Goal: Task Accomplishment & Management: Complete application form

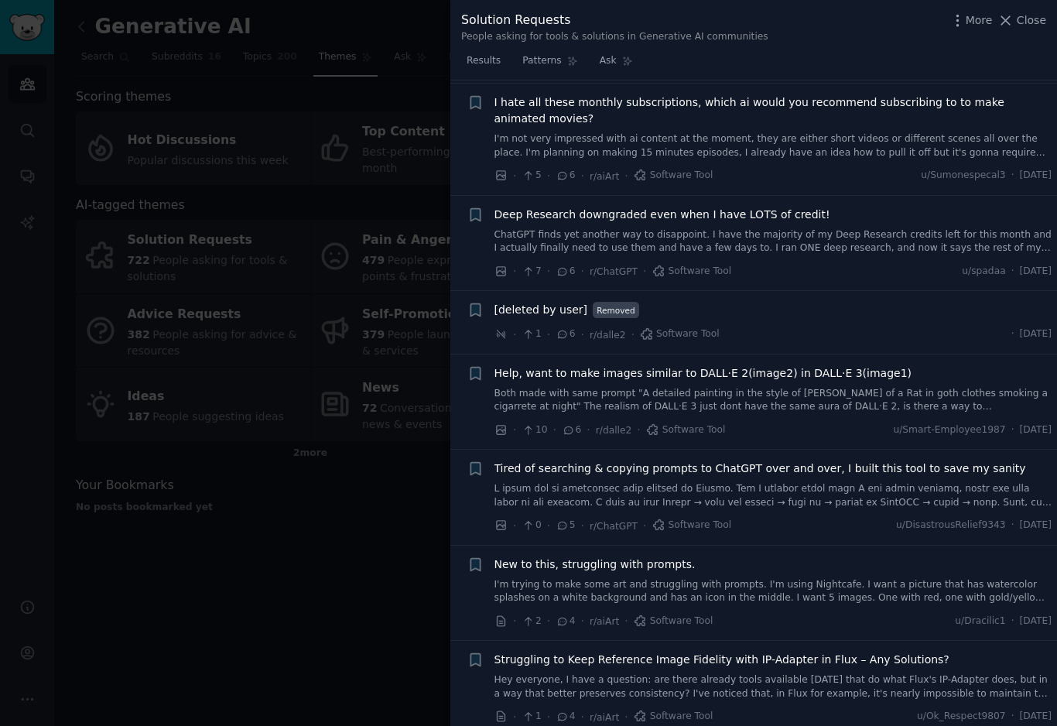
scroll to position [1331, 0]
click at [1014, 481] on link at bounding box center [774, 494] width 558 height 27
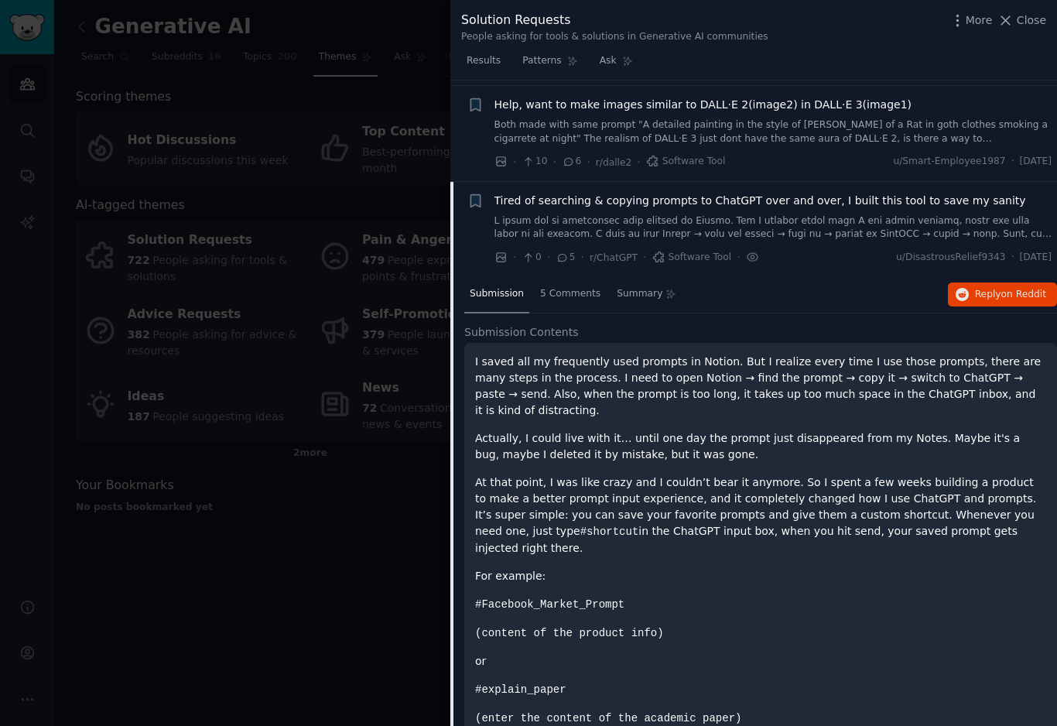
scroll to position [1118, 0]
click at [570, 287] on span "5 Comments" at bounding box center [570, 294] width 60 height 14
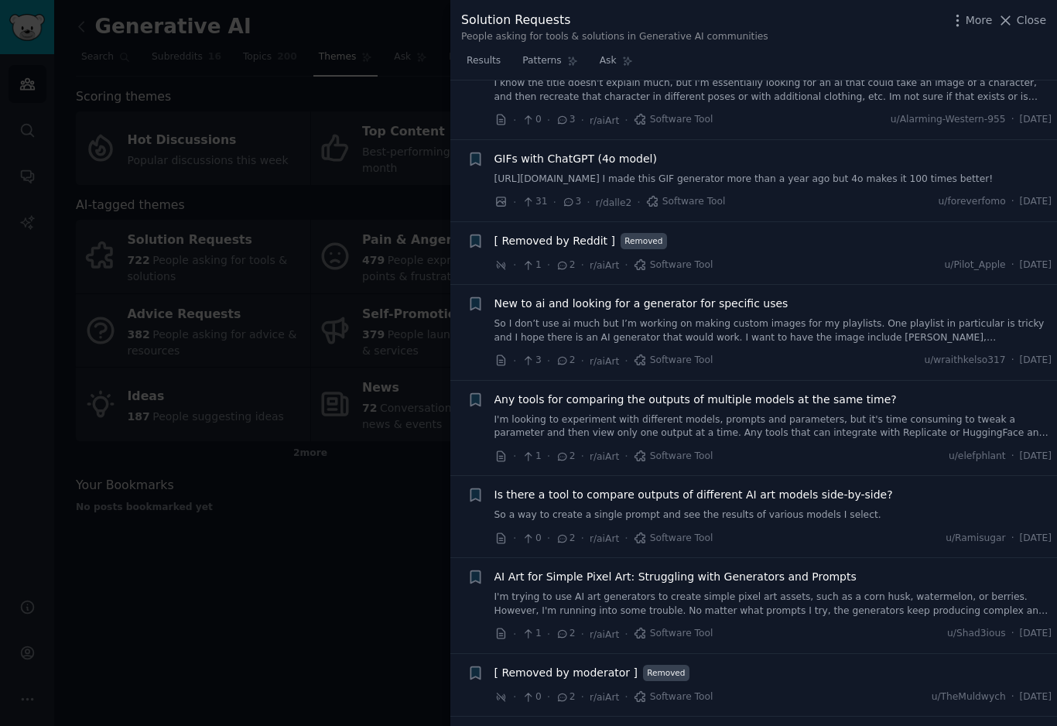
scroll to position [2098, 0]
click at [938, 335] on link "So I don’t use ai much but I’m working on making custom images for my playlists…" at bounding box center [774, 329] width 558 height 27
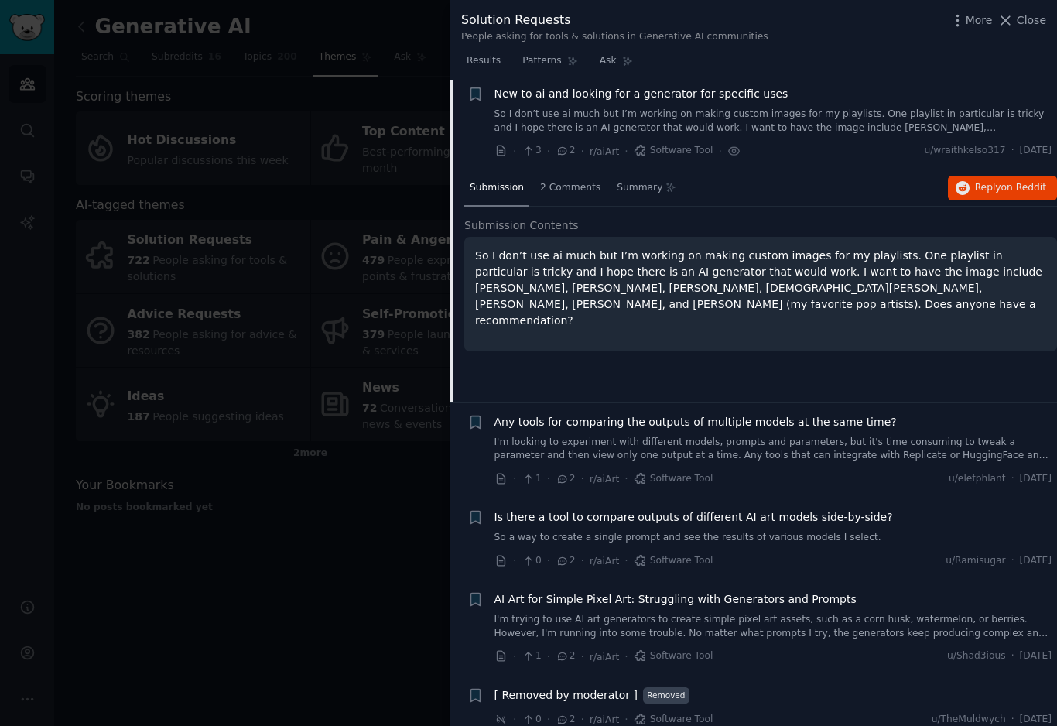
scroll to position [2071, 0]
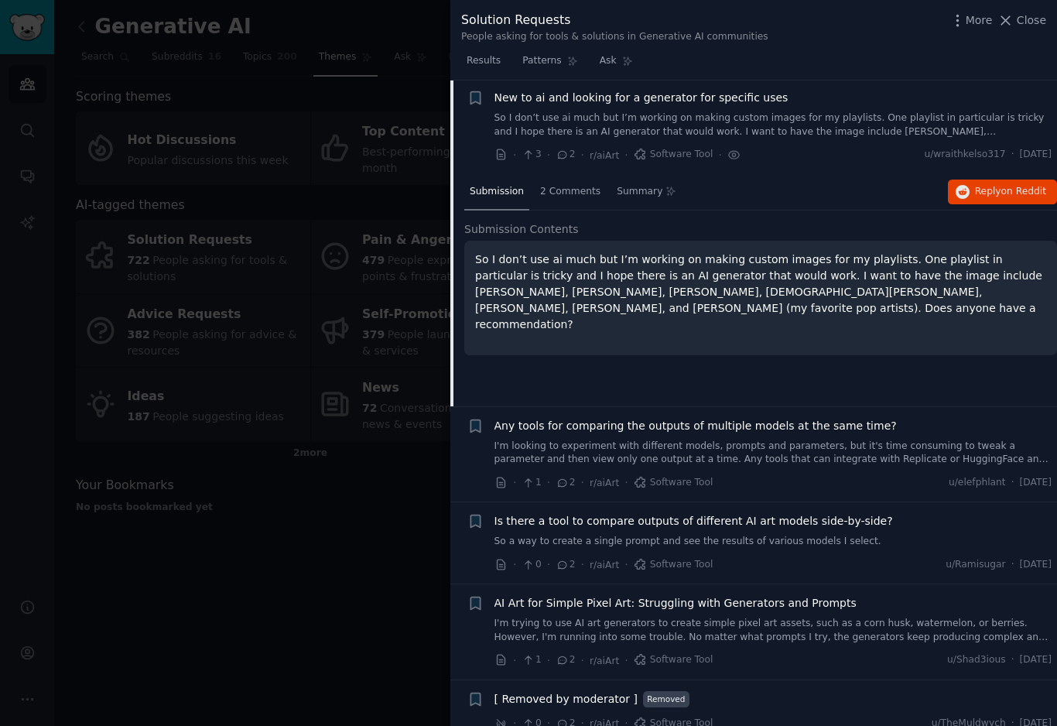
click at [810, 461] on link "I'm looking to experiment with different models, prompts and parameters, but it…" at bounding box center [774, 453] width 558 height 27
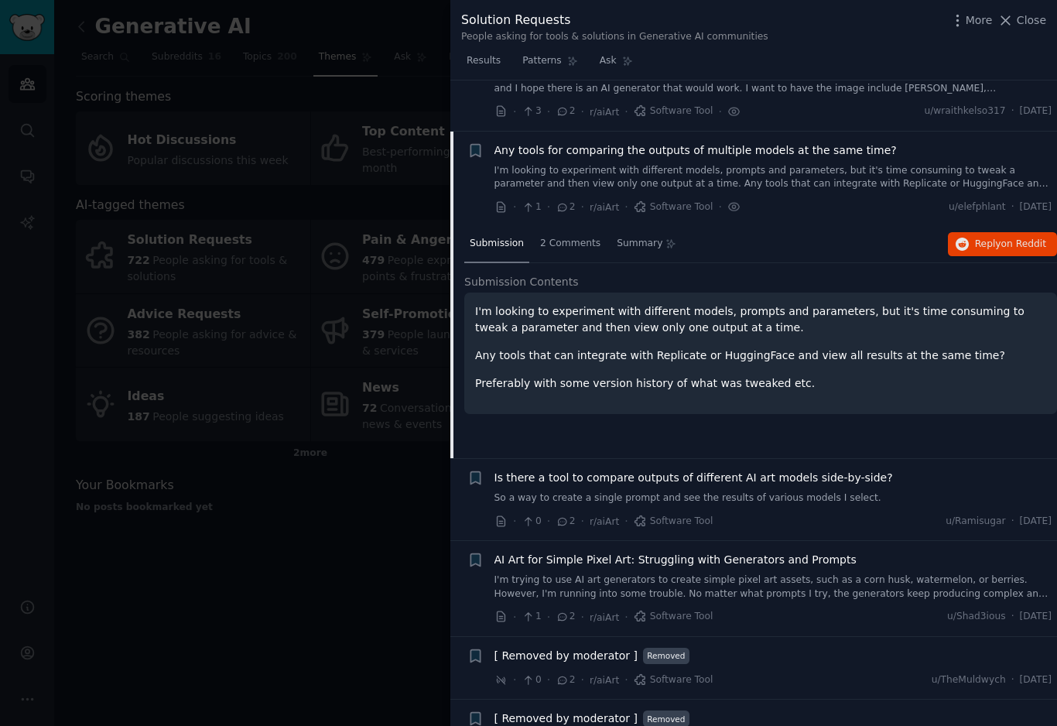
scroll to position [2112, 0]
click at [985, 386] on p "Preferably with some version history of what was tweaked etc." at bounding box center [760, 385] width 571 height 16
click at [961, 26] on icon "button" at bounding box center [958, 20] width 16 height 16
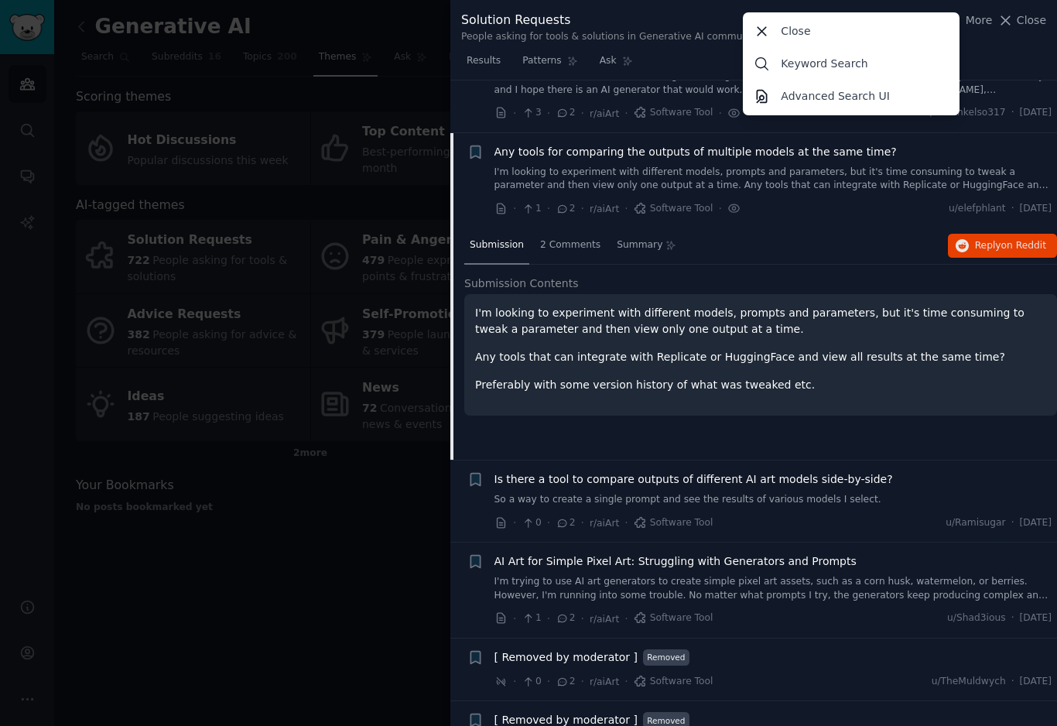
click at [893, 200] on div "· 1 · 2 · r/aiArt · Software Tool · u/elefphlant · [DATE]" at bounding box center [774, 208] width 558 height 16
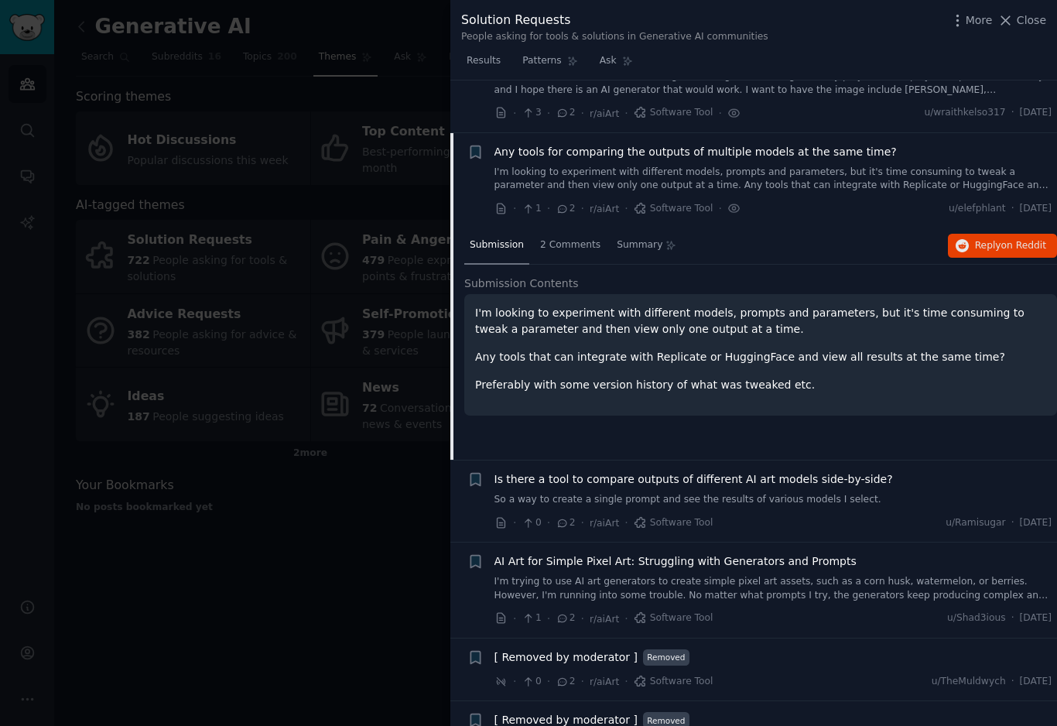
click at [587, 245] on span "2 Comments" at bounding box center [570, 245] width 60 height 14
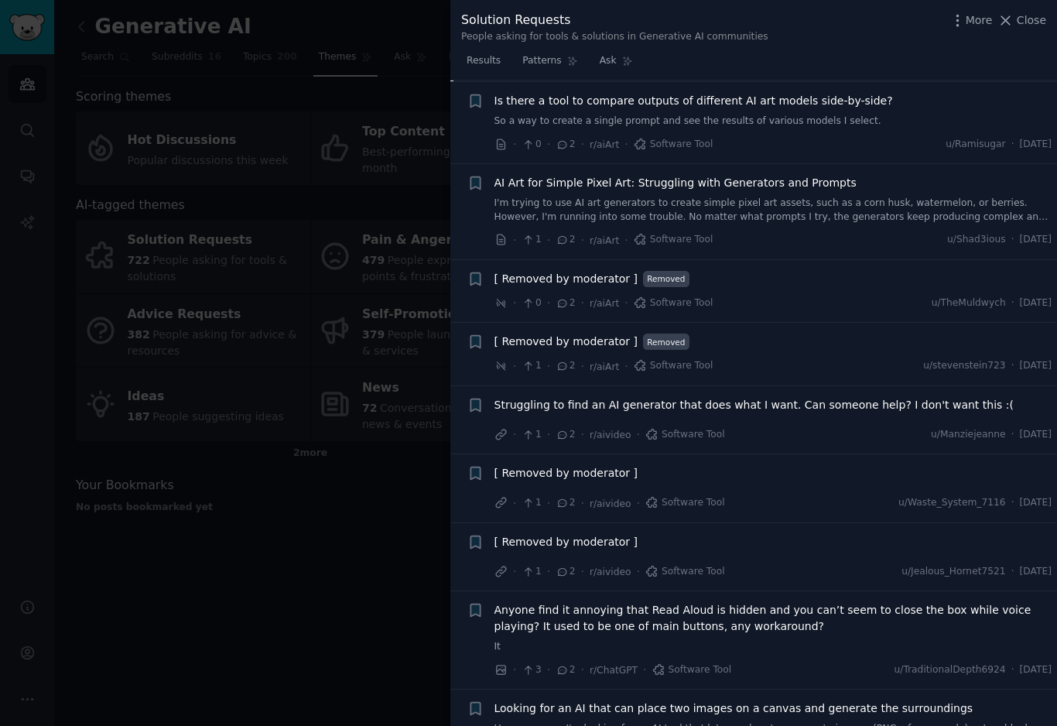
scroll to position [2506, 0]
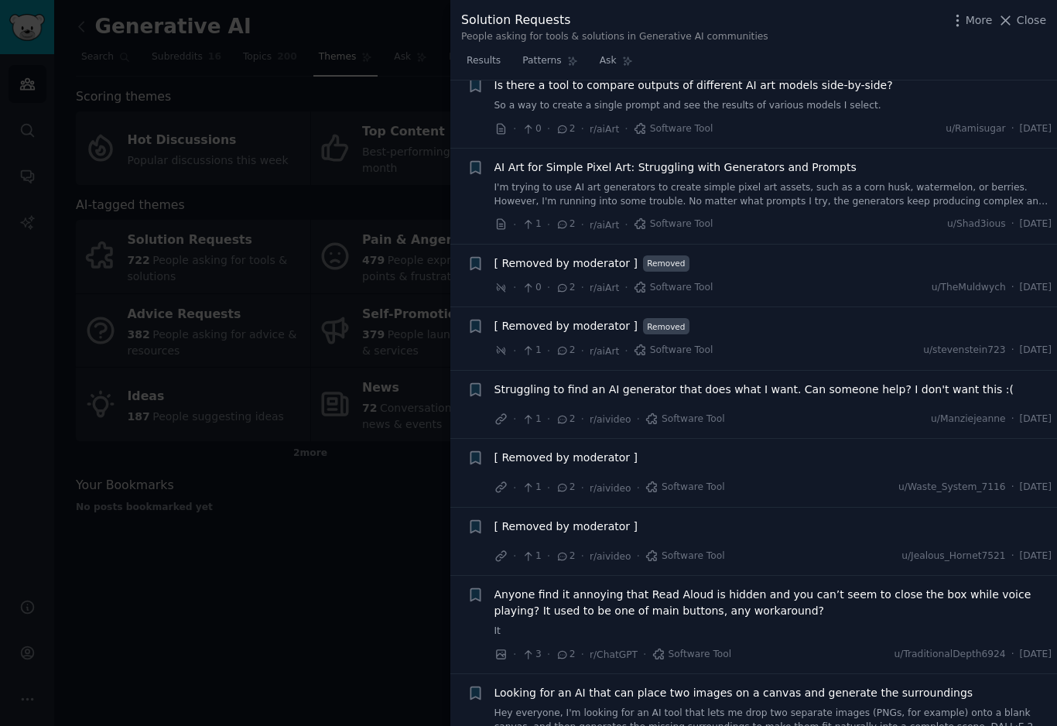
click at [923, 389] on span "Struggling to find an AI generator that does what I want. Can someone help? I d…" at bounding box center [755, 390] width 520 height 16
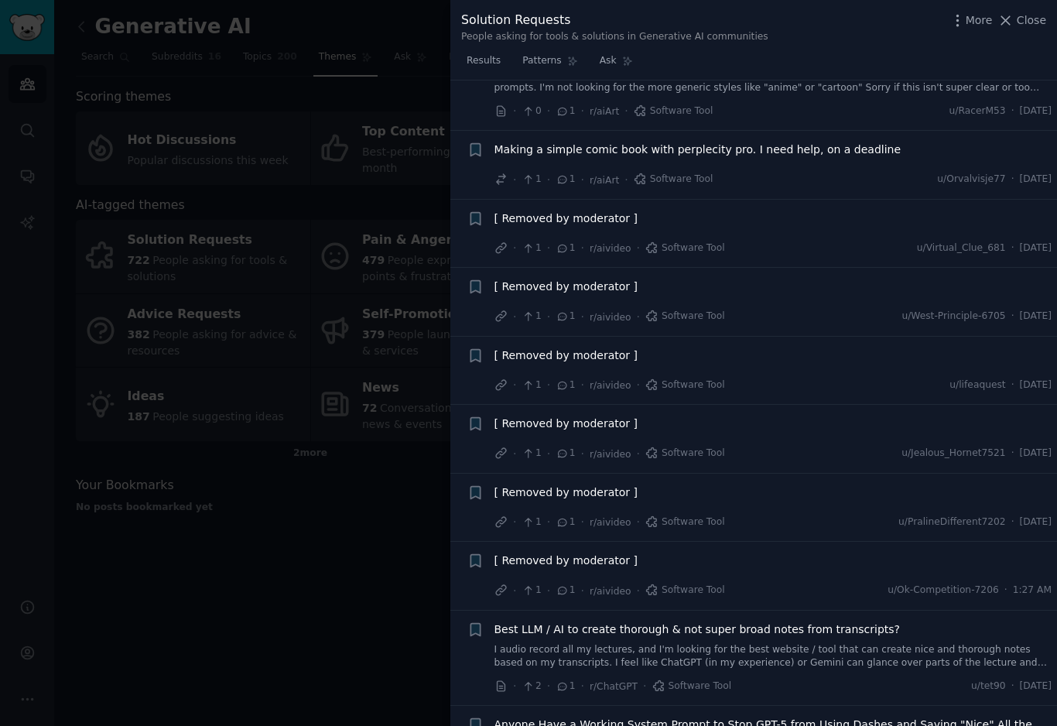
scroll to position [4187, 0]
click at [1009, 642] on link "I audio record all my lectures, and I'm looking for the best website / tool tha…" at bounding box center [774, 655] width 558 height 27
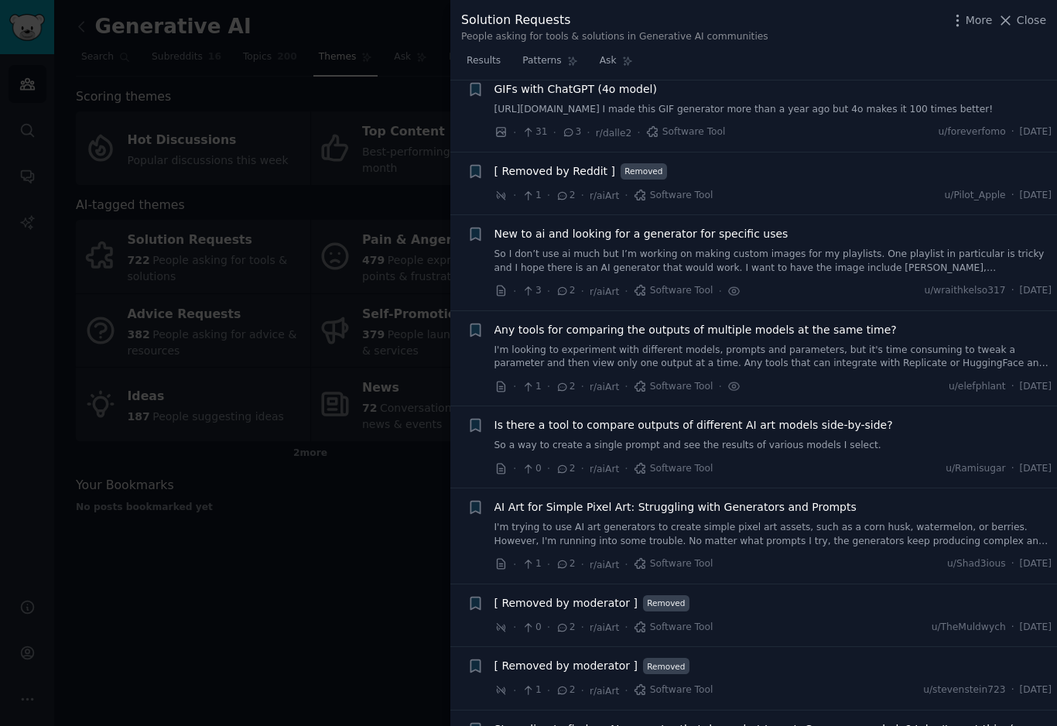
scroll to position [1934, 0]
click at [483, 419] on icon "button" at bounding box center [476, 425] width 16 height 16
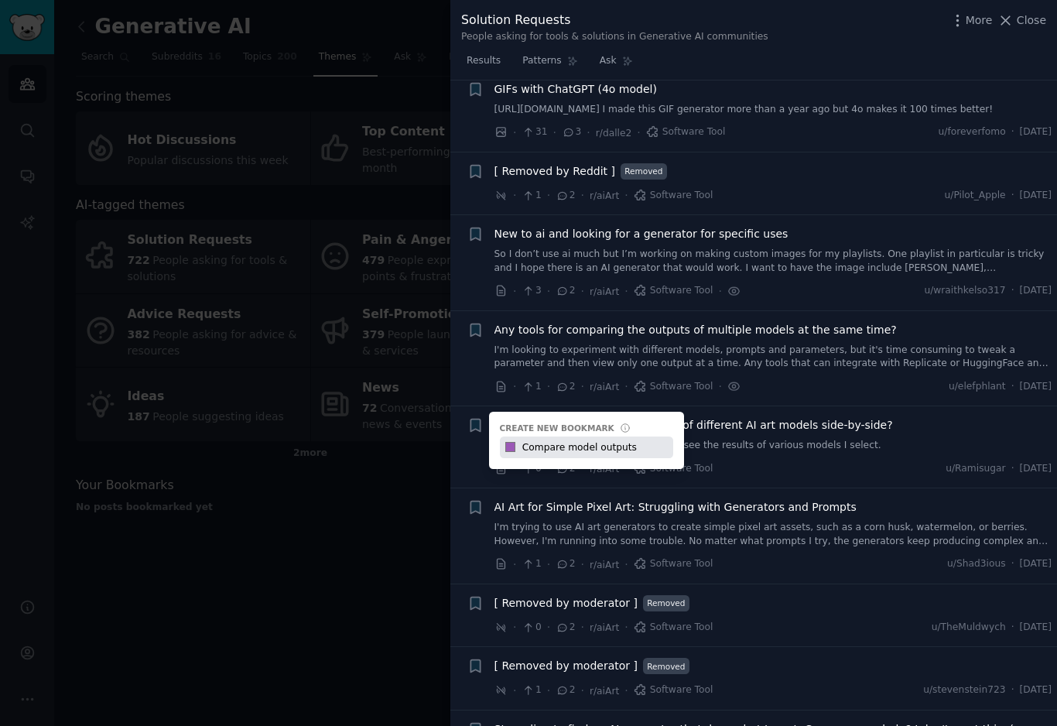
click at [617, 437] on input "Compare model outputs" at bounding box center [595, 448] width 153 height 22
type input "Compare model outputs"
click at [733, 465] on div "· 0 · 2 · r/aiArt · Software Tool u/Ramisugar · [DATE]" at bounding box center [774, 469] width 558 height 16
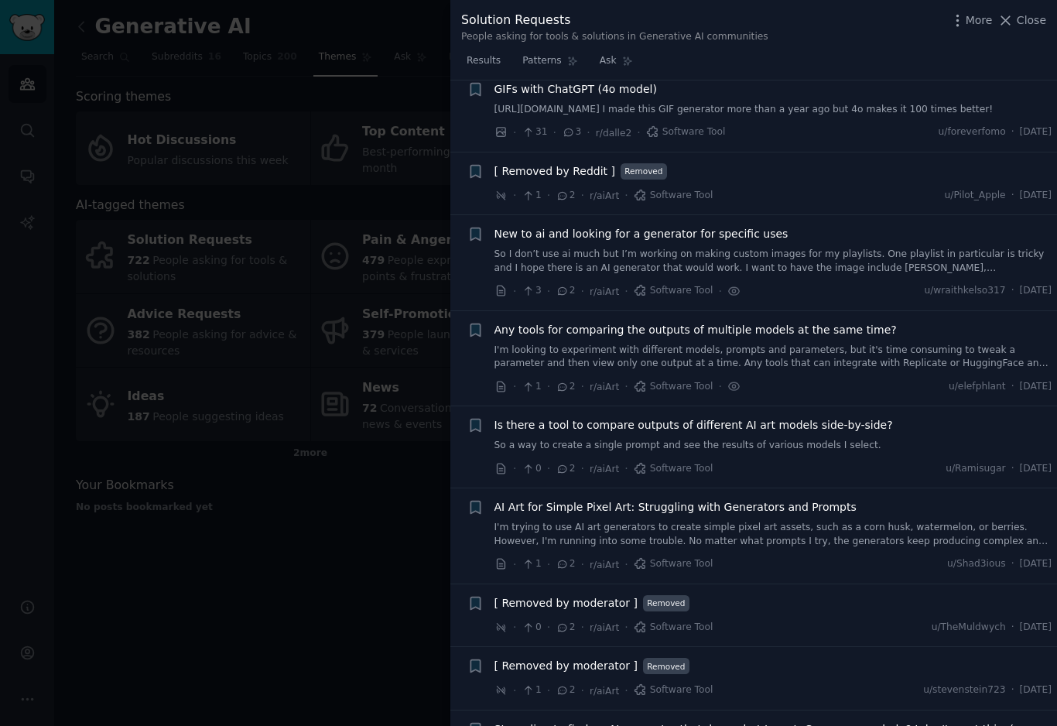
click at [481, 425] on icon "button" at bounding box center [476, 425] width 16 height 16
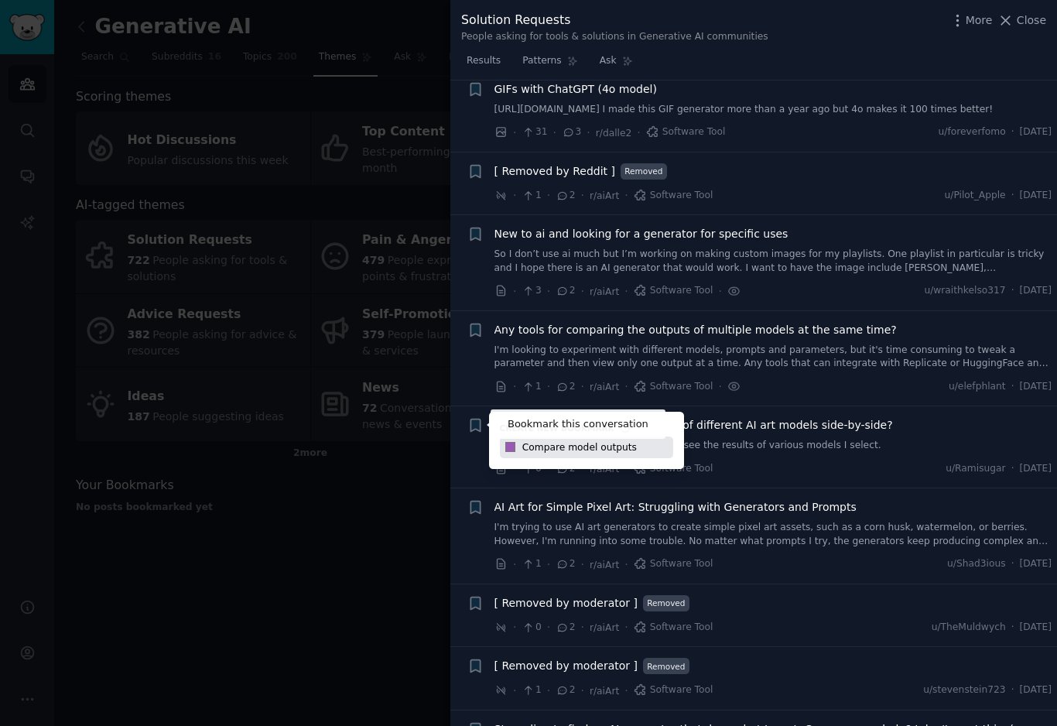
click at [477, 474] on div "Bookmark this conversation + Create new bookmark #9b59b6 Compare model outputs" at bounding box center [476, 447] width 16 height 60
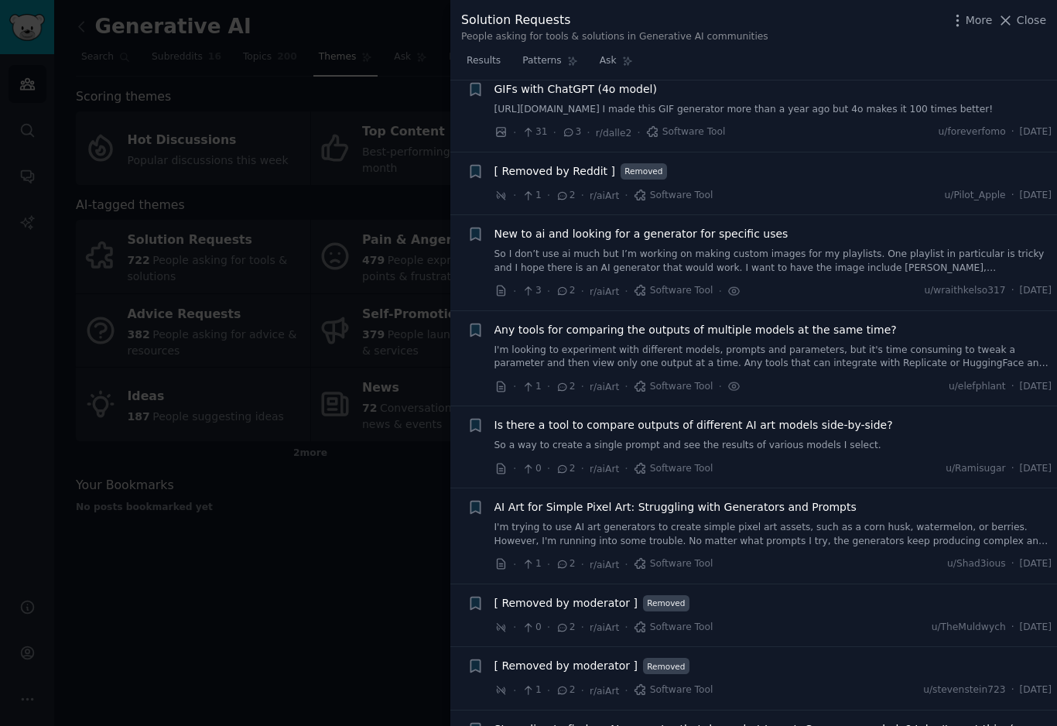
click at [480, 429] on icon "button" at bounding box center [475, 426] width 9 height 12
click at [495, 333] on span "Any tools for comparing the outputs of multiple models at the same time?" at bounding box center [696, 330] width 403 height 16
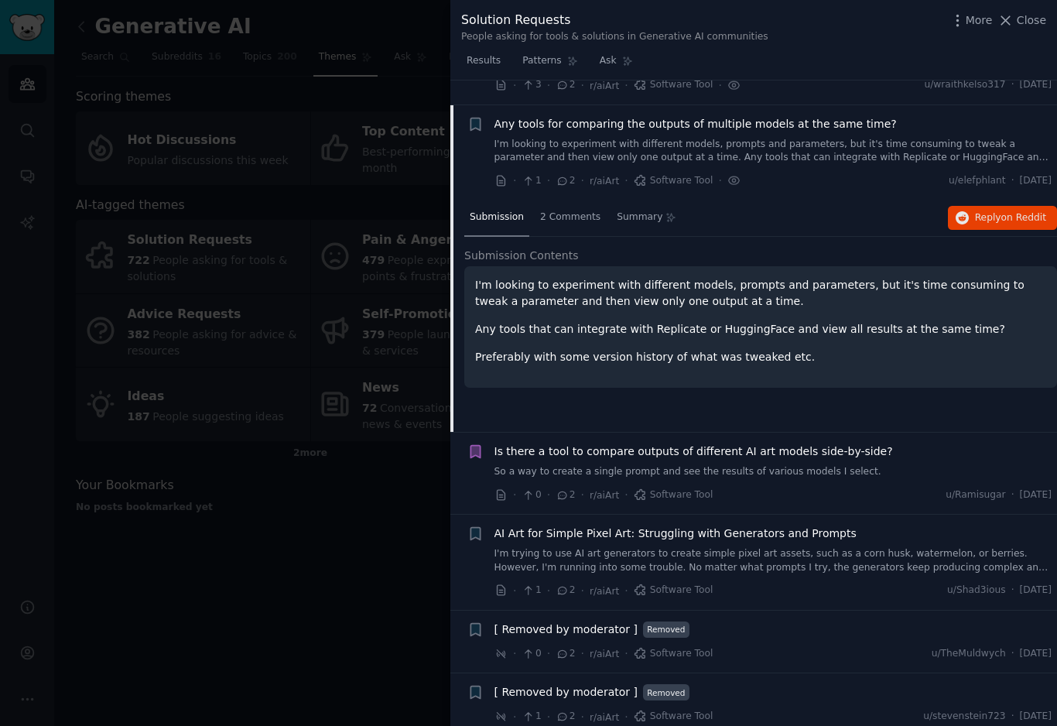
scroll to position [2166, 0]
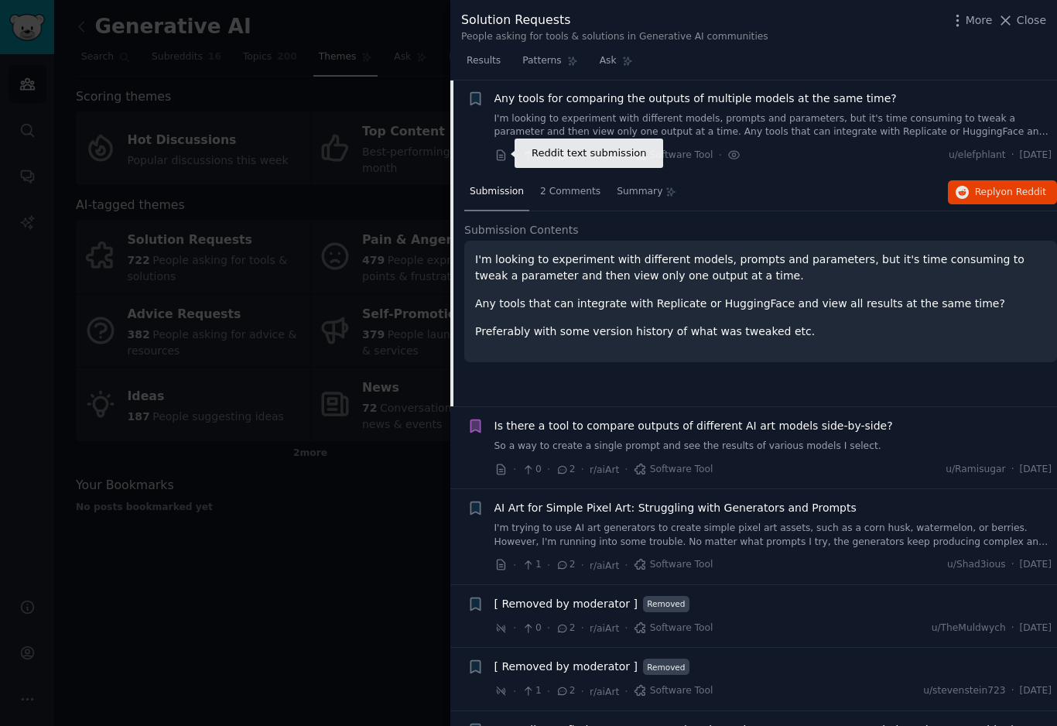
click at [506, 149] on icon at bounding box center [502, 156] width 14 height 14
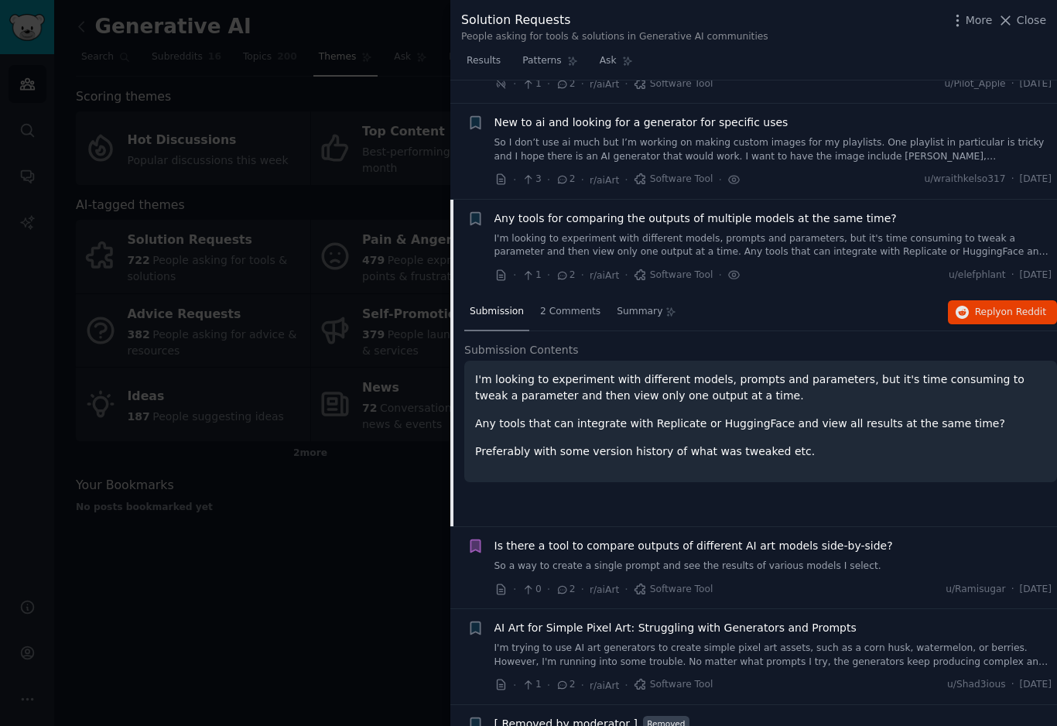
scroll to position [2046, 0]
click at [477, 224] on icon "button" at bounding box center [476, 219] width 16 height 16
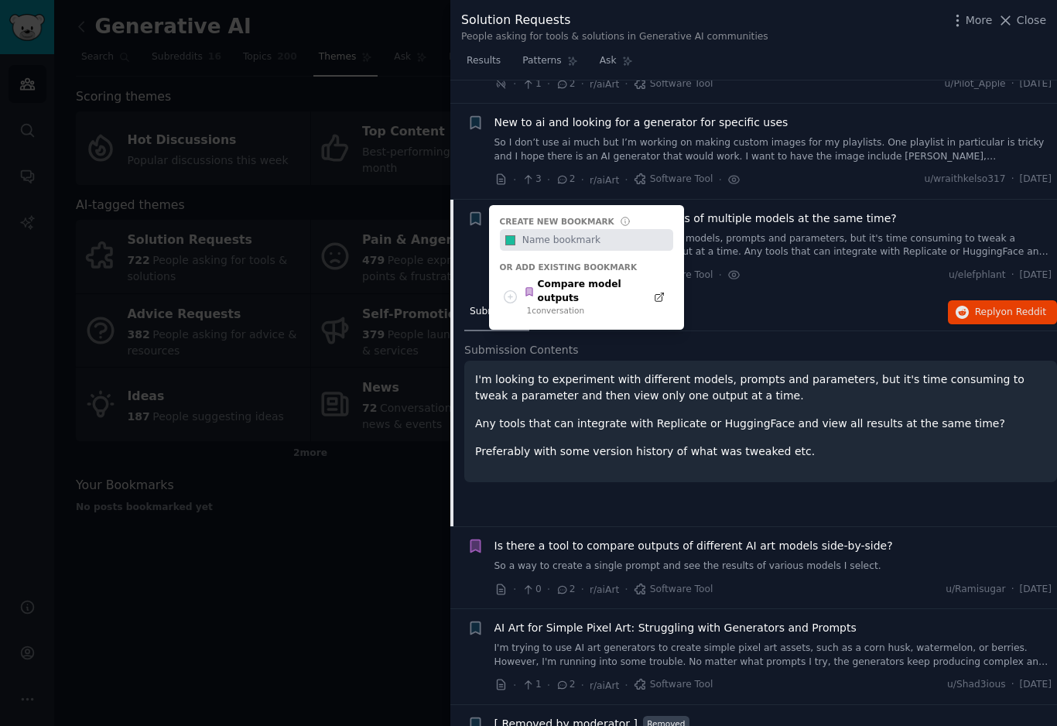
click at [581, 305] on div "1 conversation" at bounding box center [582, 310] width 111 height 11
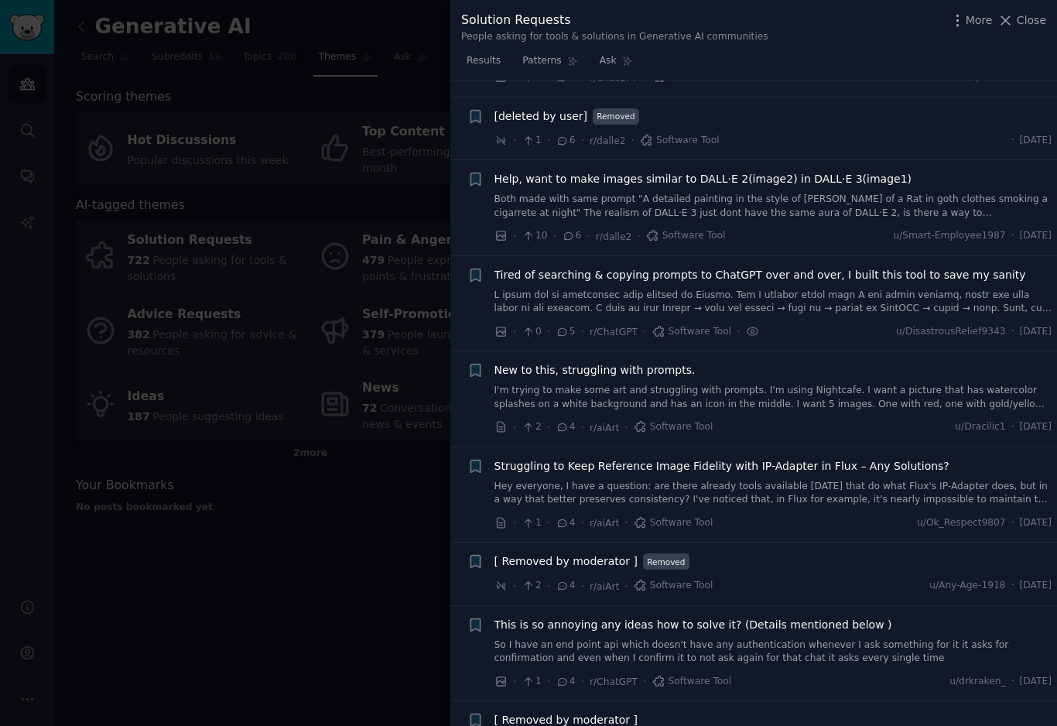
scroll to position [1043, 0]
click at [572, 639] on link "So I have an end point api which doesn't have any authentication whenever I ask…" at bounding box center [774, 652] width 558 height 27
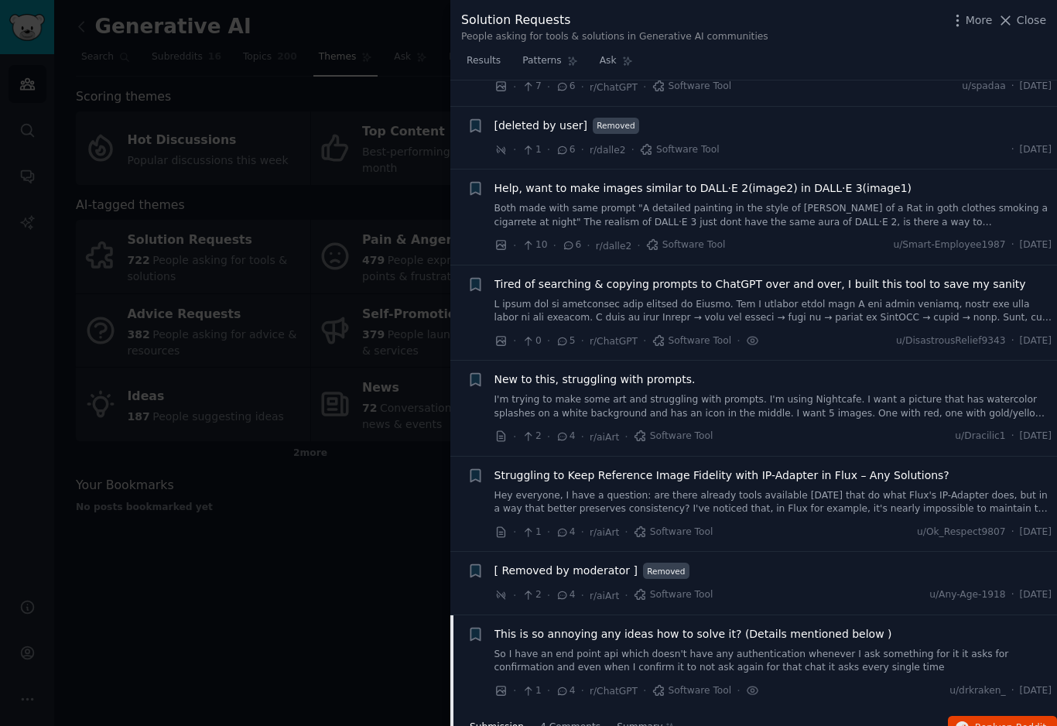
scroll to position [1034, 0]
click at [727, 298] on link at bounding box center [774, 311] width 558 height 27
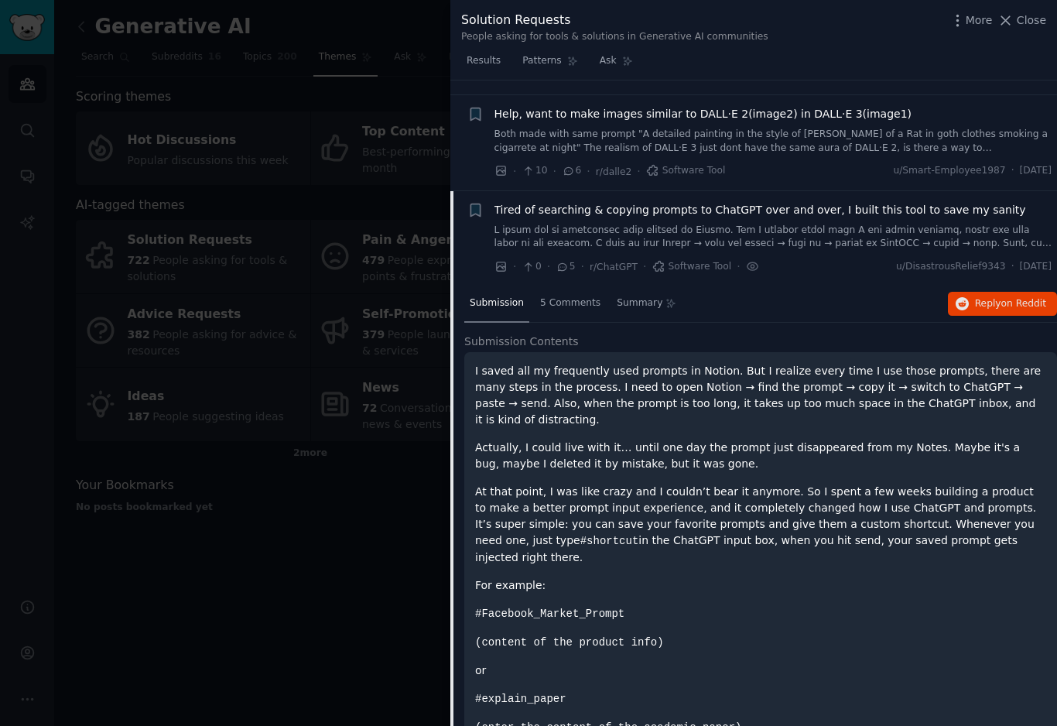
scroll to position [1108, 0]
click at [566, 263] on icon at bounding box center [563, 266] width 9 height 7
click at [567, 262] on icon at bounding box center [563, 267] width 14 height 11
click at [567, 300] on span "5 Comments" at bounding box center [570, 303] width 60 height 14
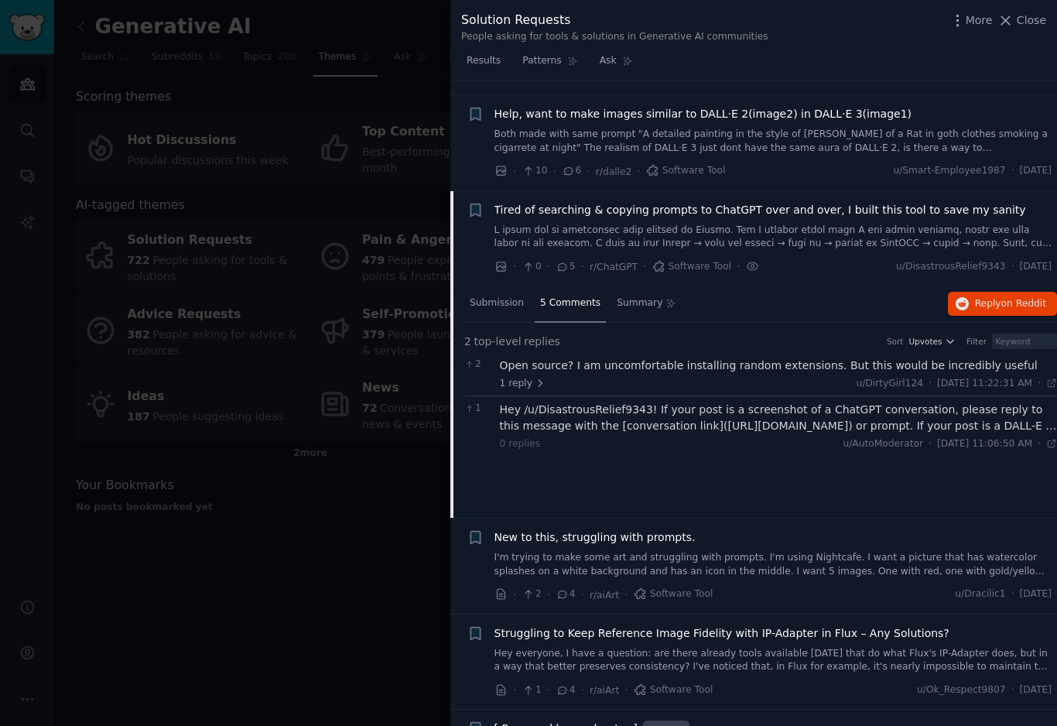
click at [481, 202] on icon "button" at bounding box center [476, 210] width 16 height 16
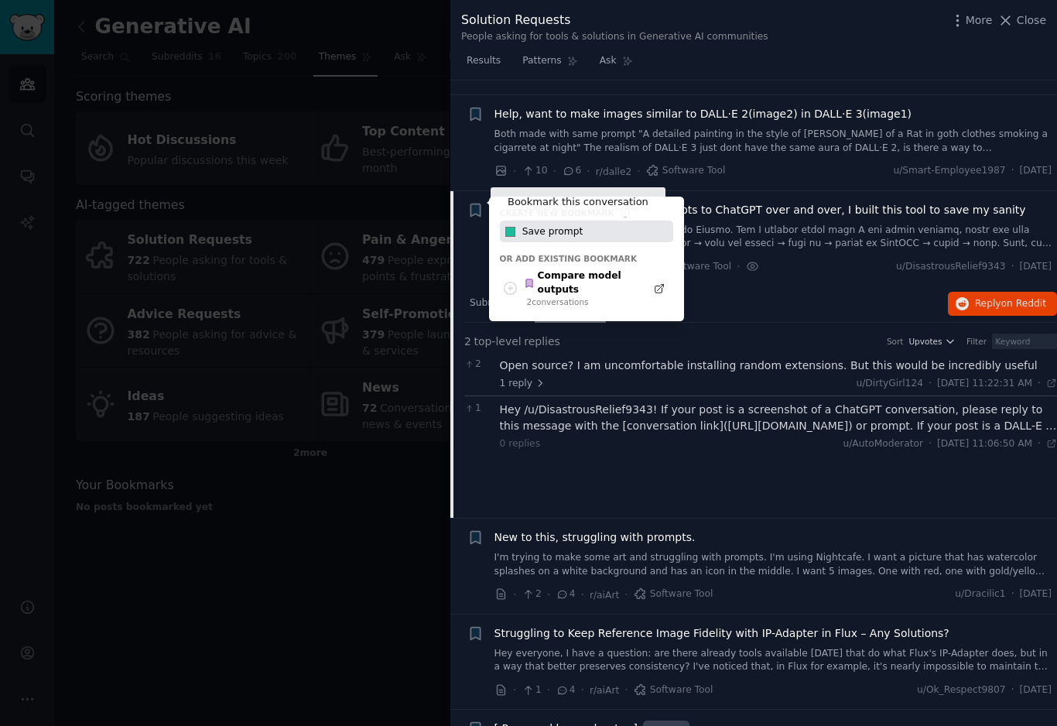
type input "Save prompts"
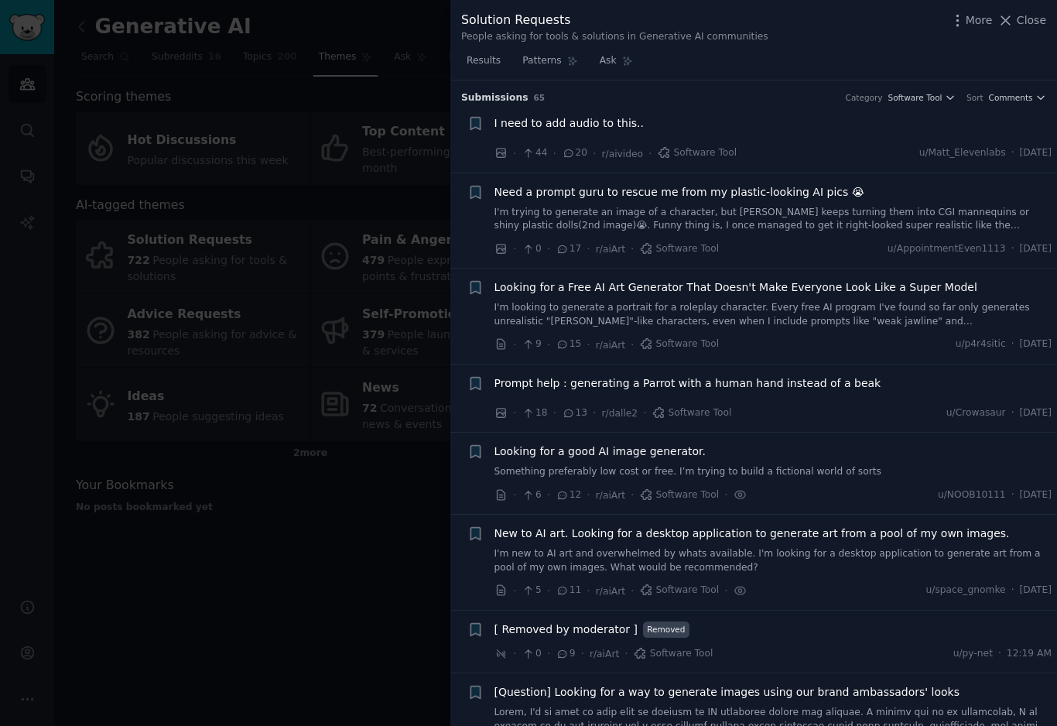
scroll to position [0, 0]
click at [416, 252] on div at bounding box center [528, 363] width 1057 height 726
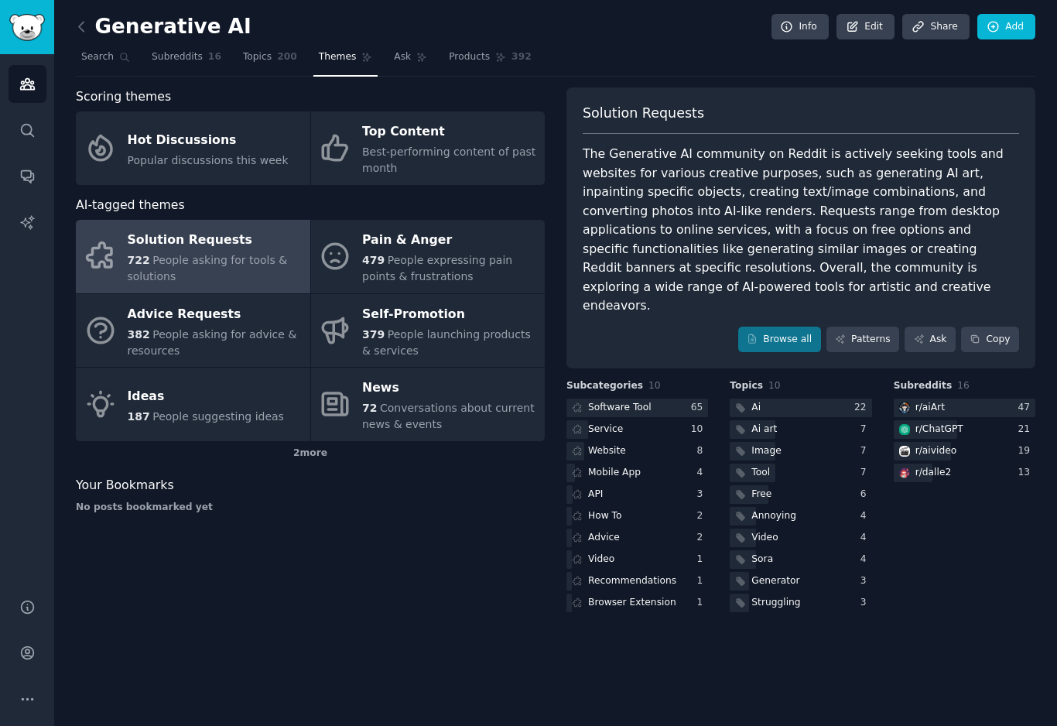
click at [235, 269] on div "722 People asking for tools & solutions" at bounding box center [215, 268] width 175 height 33
click at [979, 399] on div at bounding box center [965, 408] width 142 height 19
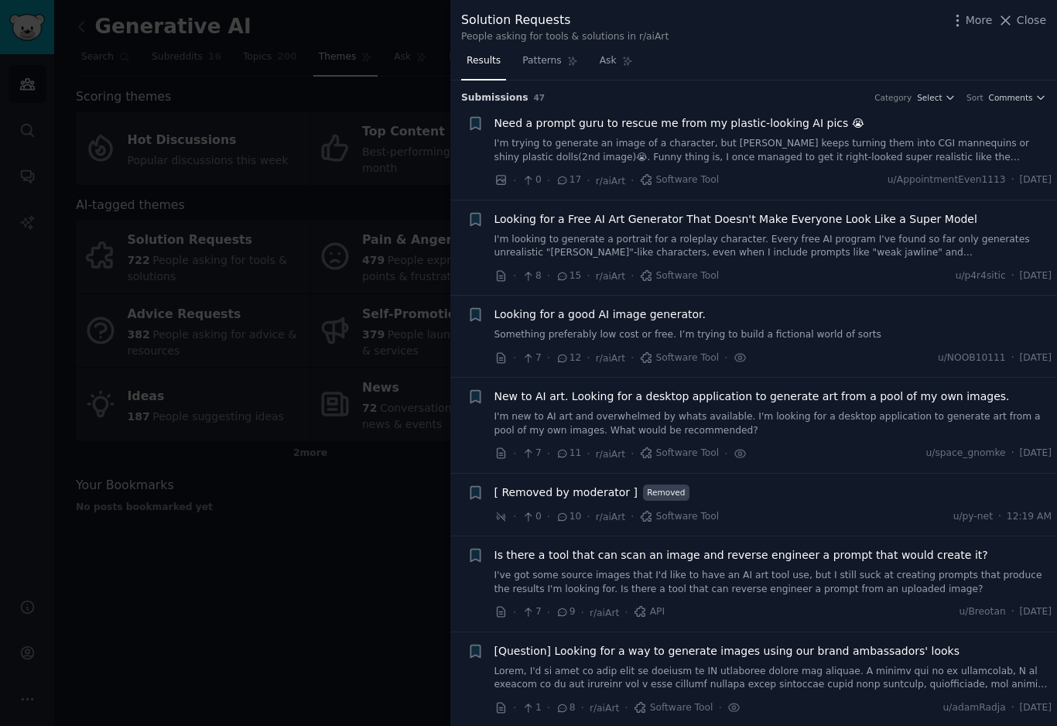
click at [382, 555] on div at bounding box center [528, 363] width 1057 height 726
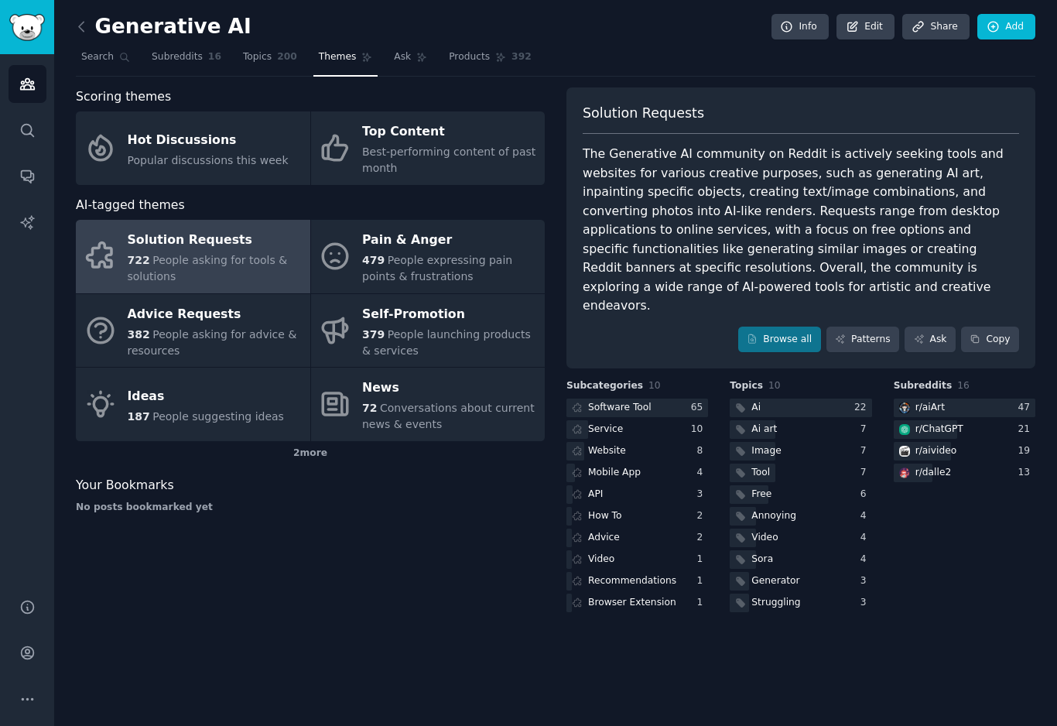
click at [827, 399] on div at bounding box center [801, 408] width 142 height 19
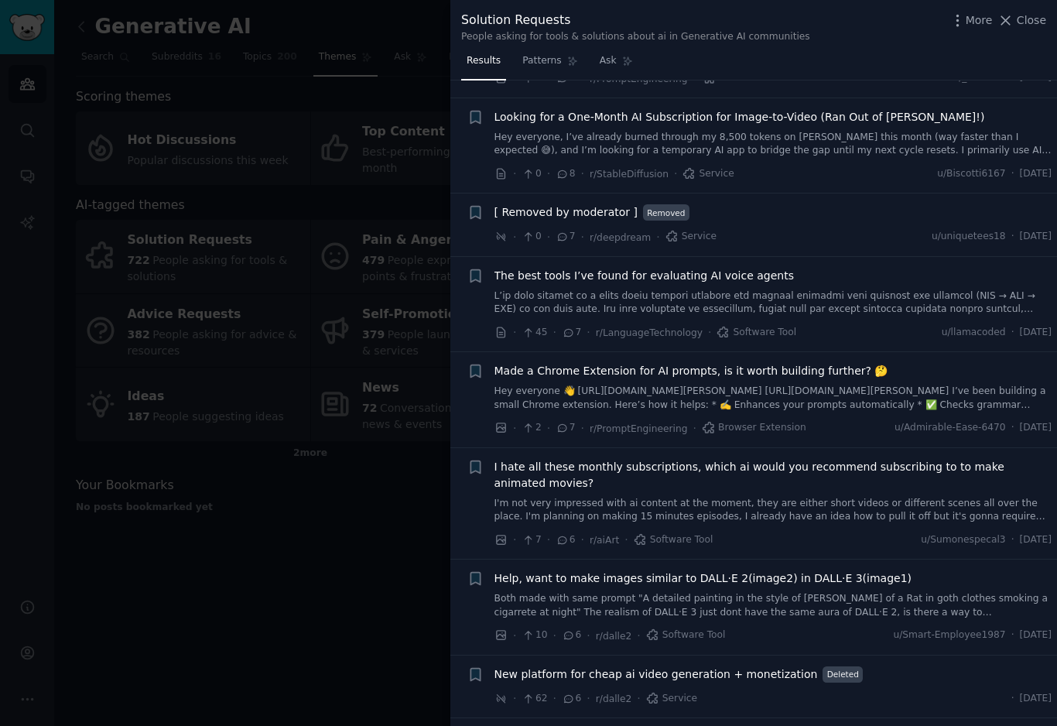
scroll to position [1758, 0]
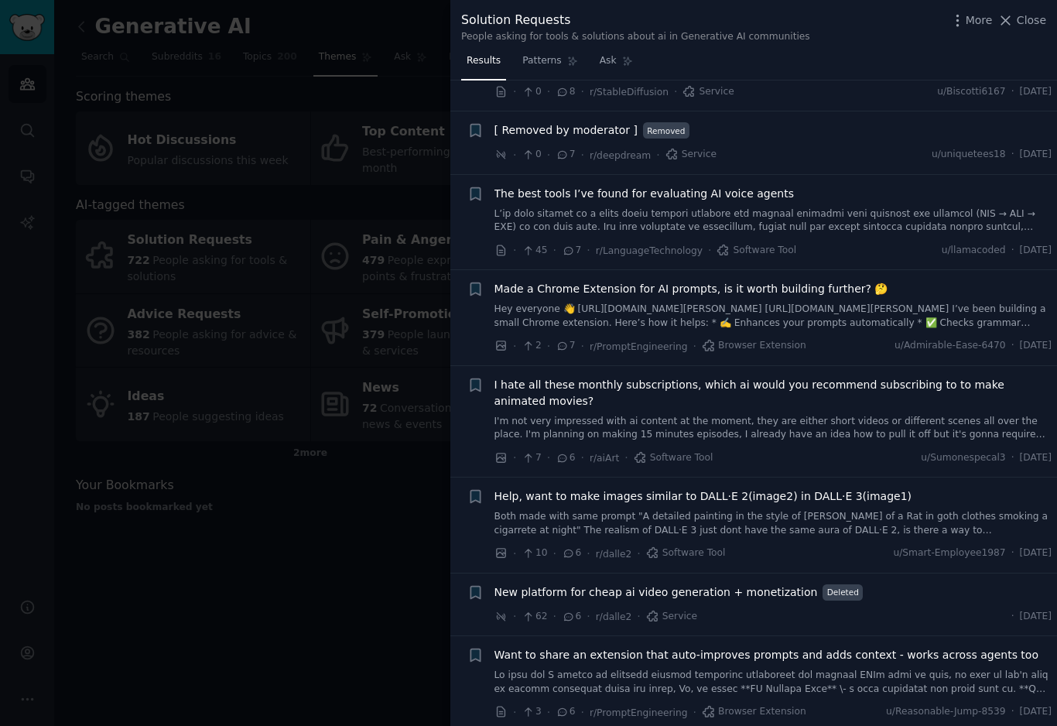
click at [775, 281] on span "Made a Chrome Extension for AI prompts, is it worth building further? 🤔" at bounding box center [692, 289] width 394 height 16
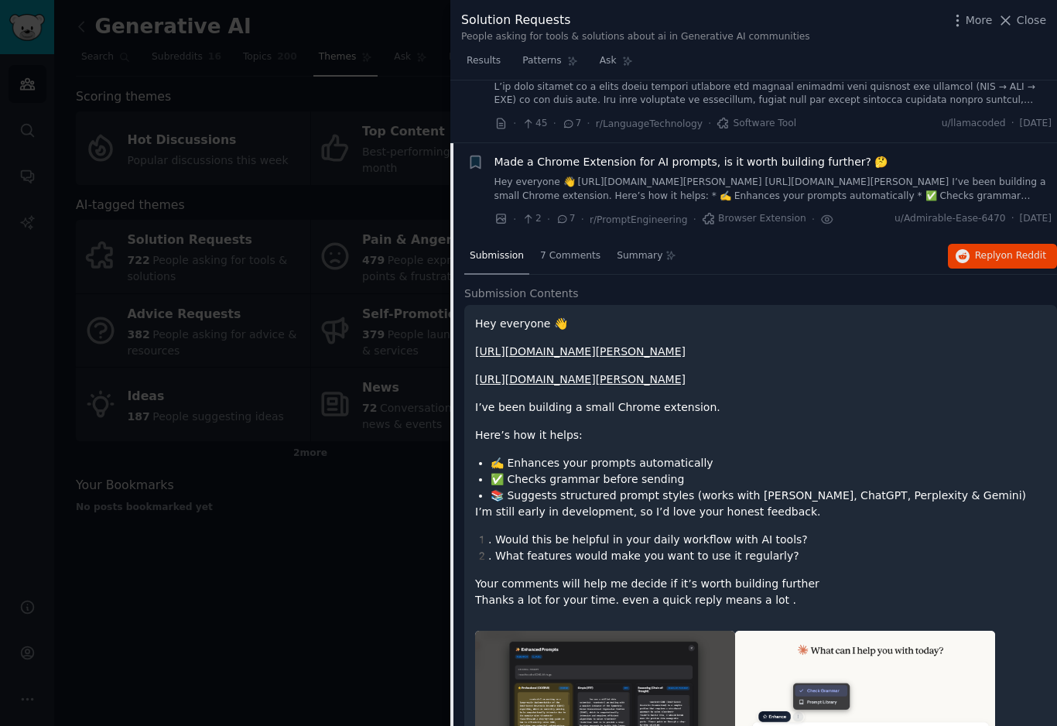
scroll to position [1919, 0]
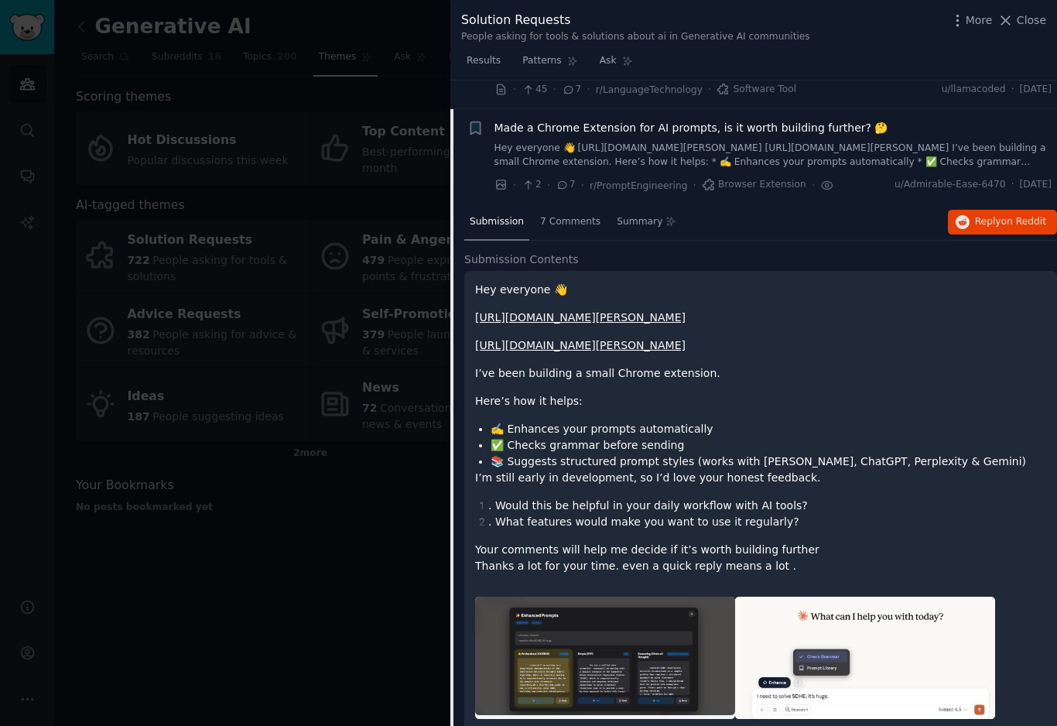
click at [577, 215] on span "7 Comments" at bounding box center [570, 222] width 60 height 14
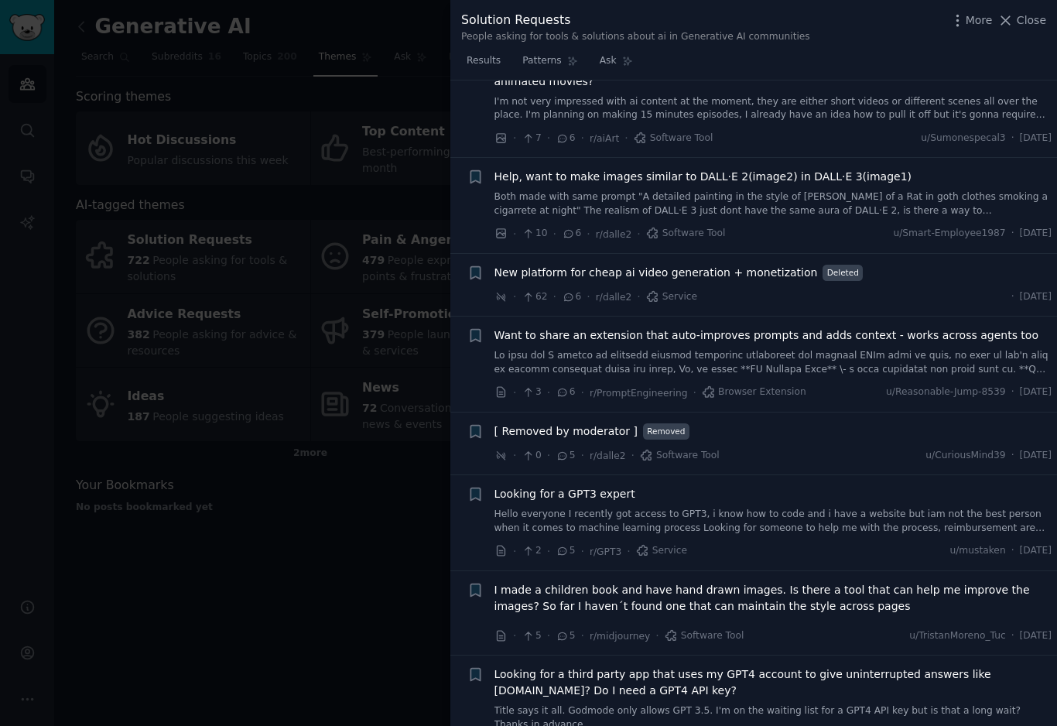
scroll to position [2338, 0]
click at [947, 326] on span "Want to share an extension that auto-improves prompts and adds context - works …" at bounding box center [767, 334] width 545 height 16
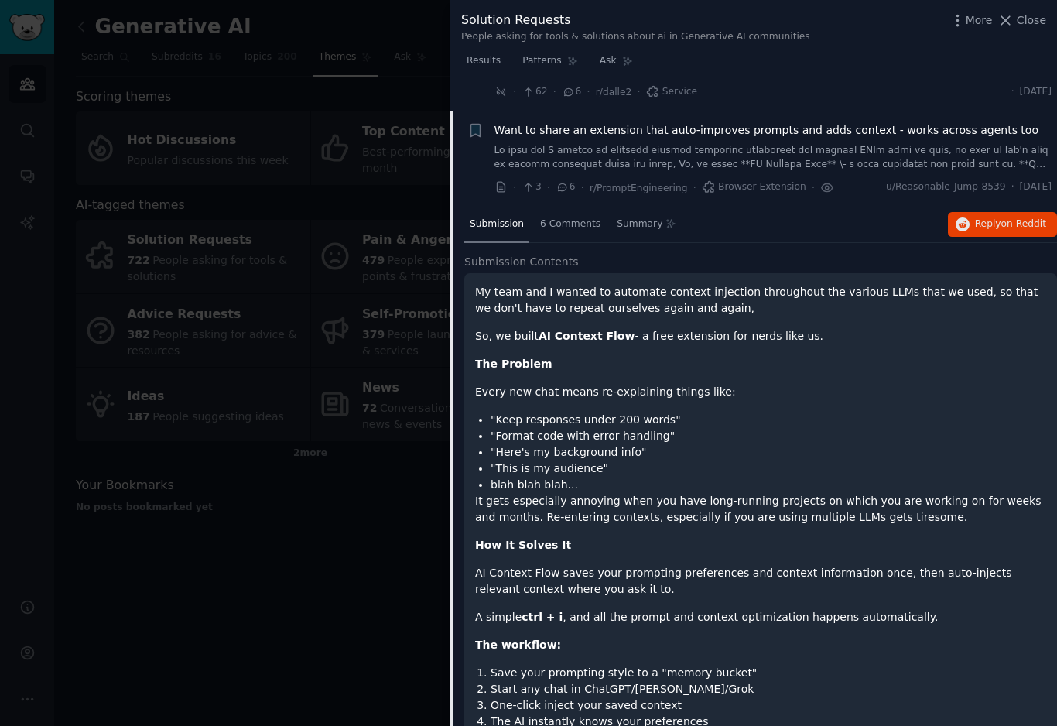
scroll to position [2283, 0]
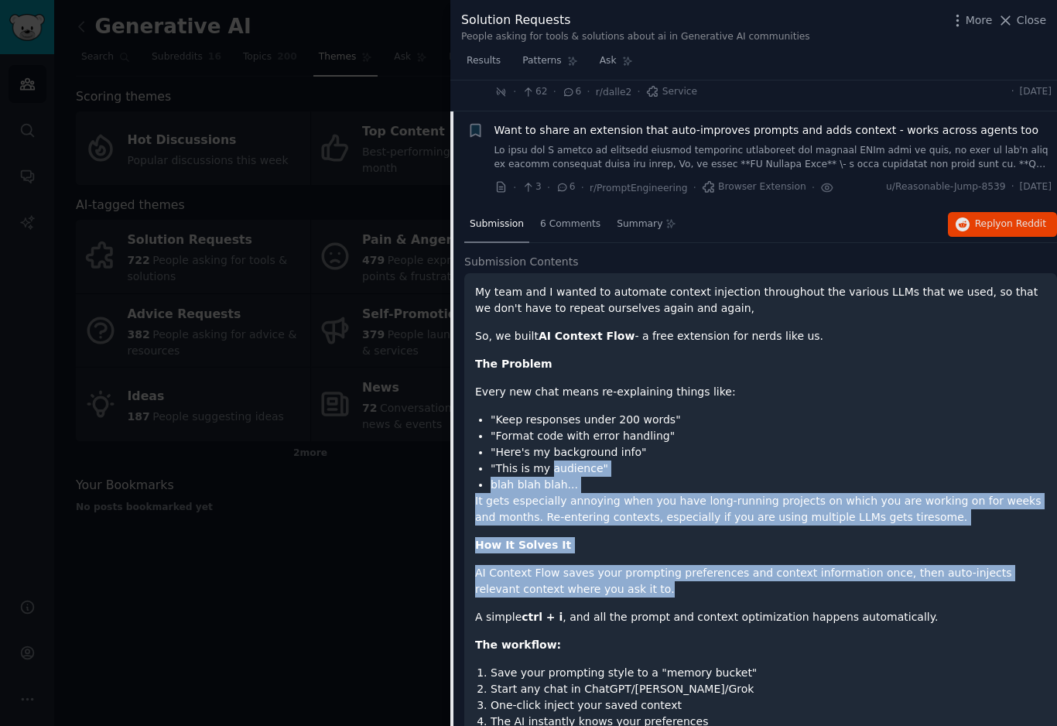
click at [835, 371] on div "My team and I wanted to automate context injection throughout the various LLMs …" at bounding box center [760, 589] width 571 height 611
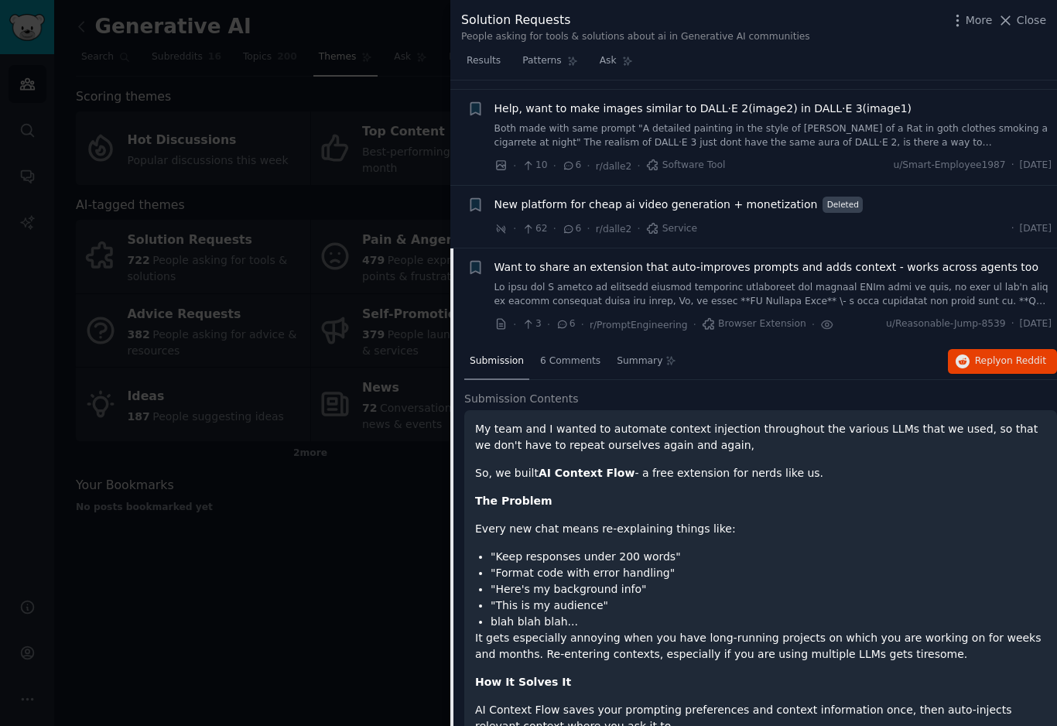
scroll to position [2146, 0]
click at [468, 259] on icon "button" at bounding box center [476, 267] width 16 height 16
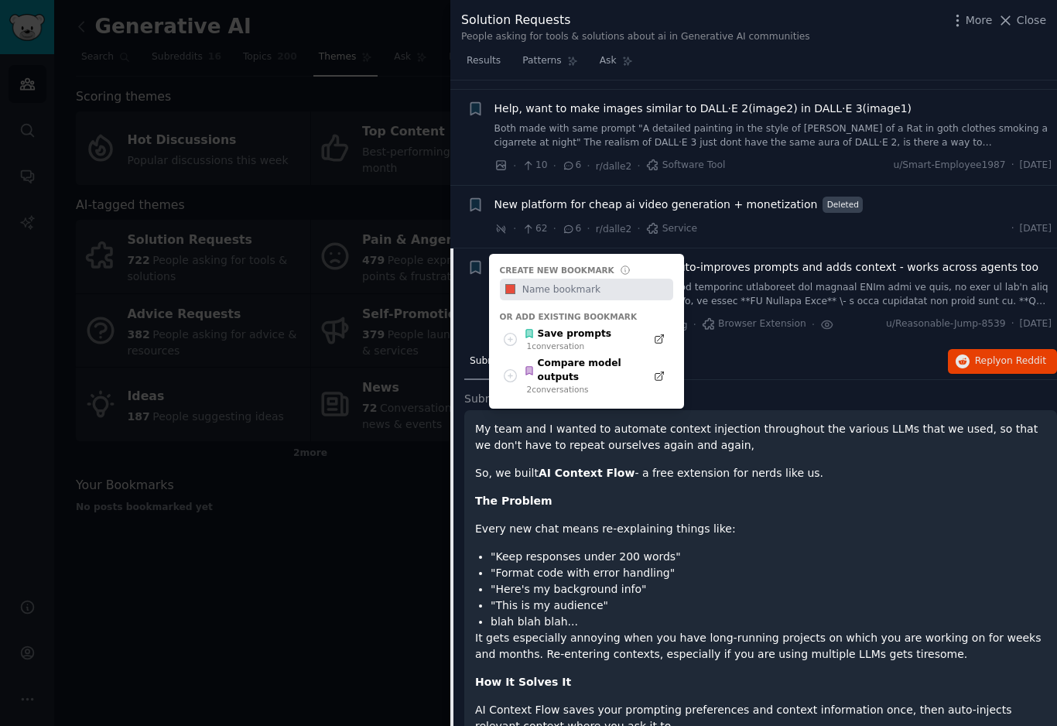
click at [573, 357] on div "Compare model outputs" at bounding box center [581, 370] width 114 height 27
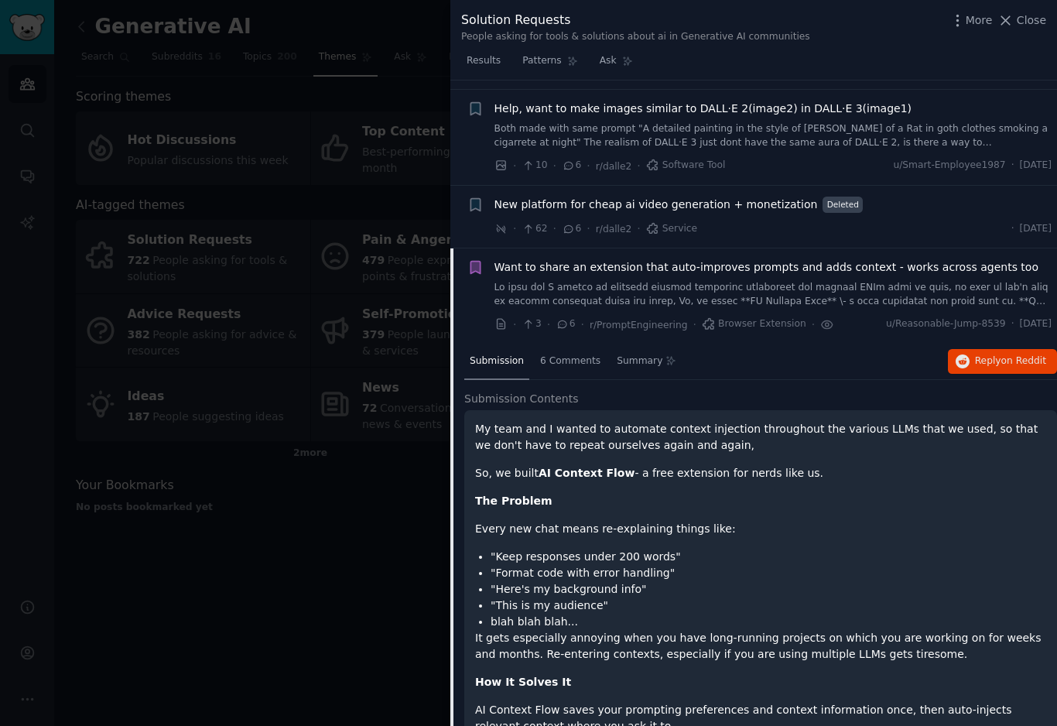
click at [537, 281] on link at bounding box center [774, 294] width 558 height 27
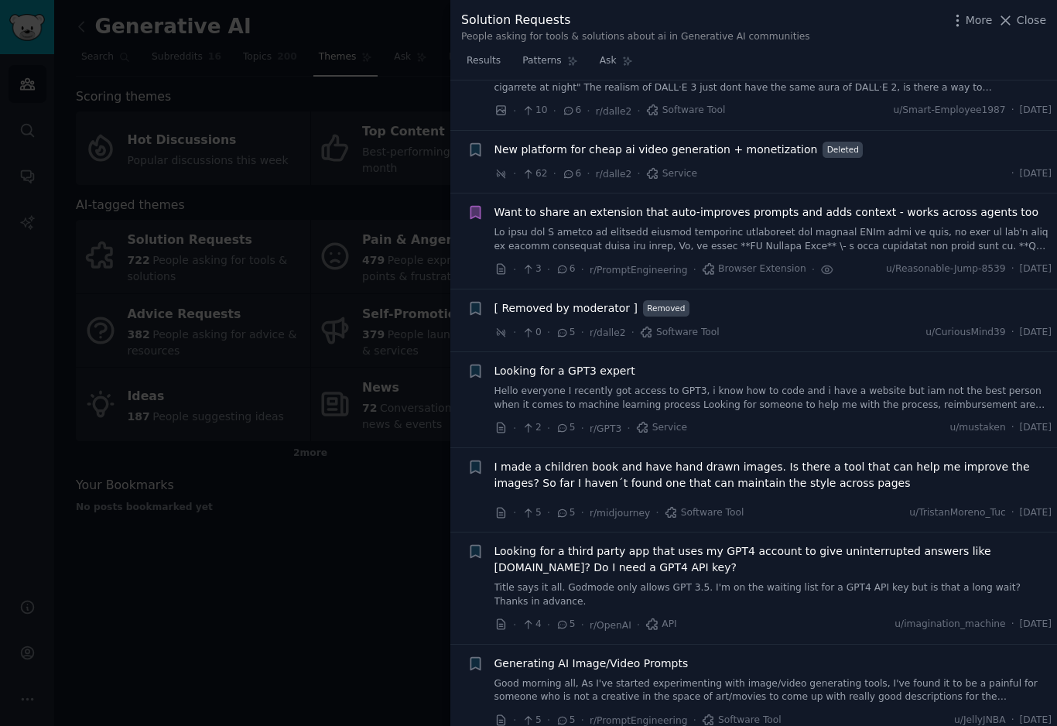
scroll to position [2200, 0]
click at [475, 207] on icon "button" at bounding box center [475, 213] width 9 height 12
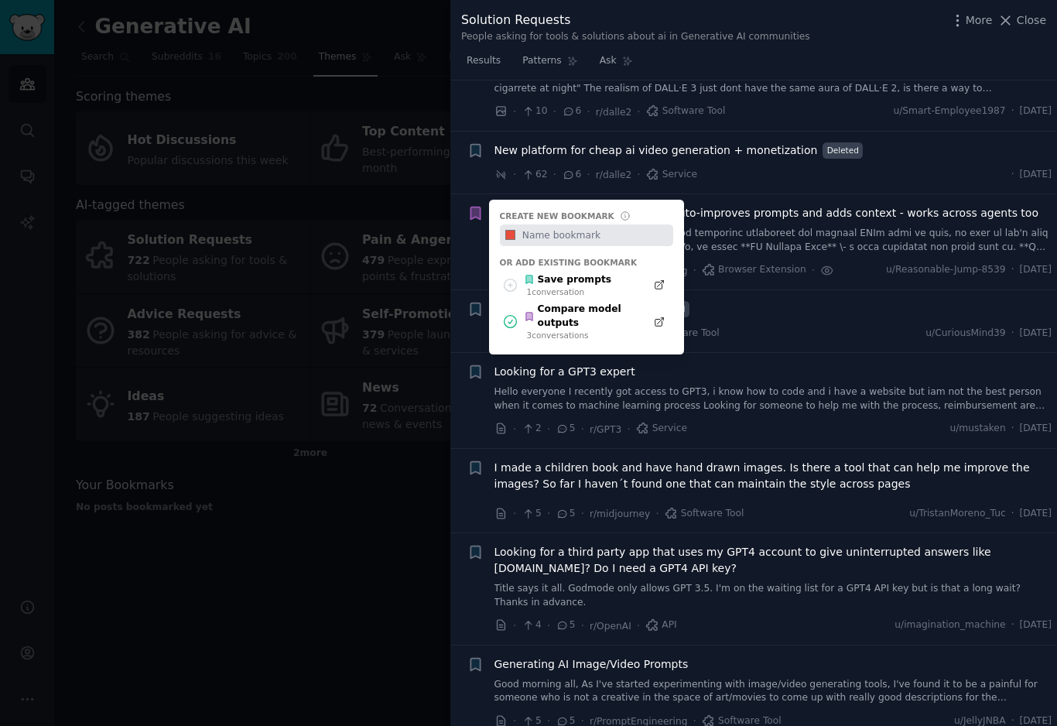
click at [0, 0] on icon at bounding box center [0, 0] width 0 height 0
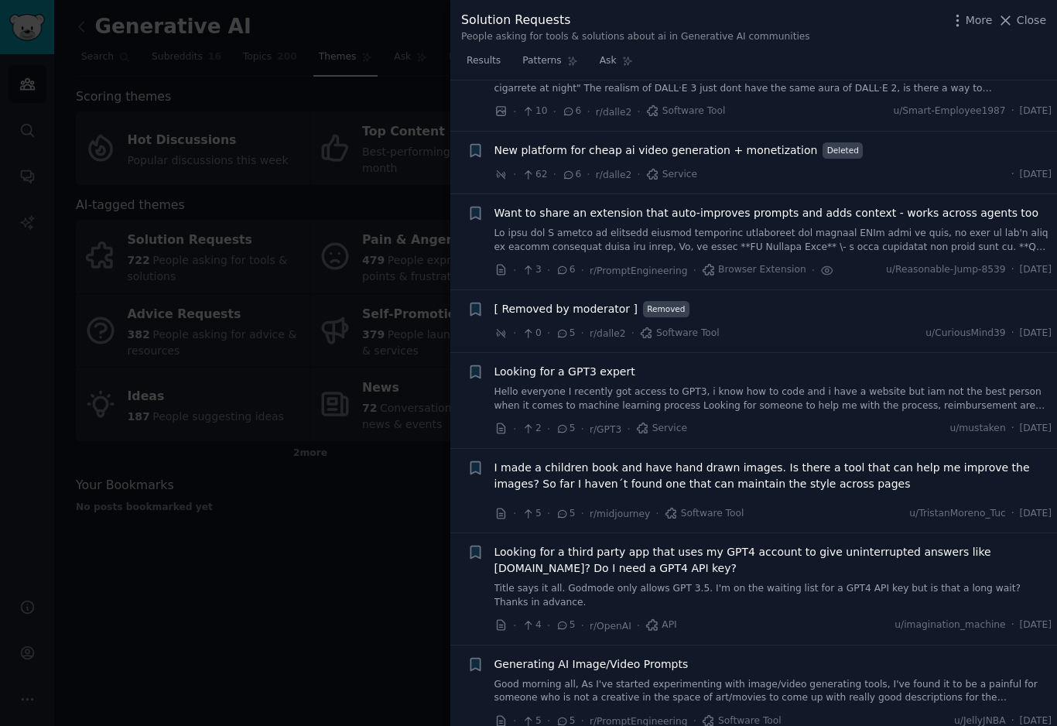
click at [476, 207] on icon "button" at bounding box center [475, 213] width 9 height 12
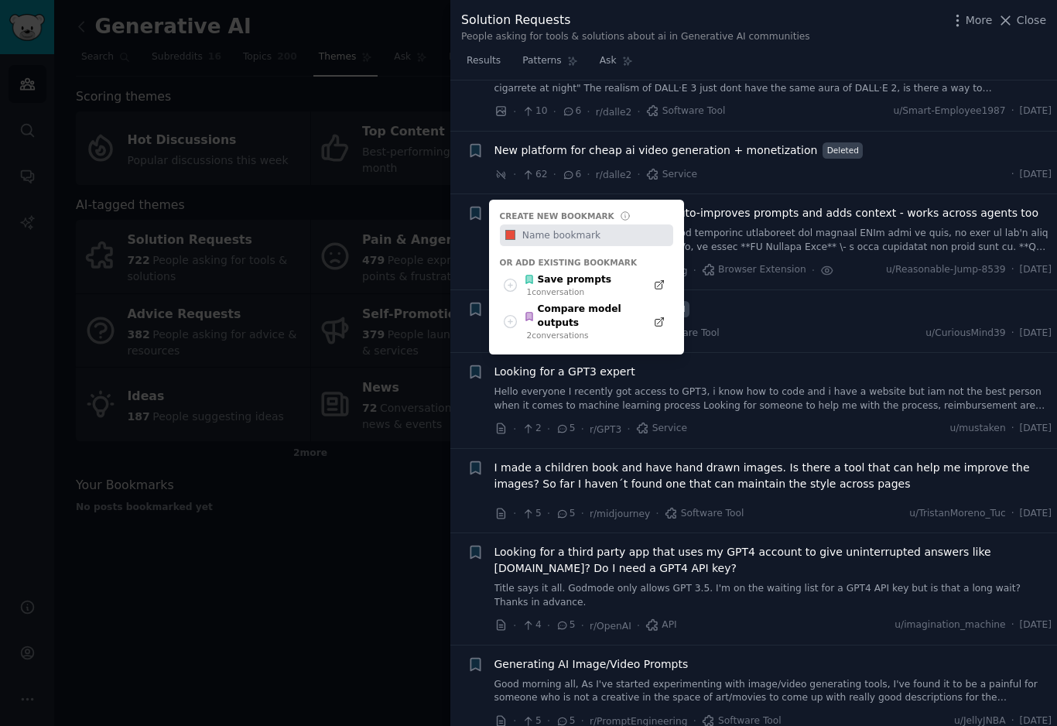
click at [576, 273] on div "Save prompts" at bounding box center [567, 280] width 87 height 14
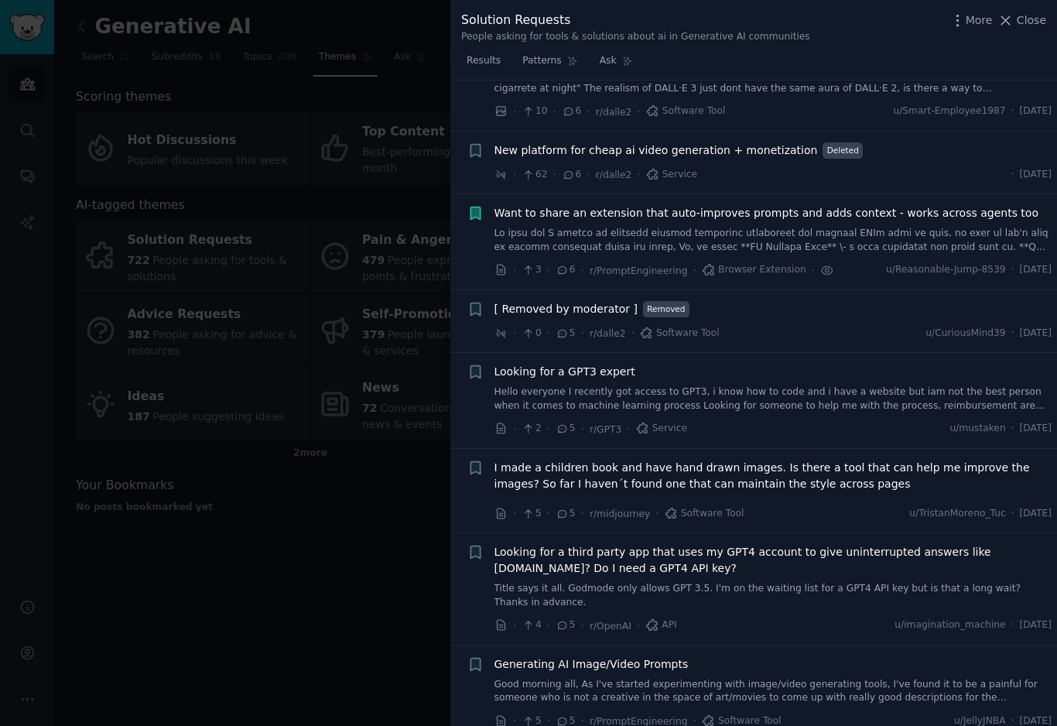
click at [675, 227] on link at bounding box center [774, 240] width 558 height 27
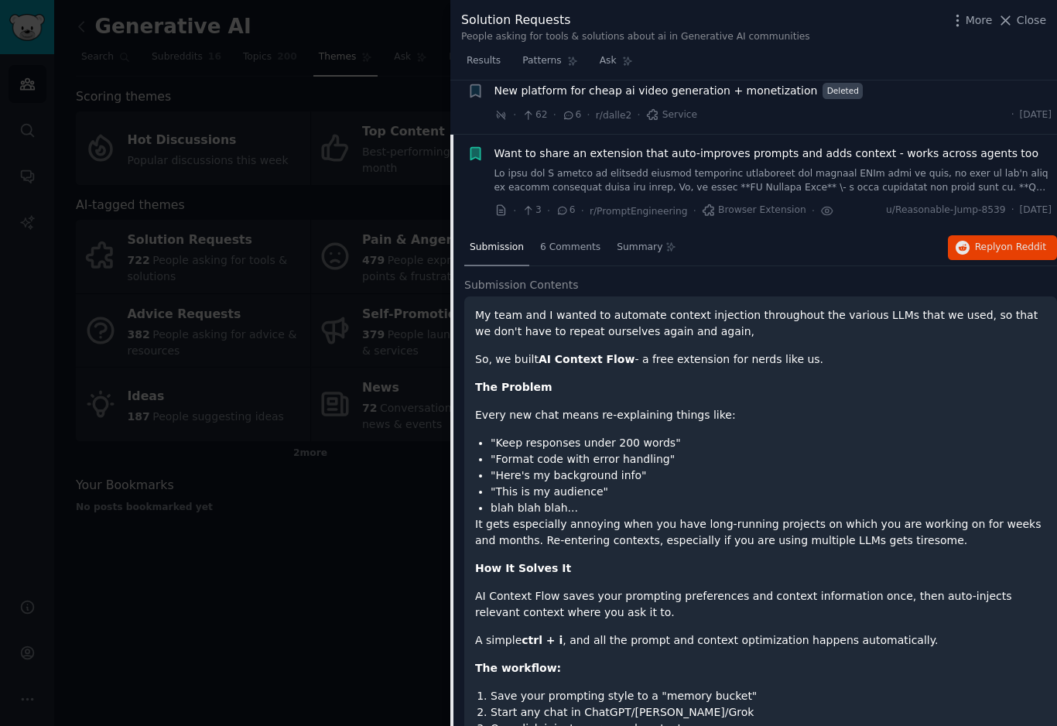
scroll to position [2283, 0]
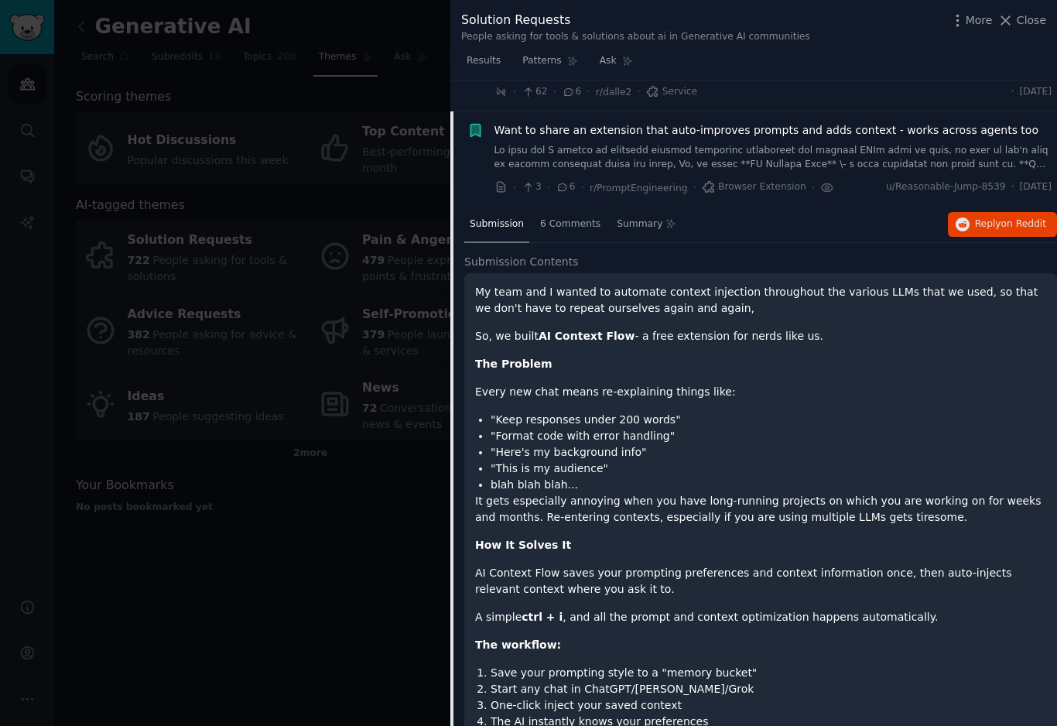
click at [586, 218] on span "6 Comments" at bounding box center [570, 225] width 60 height 14
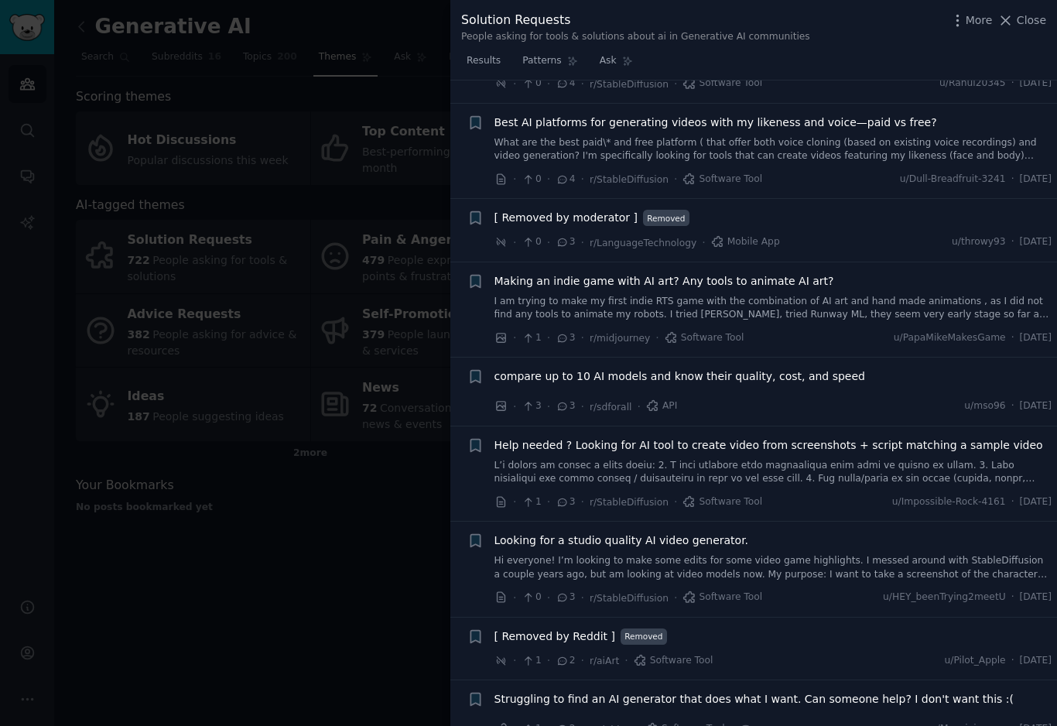
scroll to position [3849, 0]
click at [838, 368] on span "compare up to 10 AI models and know their quality, cost, and speed" at bounding box center [680, 376] width 371 height 16
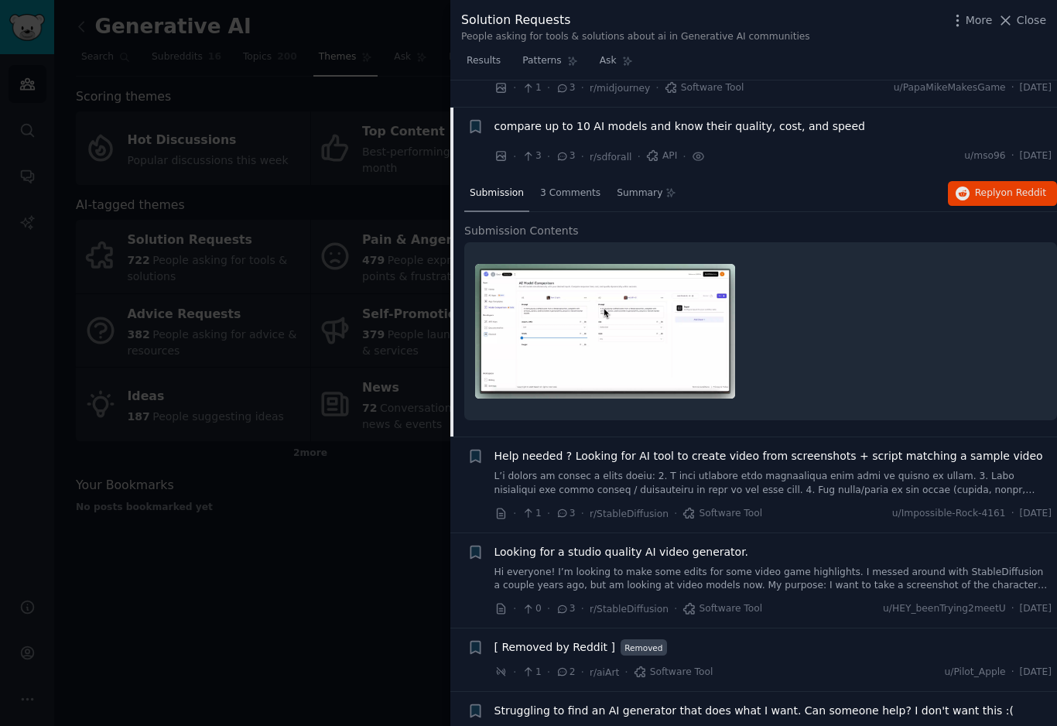
scroll to position [3867, 0]
click at [821, 327] on div at bounding box center [760, 330] width 571 height 157
click at [679, 316] on img at bounding box center [605, 330] width 260 height 135
click at [694, 317] on img at bounding box center [605, 330] width 260 height 135
click at [675, 332] on img at bounding box center [605, 330] width 260 height 135
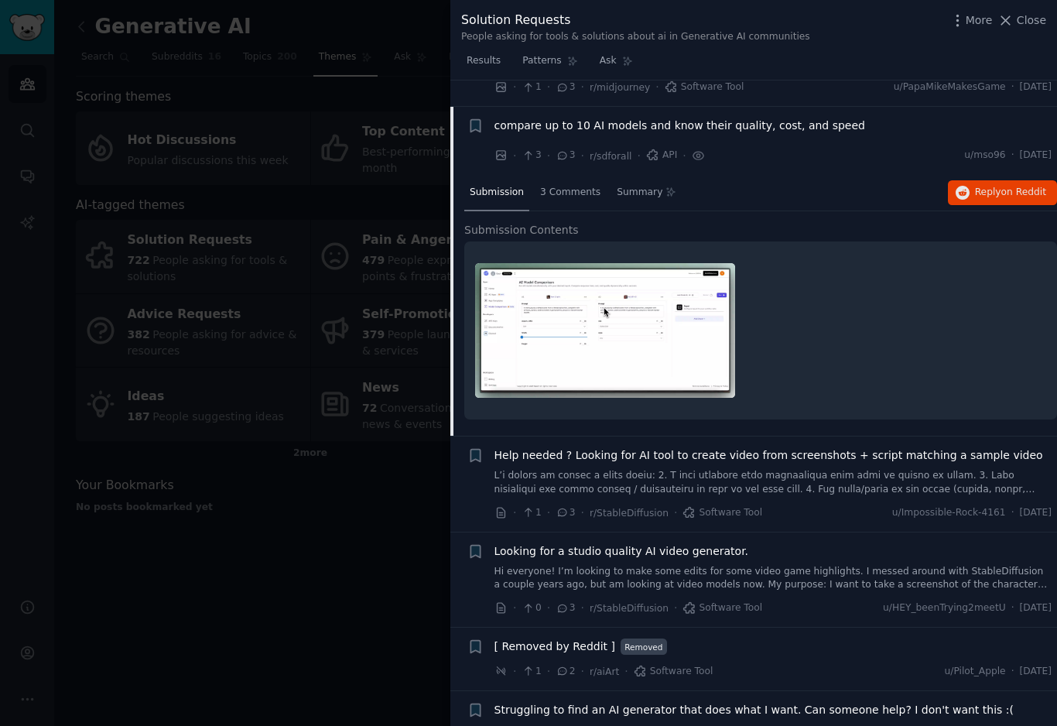
click at [686, 327] on img at bounding box center [605, 330] width 260 height 135
click at [683, 341] on img at bounding box center [605, 330] width 260 height 135
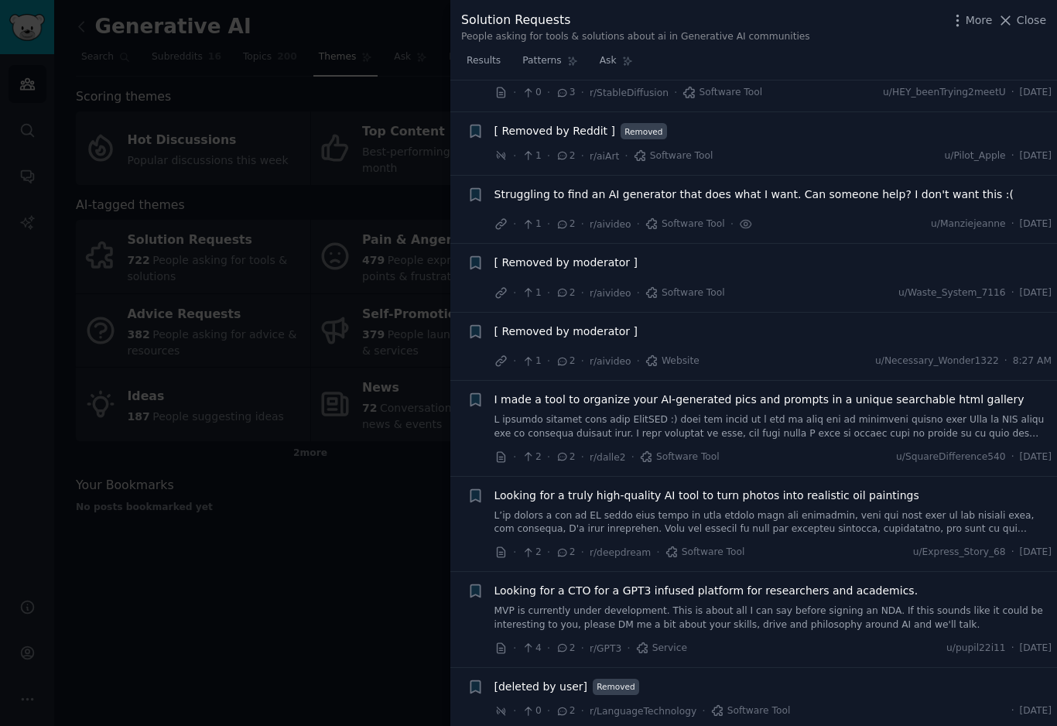
scroll to position [4383, 0]
click at [935, 392] on span "I made a tool to organize your AI-generated pics and prompts in a unique search…" at bounding box center [760, 400] width 530 height 16
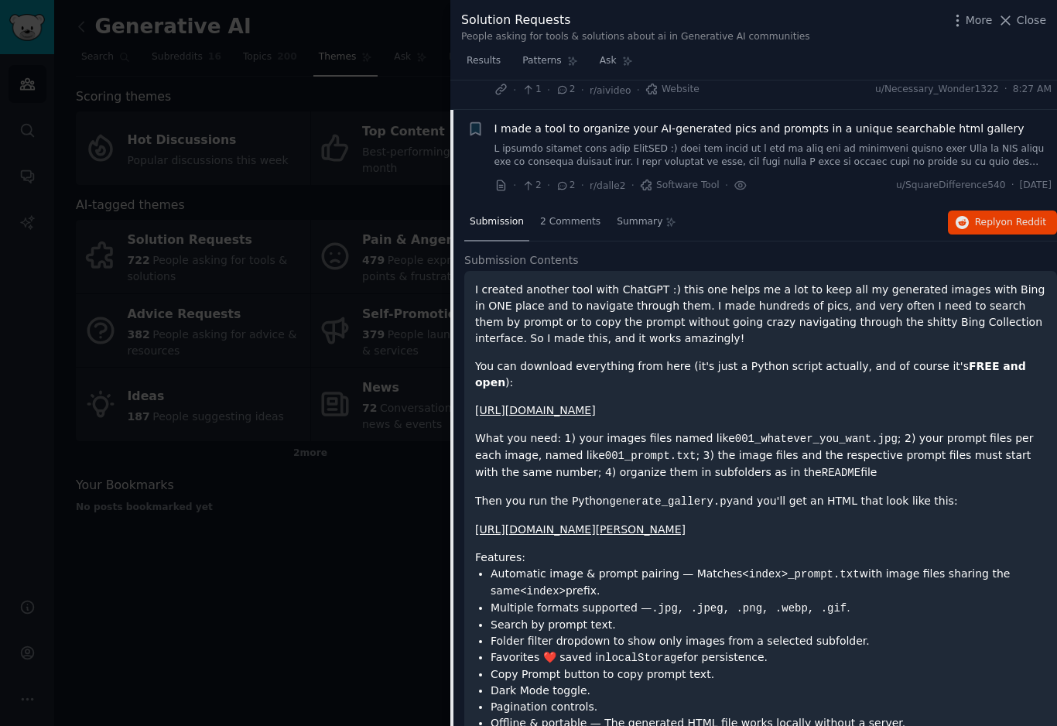
scroll to position [4393, 0]
click at [491, 120] on div "+ I made a tool to organize your AI-generated pics and prompts in a unique sear…" at bounding box center [760, 157] width 585 height 74
click at [480, 122] on icon "button" at bounding box center [475, 128] width 9 height 12
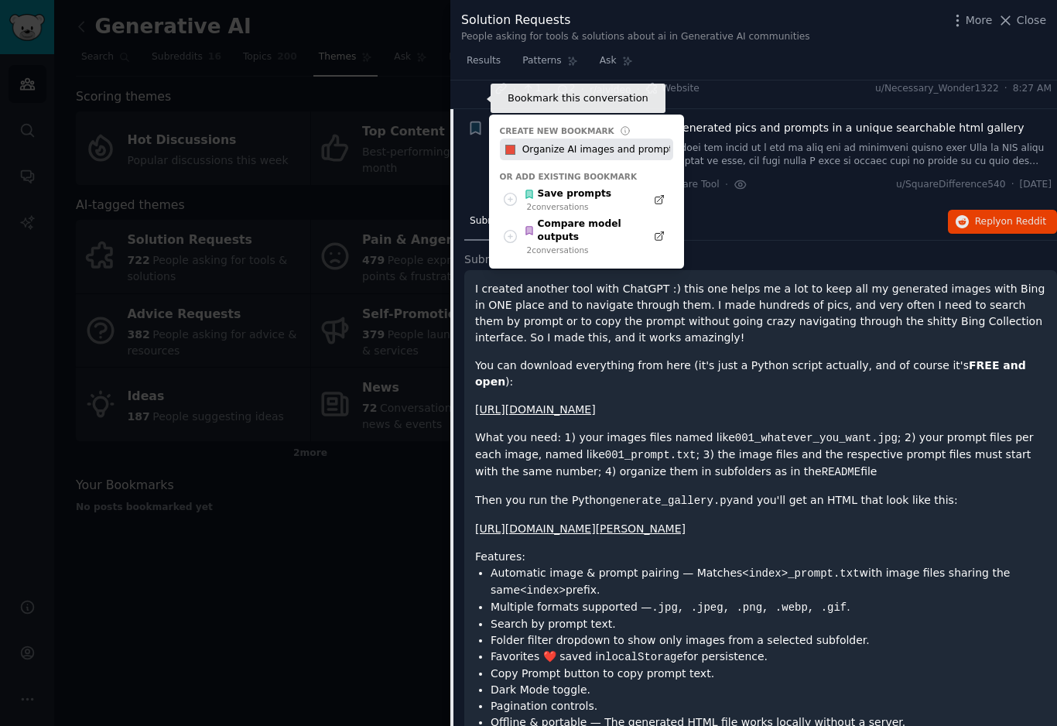
type input "Organize AI images and prompts"
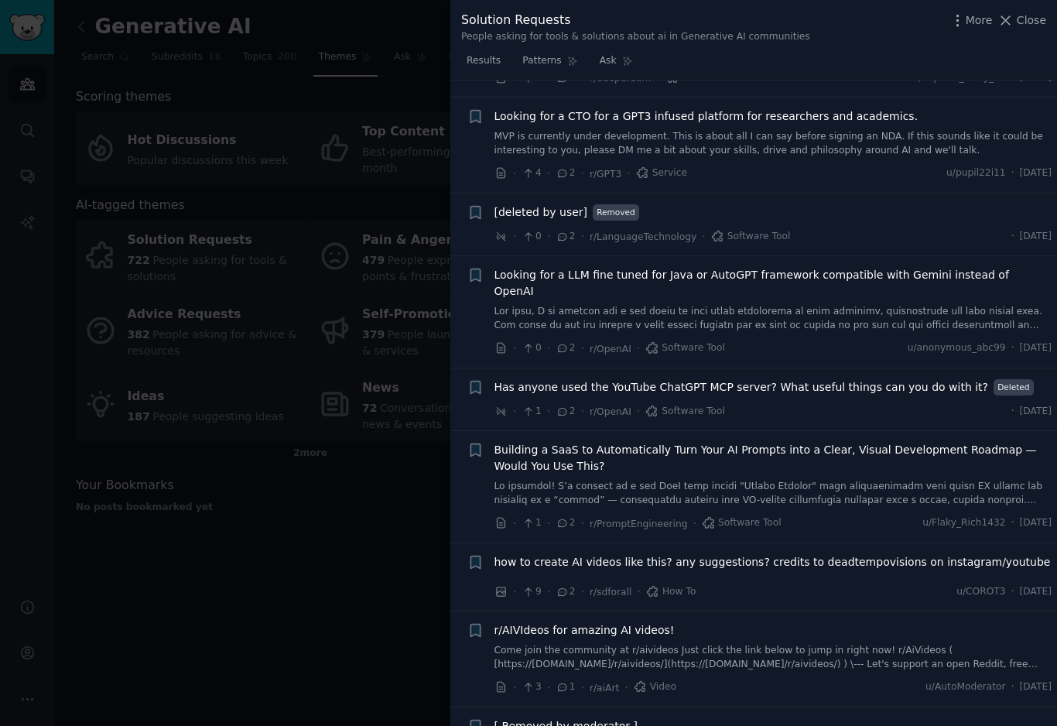
scroll to position [5313, 0]
click at [936, 440] on span "Building a SaaS to Automatically Turn Your AI Prompts into a Clear, Visual Deve…" at bounding box center [774, 456] width 558 height 33
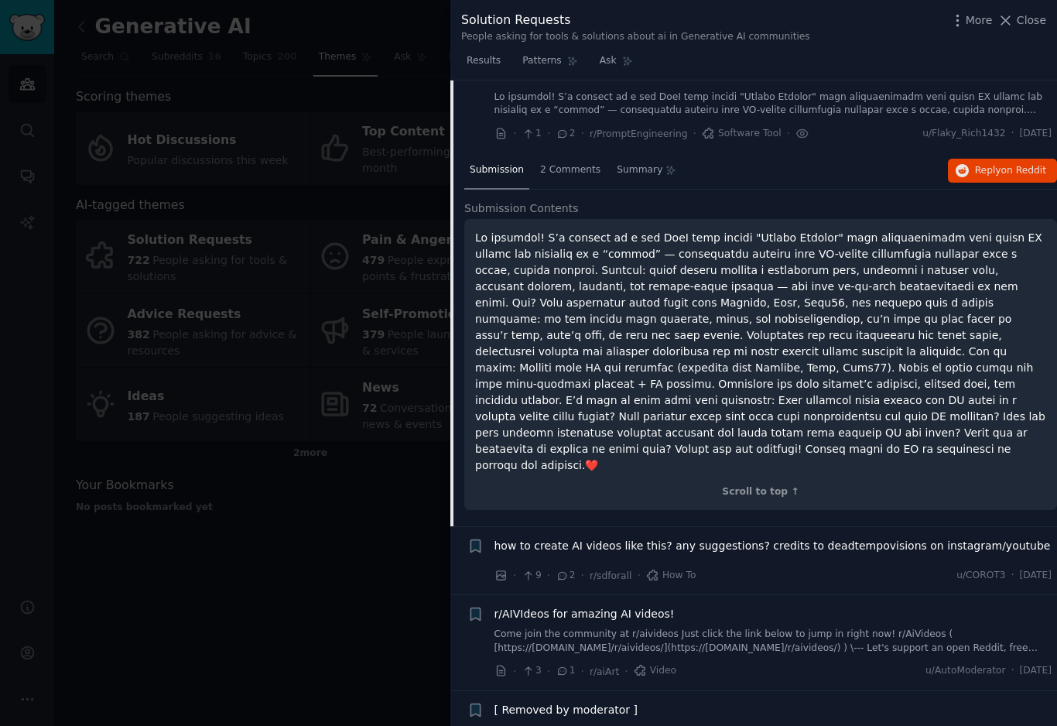
scroll to position [4899, 0]
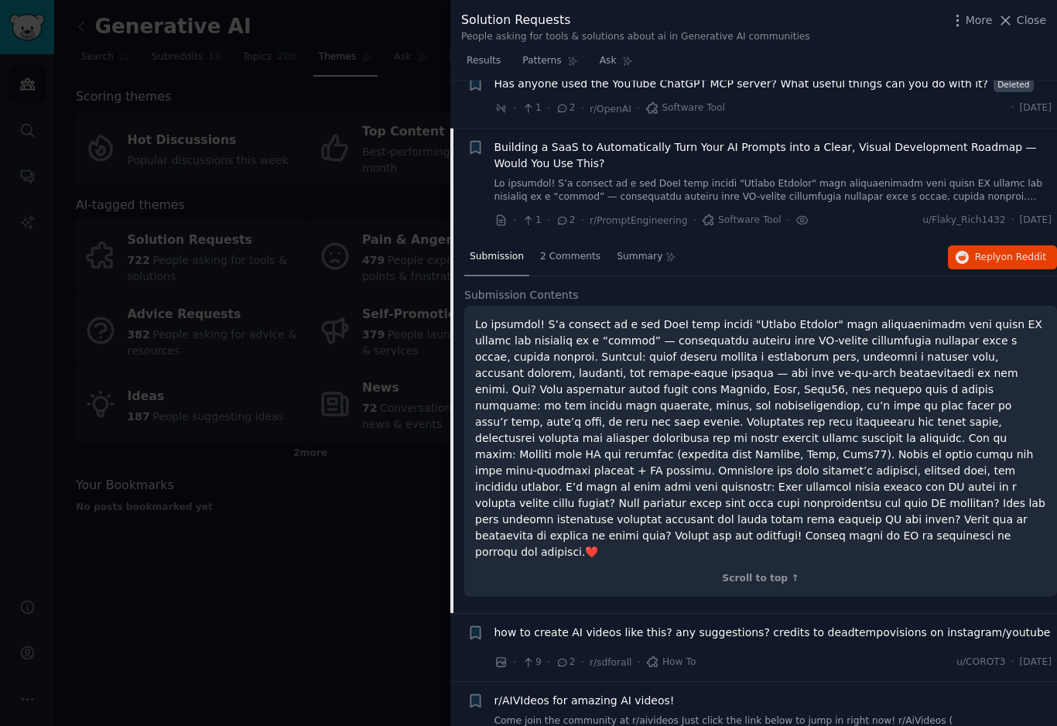
click at [491, 139] on div "+ Building a SaaS to Automatically Turn Your AI Prompts into a Clear, Visual De…" at bounding box center [760, 184] width 585 height 90
click at [475, 141] on icon "button" at bounding box center [475, 147] width 9 height 12
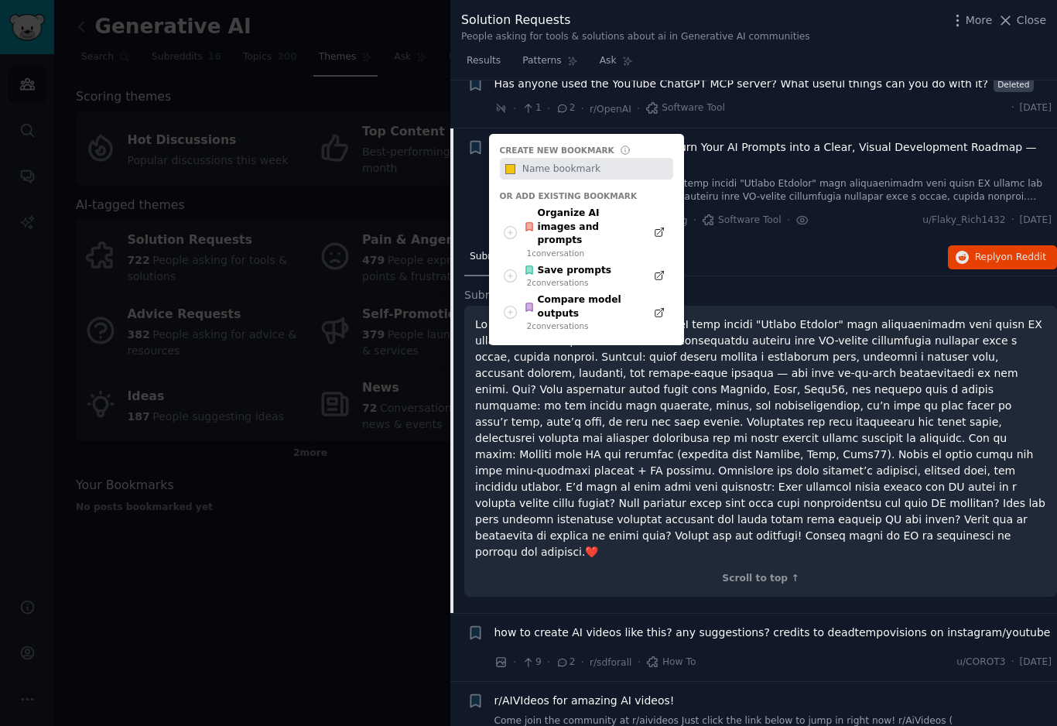
click at [586, 207] on div "Organize AI images and prompts" at bounding box center [581, 227] width 114 height 41
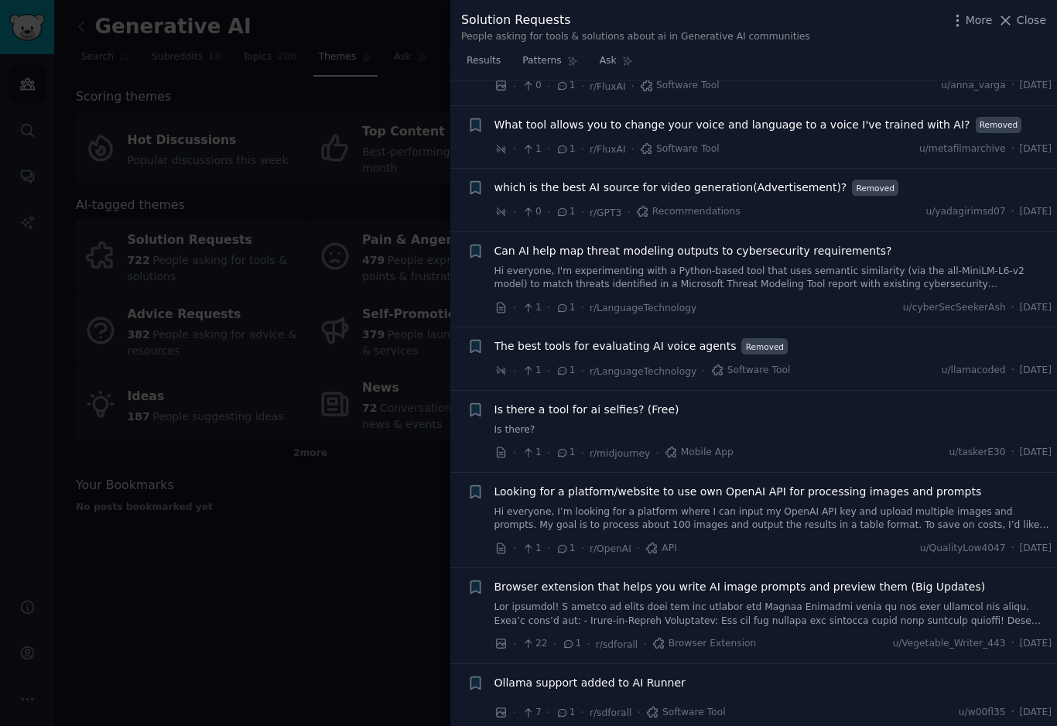
scroll to position [6041, 0]
click at [738, 579] on span "Browser extension that helps you write AI image prompts and preview them (Big U…" at bounding box center [741, 587] width 492 height 16
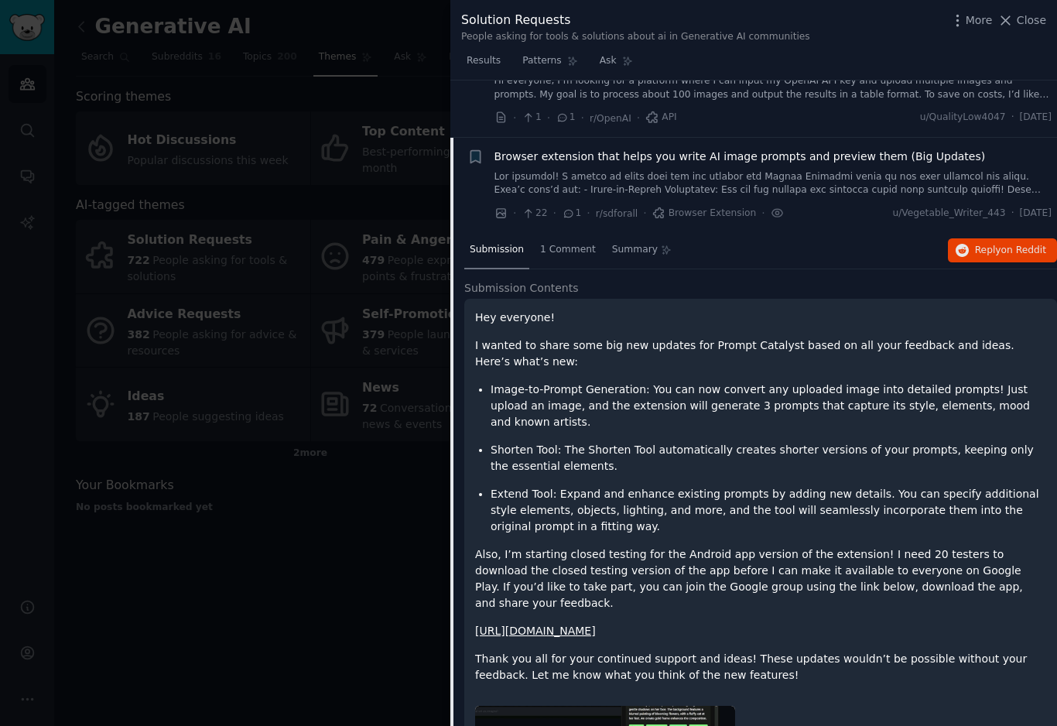
scroll to position [6103, 0]
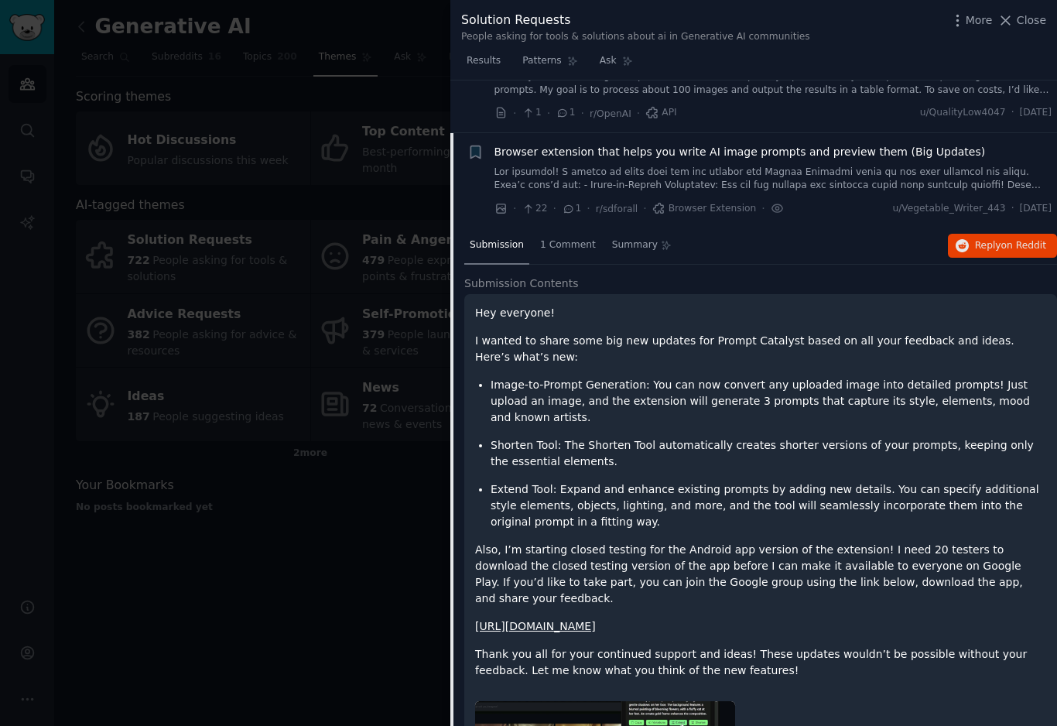
click at [923, 166] on link at bounding box center [774, 179] width 558 height 27
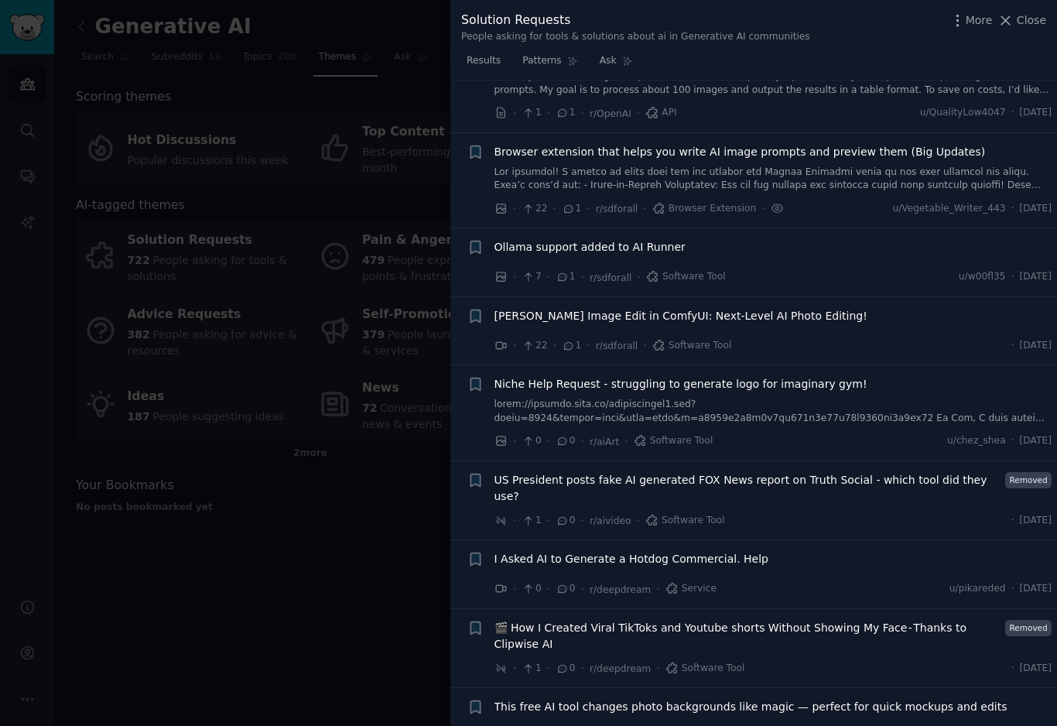
scroll to position [6103, 0]
click at [878, 166] on link at bounding box center [774, 179] width 558 height 27
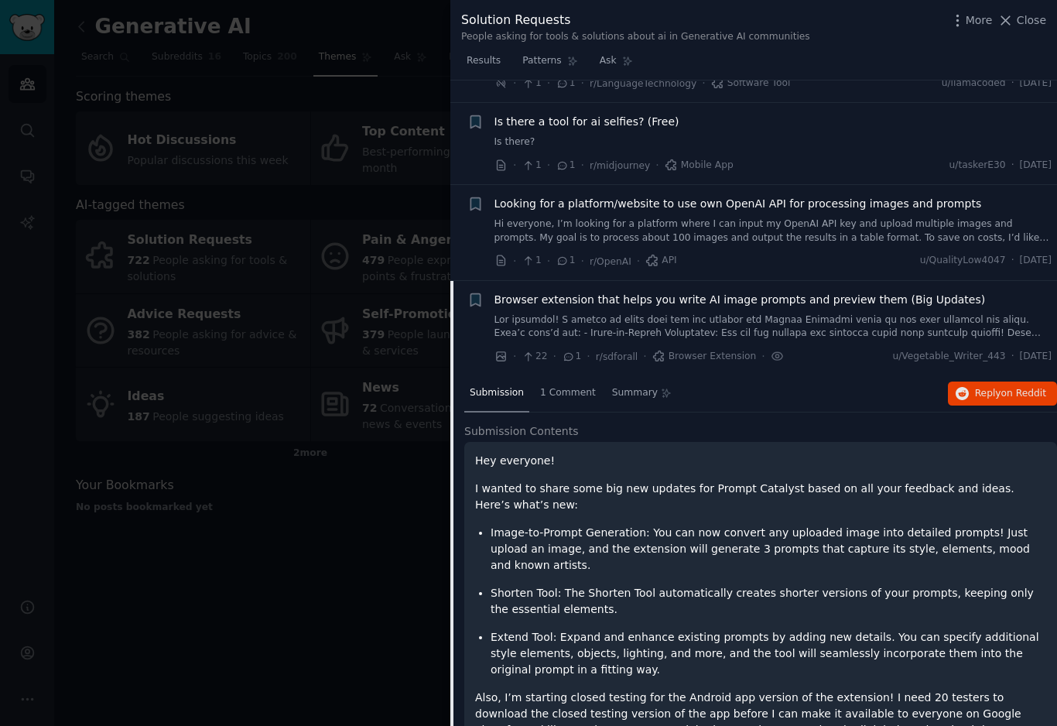
scroll to position [5955, 0]
click at [483, 292] on icon "button" at bounding box center [476, 300] width 16 height 16
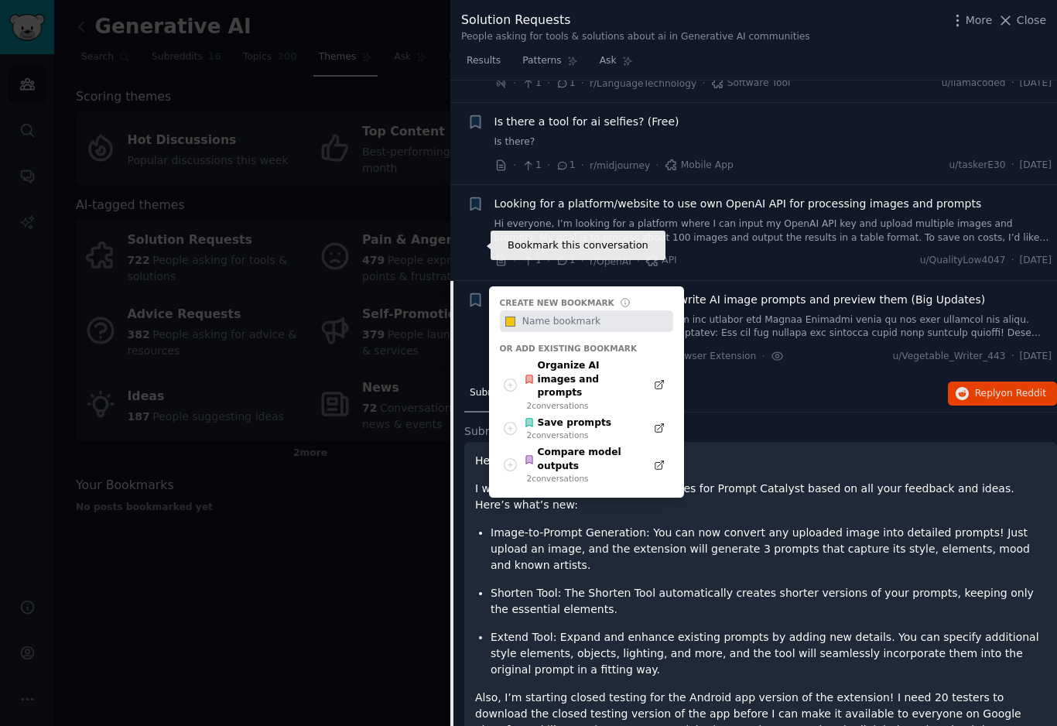
click at [581, 359] on div "Organize AI images and prompts" at bounding box center [581, 379] width 114 height 41
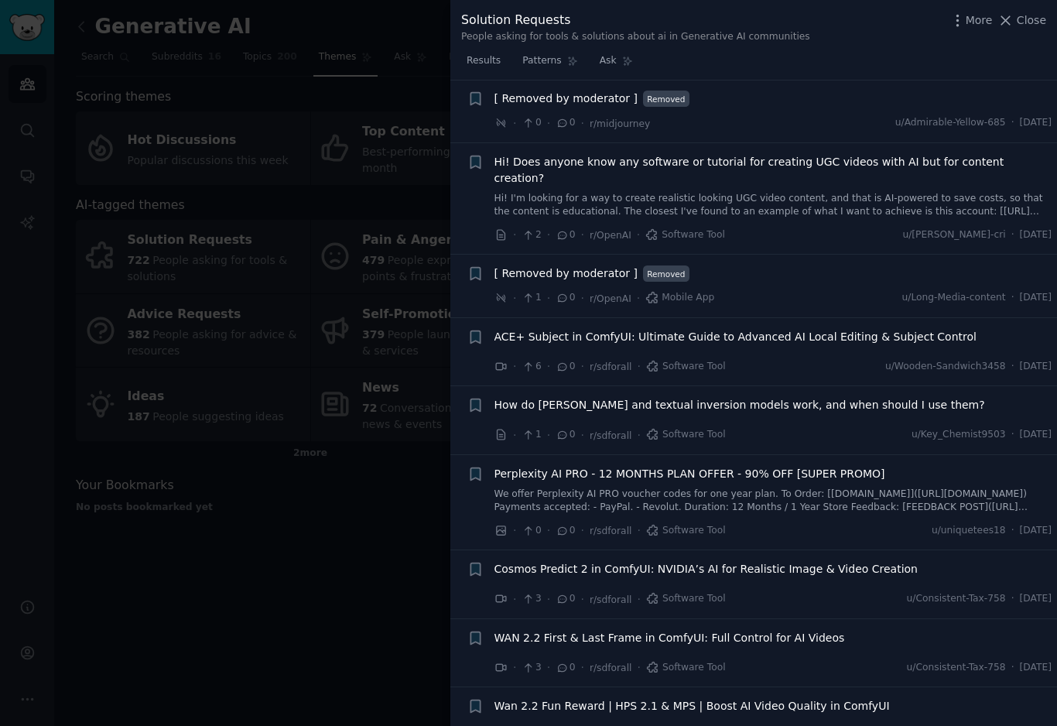
scroll to position [7822, 0]
click at [351, 546] on div at bounding box center [528, 363] width 1057 height 726
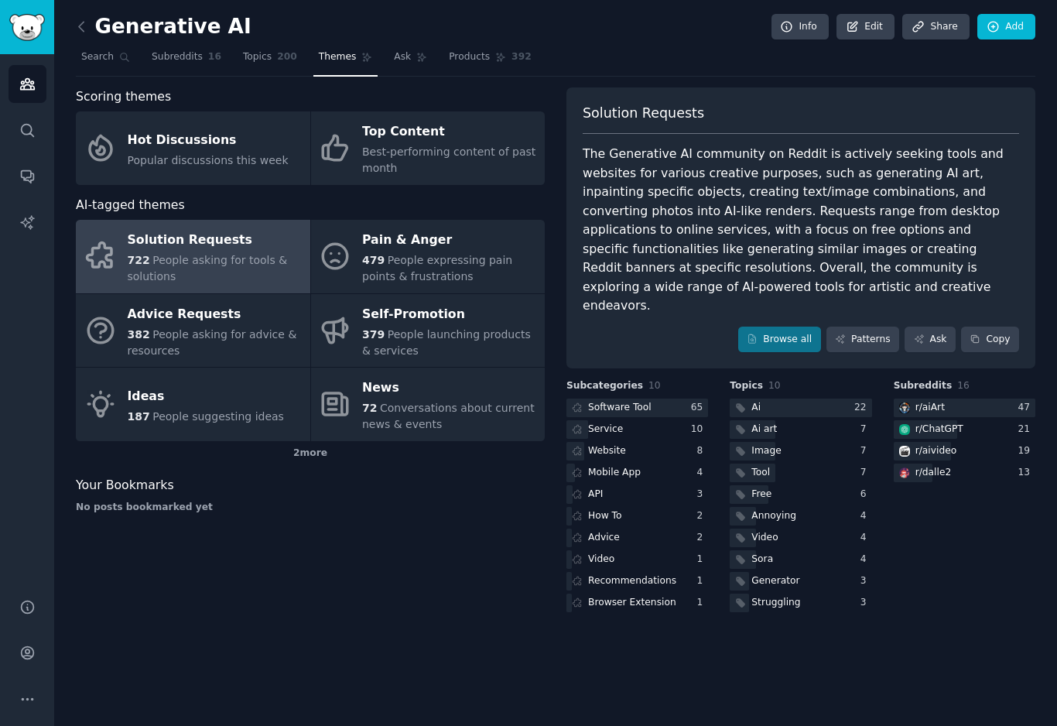
click at [678, 420] on div "Service" at bounding box center [638, 429] width 142 height 19
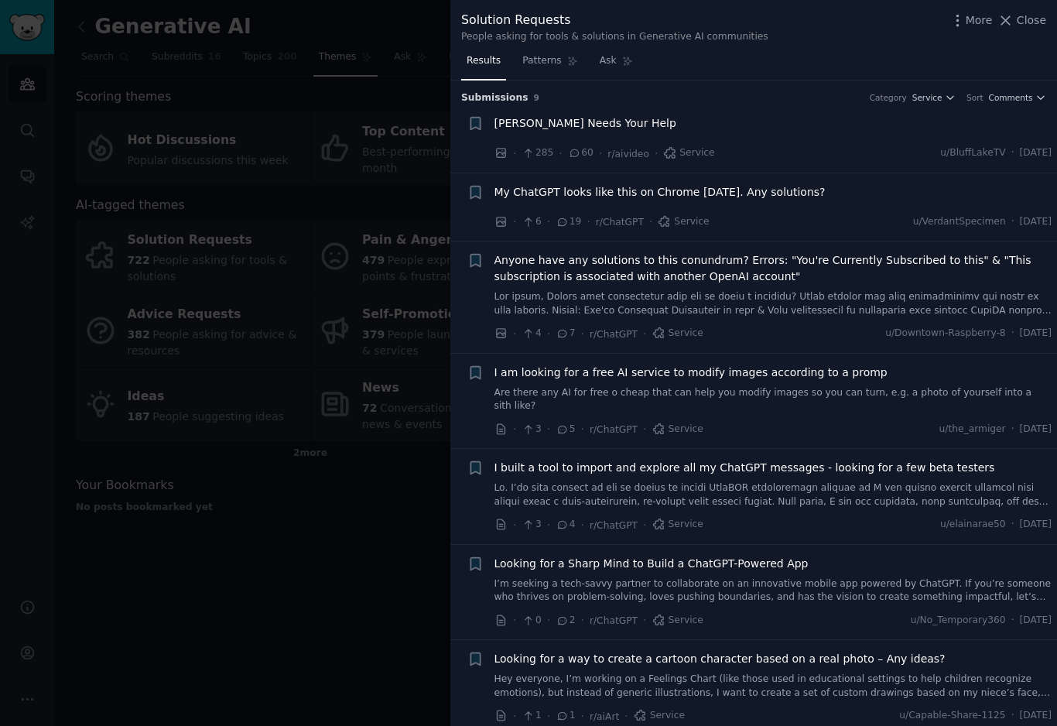
click at [725, 460] on span "I built a tool to import and explore all my ChatGPT messages - looking for a fe…" at bounding box center [745, 468] width 501 height 16
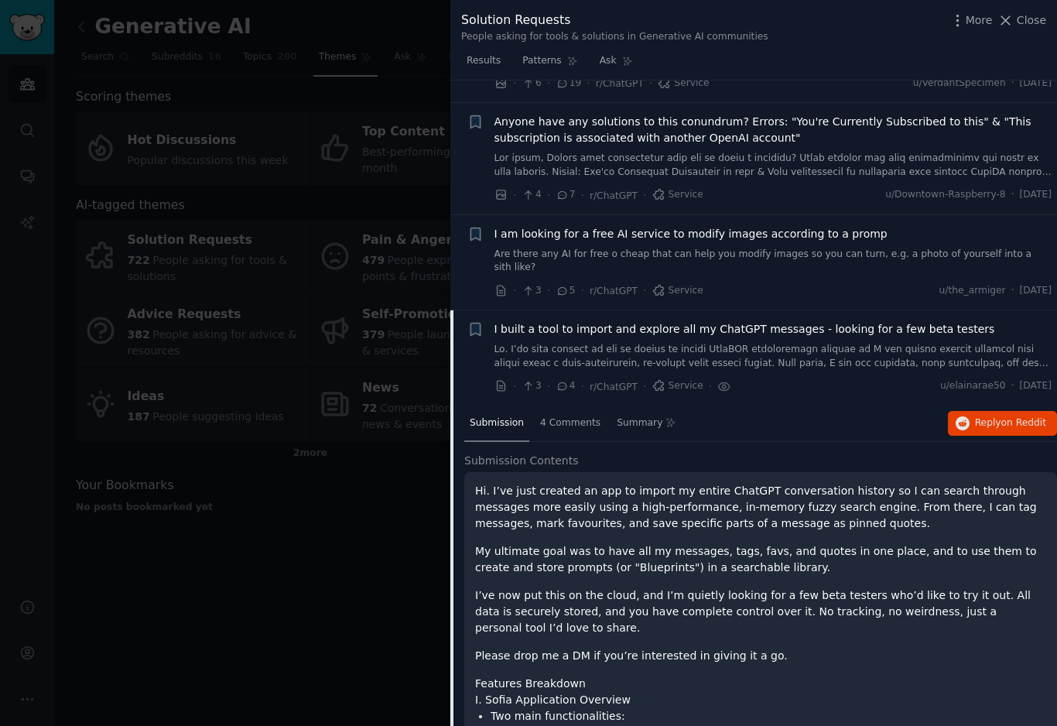
scroll to position [139, 0]
click at [482, 321] on icon "button" at bounding box center [476, 329] width 16 height 16
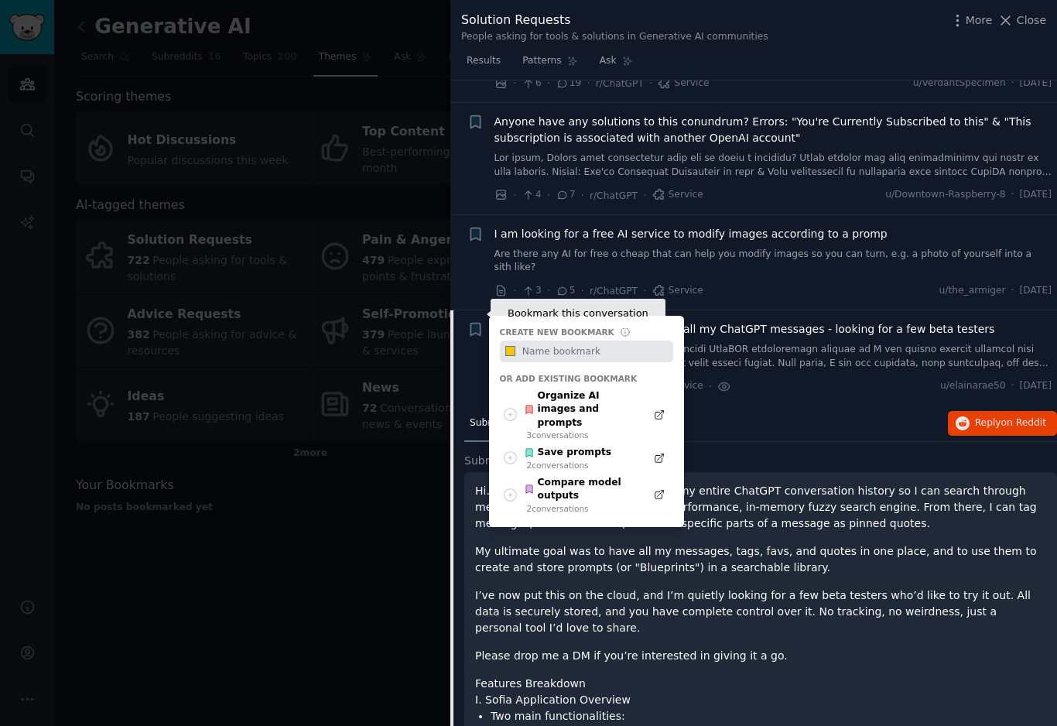
click at [635, 389] on div "Organize AI images and prompts" at bounding box center [581, 409] width 114 height 41
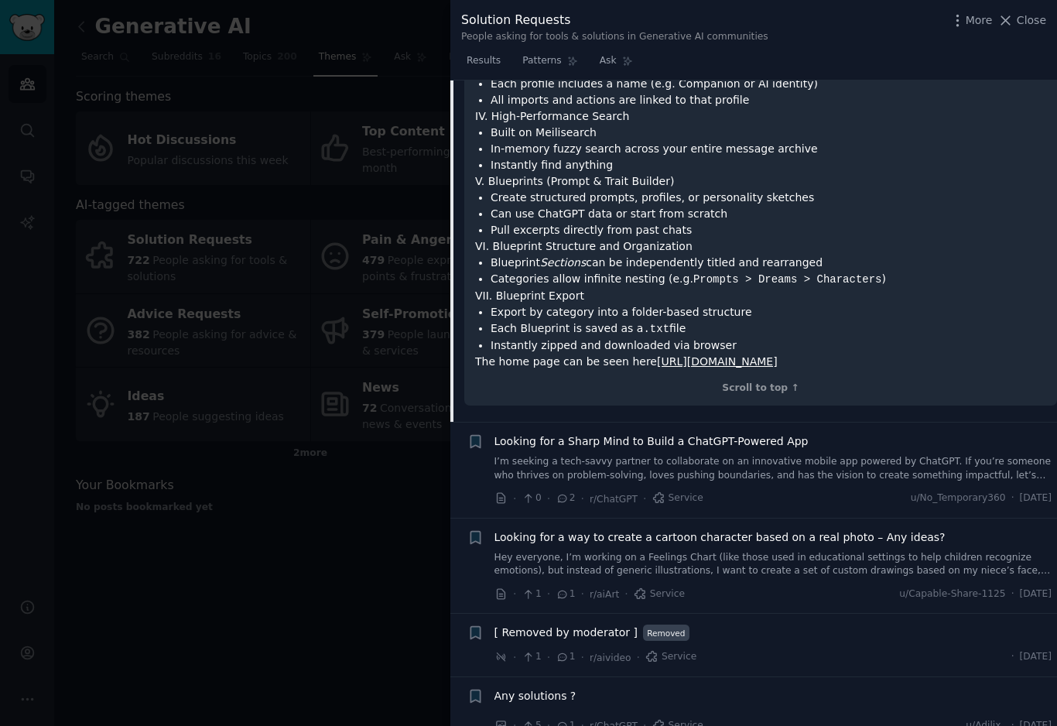
scroll to position [932, 0]
click at [553, 690] on span "Any solutions ?" at bounding box center [536, 698] width 82 height 16
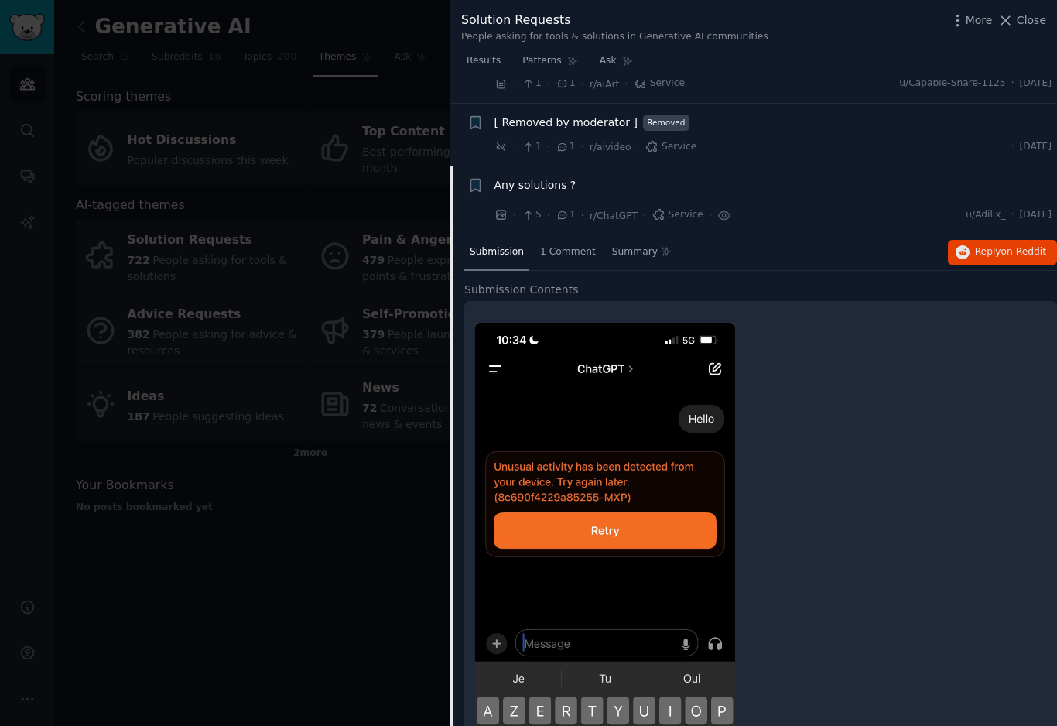
scroll to position [632, 0]
click at [151, 331] on div at bounding box center [528, 363] width 1057 height 726
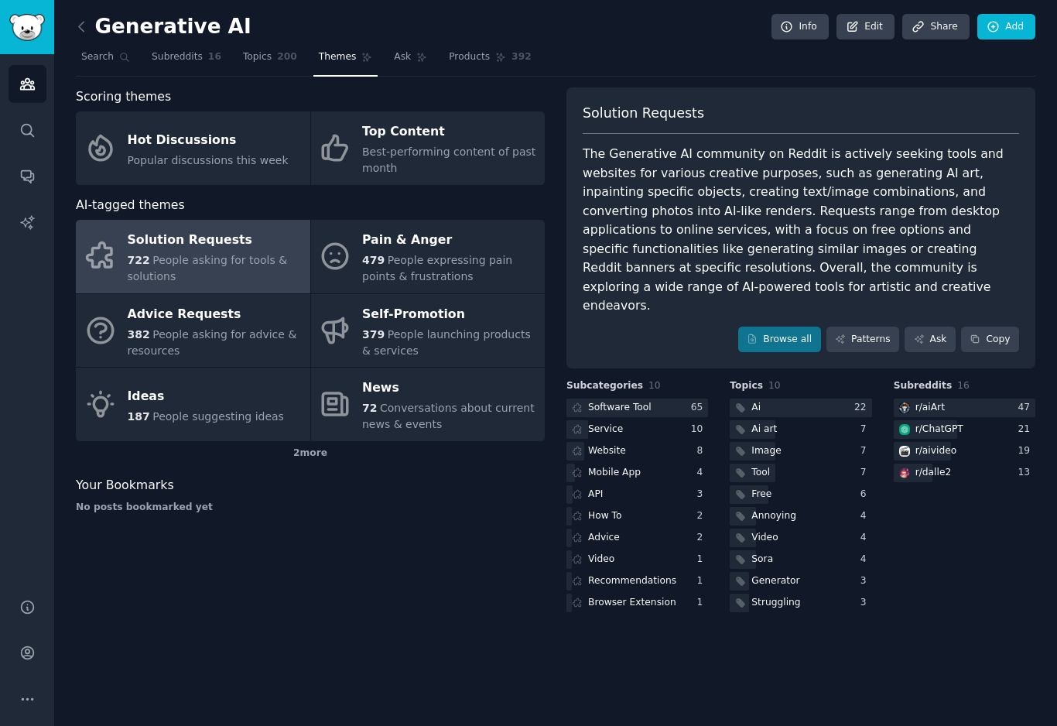
click at [3, 346] on div "Audiences Search Conversations AI Reports" at bounding box center [27, 317] width 54 height 526
click at [868, 327] on link "Patterns" at bounding box center [863, 340] width 73 height 26
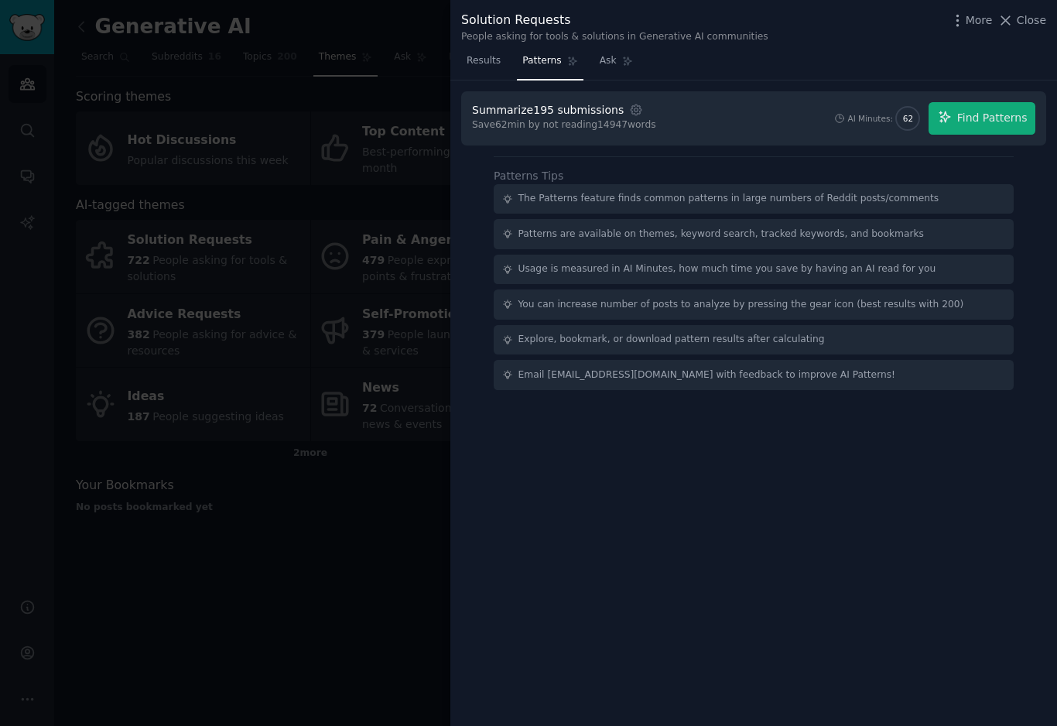
click at [245, 238] on div at bounding box center [528, 363] width 1057 height 726
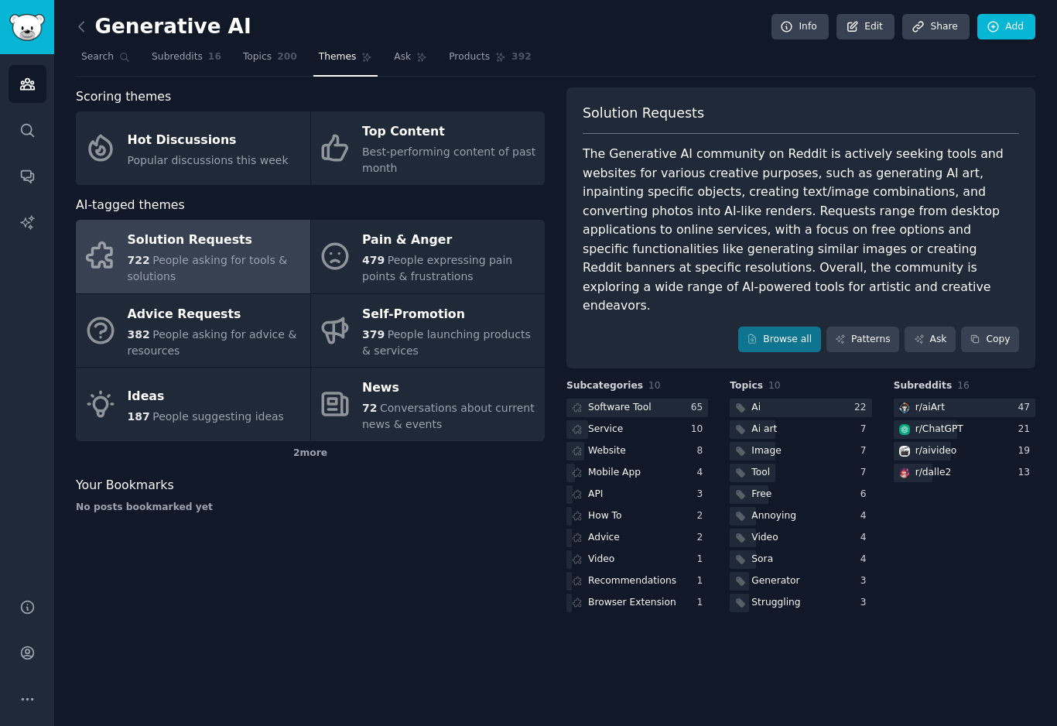
click at [217, 272] on div "722 People asking for tools & solutions" at bounding box center [215, 268] width 175 height 33
click at [882, 327] on link "Patterns" at bounding box center [863, 340] width 73 height 26
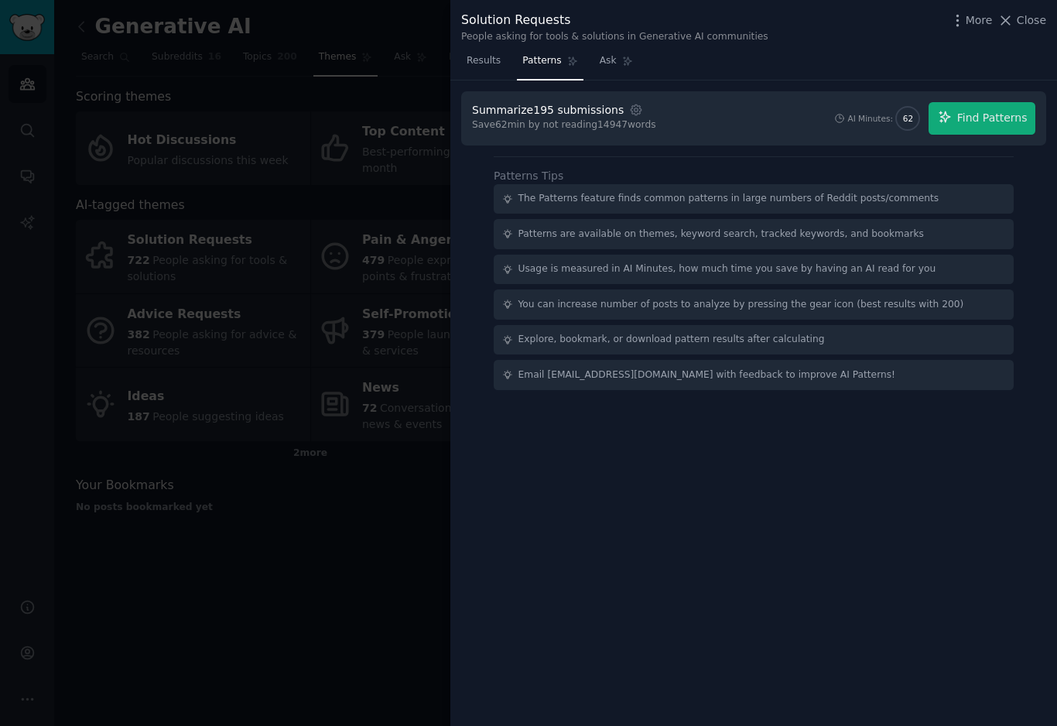
click at [979, 127] on button "Find Patterns" at bounding box center [982, 118] width 107 height 33
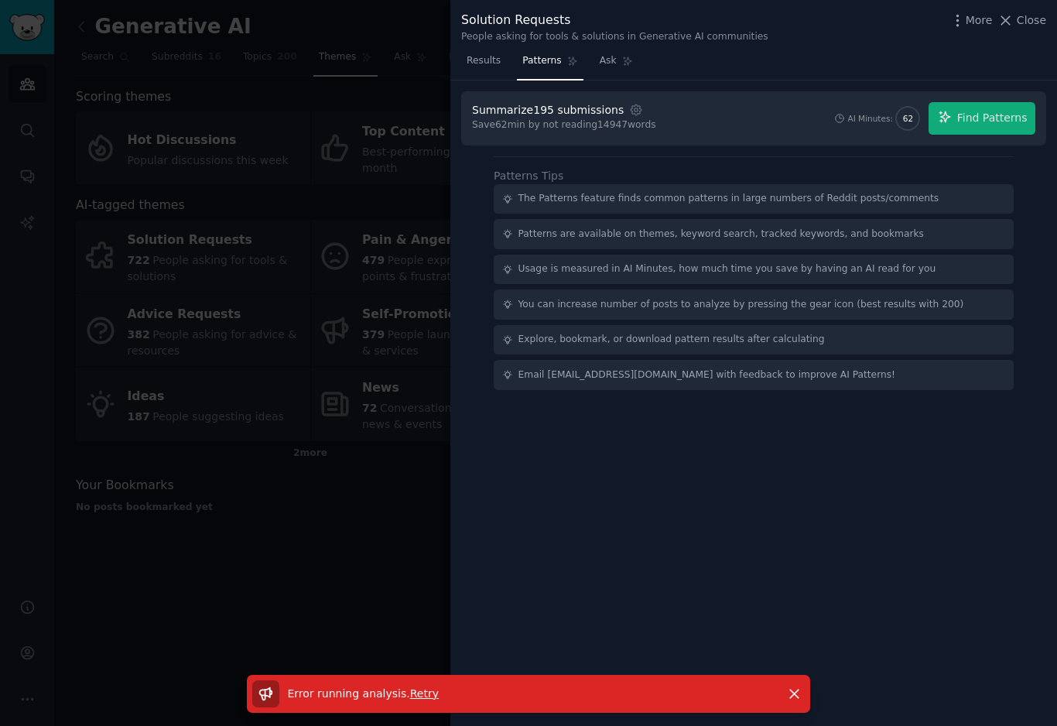
click at [274, 492] on div at bounding box center [528, 363] width 1057 height 726
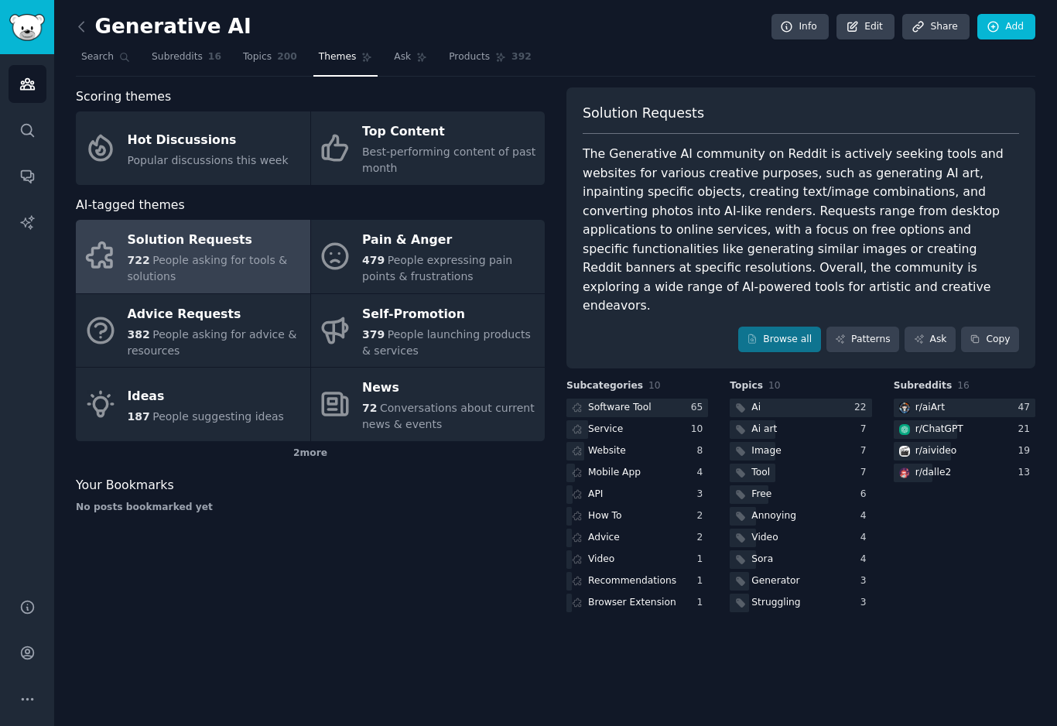
click at [470, 258] on span "People expressing pain points & frustrations" at bounding box center [437, 268] width 150 height 29
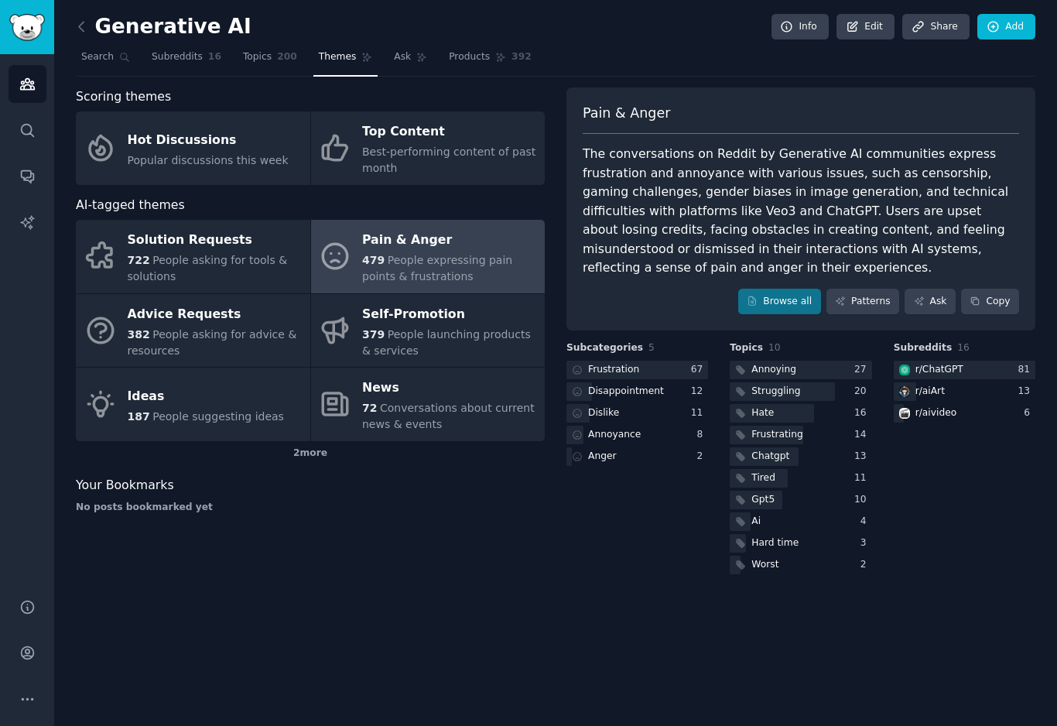
click at [860, 289] on link "Patterns" at bounding box center [863, 302] width 73 height 26
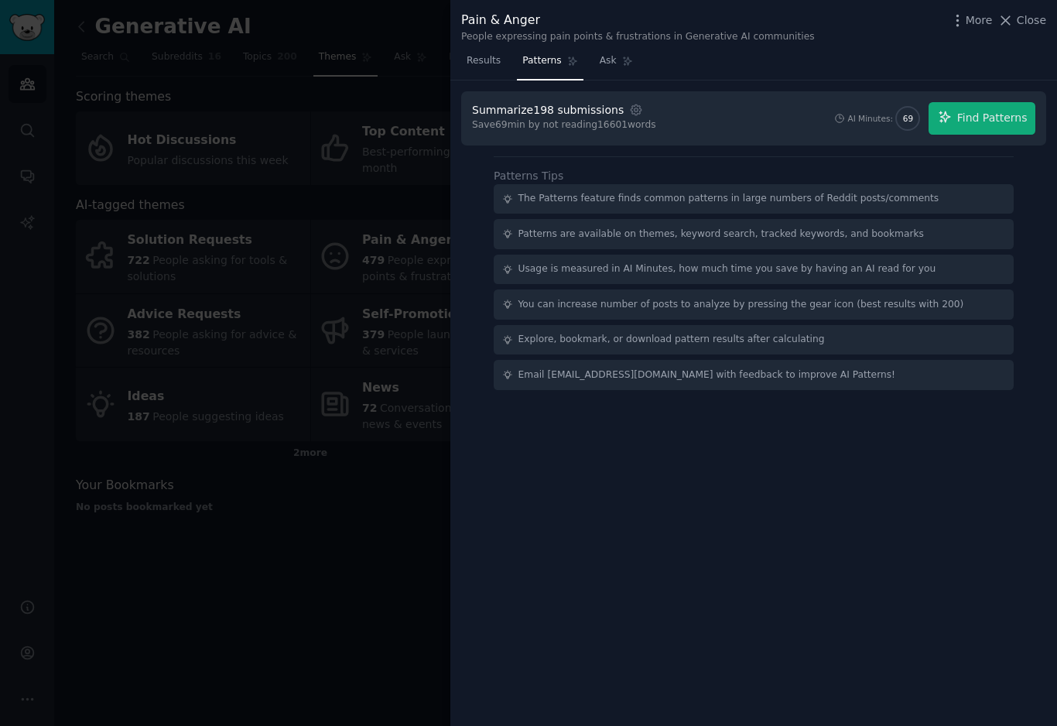
click at [992, 114] on span "Find Patterns" at bounding box center [992, 118] width 70 height 16
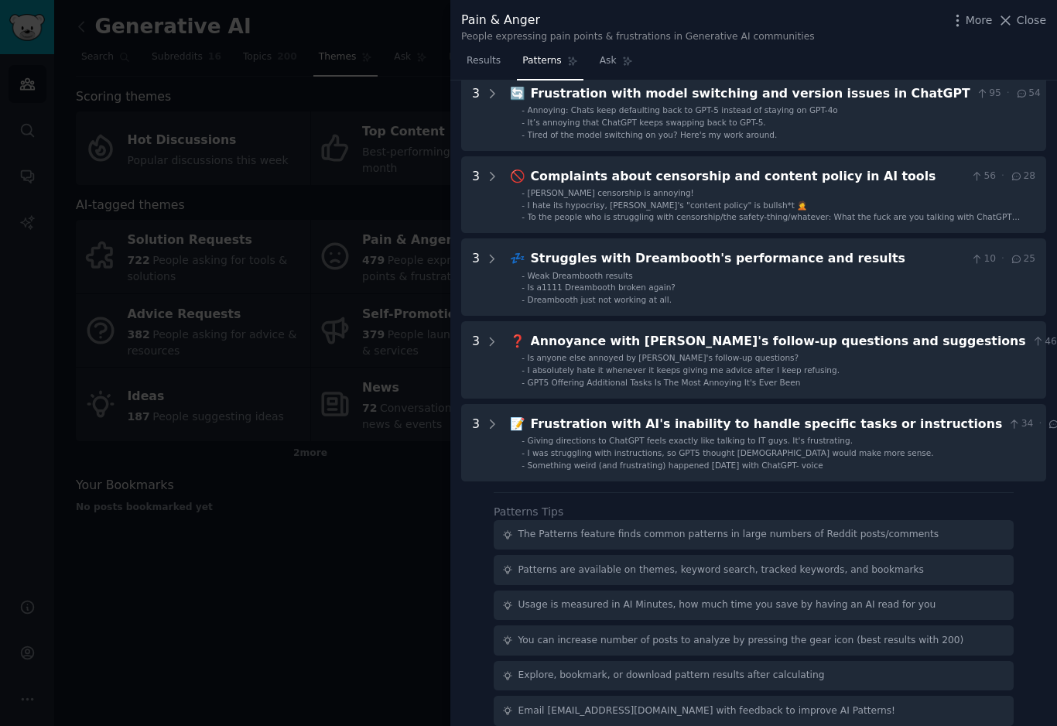
scroll to position [327, 0]
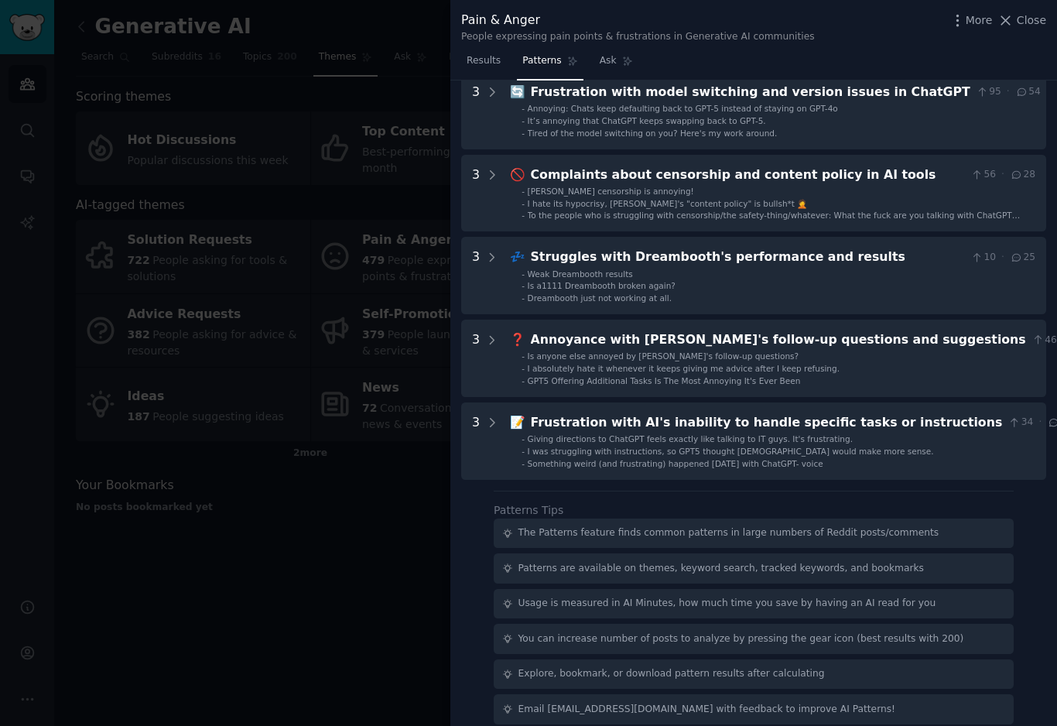
click at [760, 376] on span "GPT5 Offering Additional Tasks Is The Most Annoying It's Ever Been" at bounding box center [664, 380] width 273 height 9
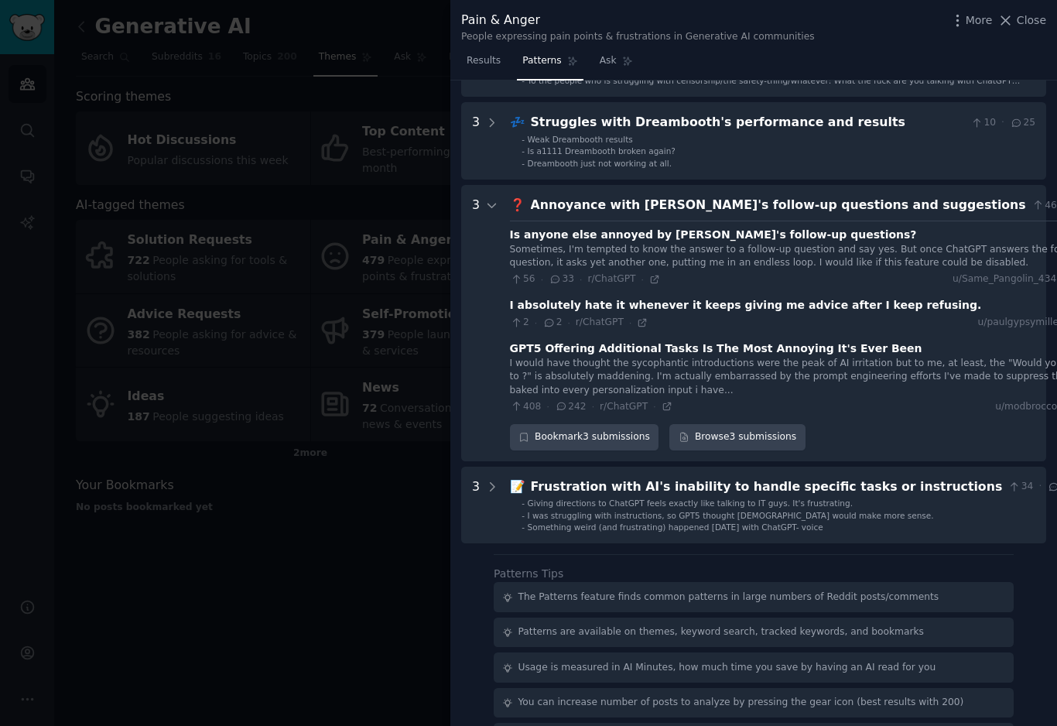
scroll to position [543, 0]
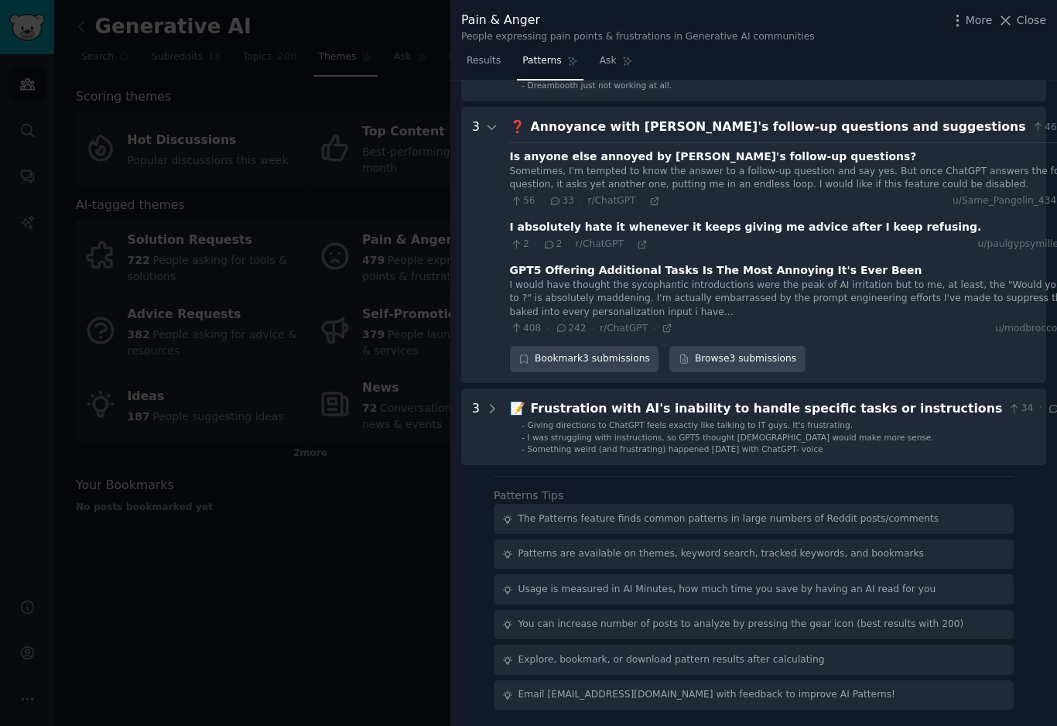
click at [881, 301] on div "I would have thought the sycophantic introductions were the peak of AI irritati…" at bounding box center [809, 299] width 599 height 41
click at [812, 273] on div "GPT5 Offering Additional Tasks Is The Most Annoying It's Ever Been" at bounding box center [716, 270] width 413 height 16
click at [766, 296] on div "I would have thought the sycophantic introductions were the peak of AI irritati…" at bounding box center [809, 299] width 599 height 41
click at [778, 361] on link "Browse 3 submissions" at bounding box center [737, 359] width 135 height 26
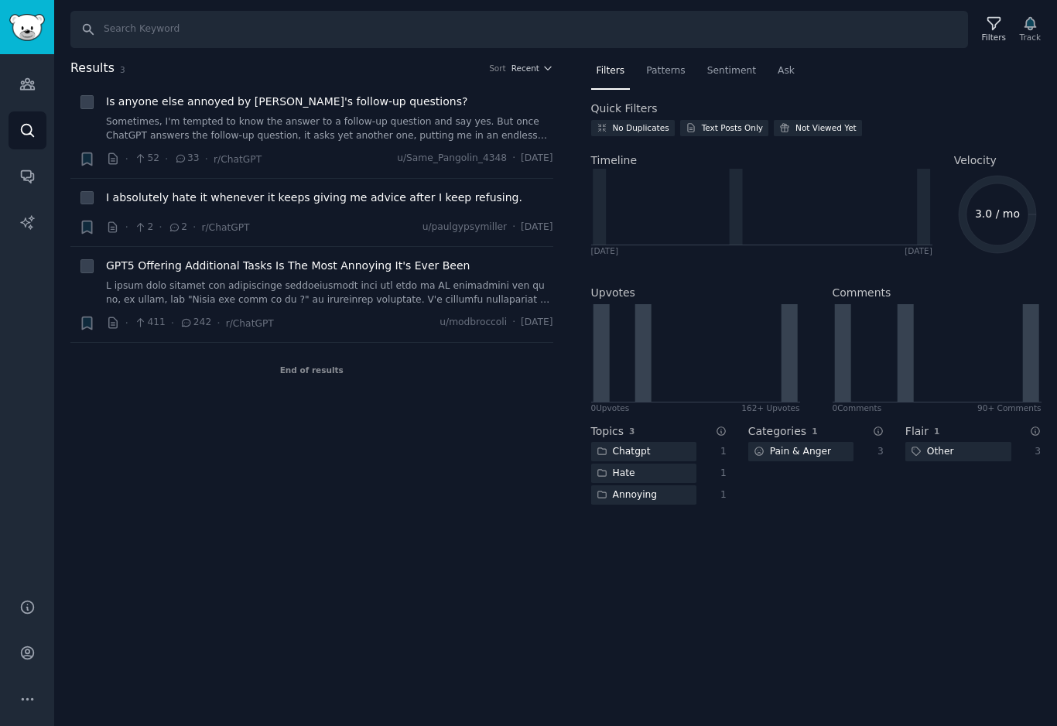
click at [348, 294] on link at bounding box center [329, 292] width 447 height 27
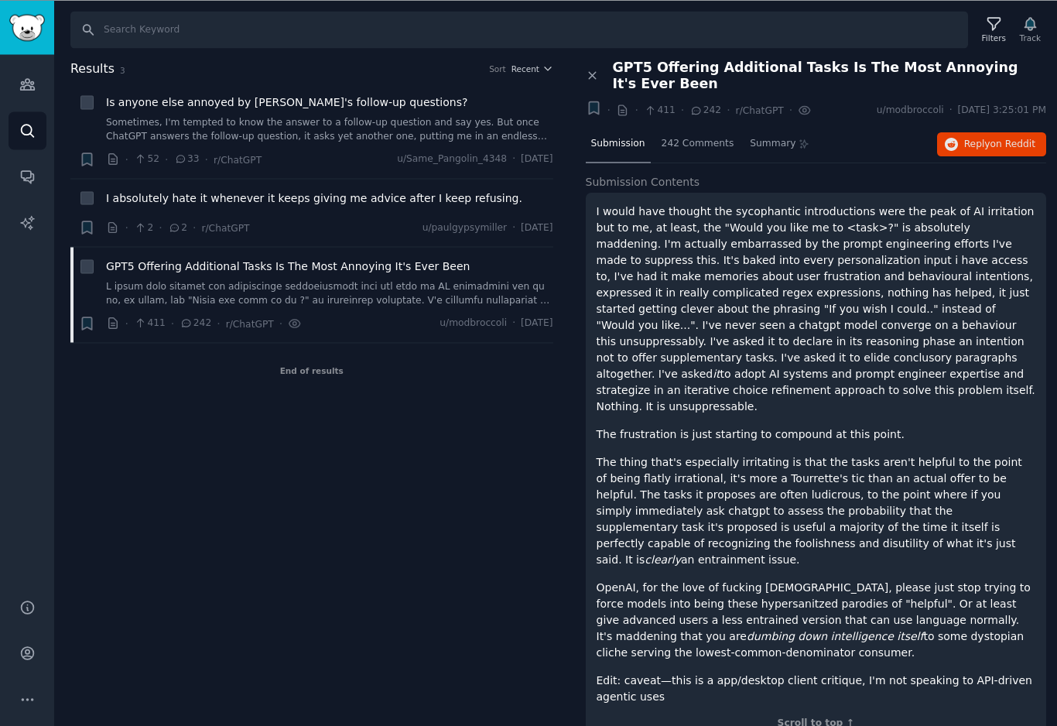
scroll to position [22, 0]
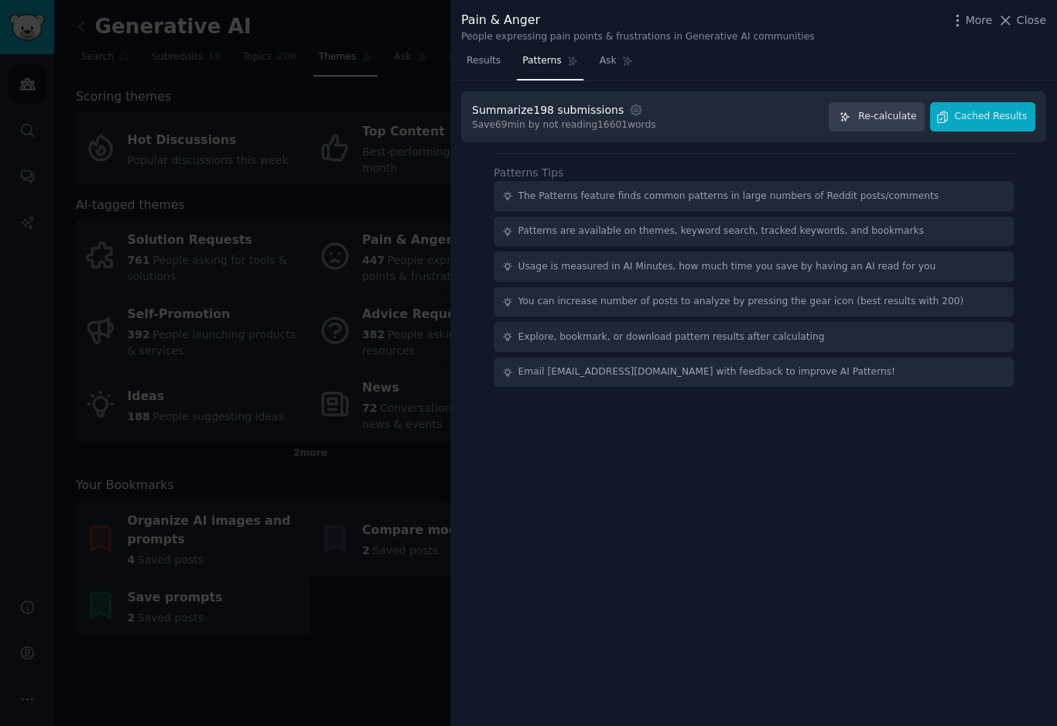
click at [988, 117] on span "Cached Results" at bounding box center [991, 117] width 73 height 14
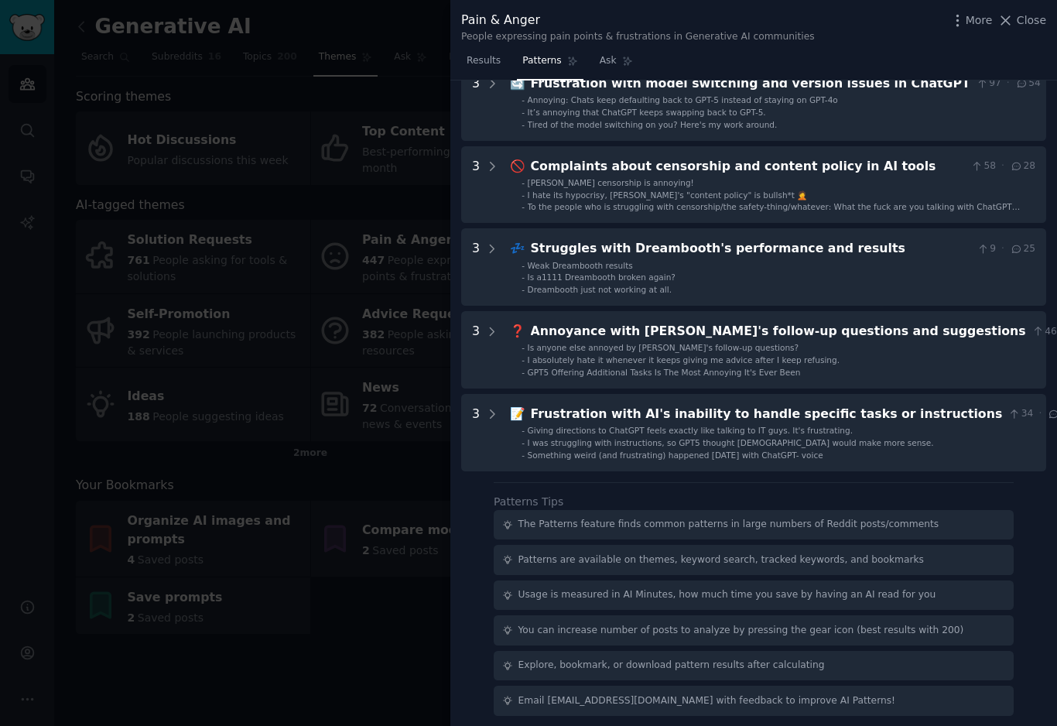
scroll to position [334, 0]
click at [217, 411] on div at bounding box center [528, 363] width 1057 height 726
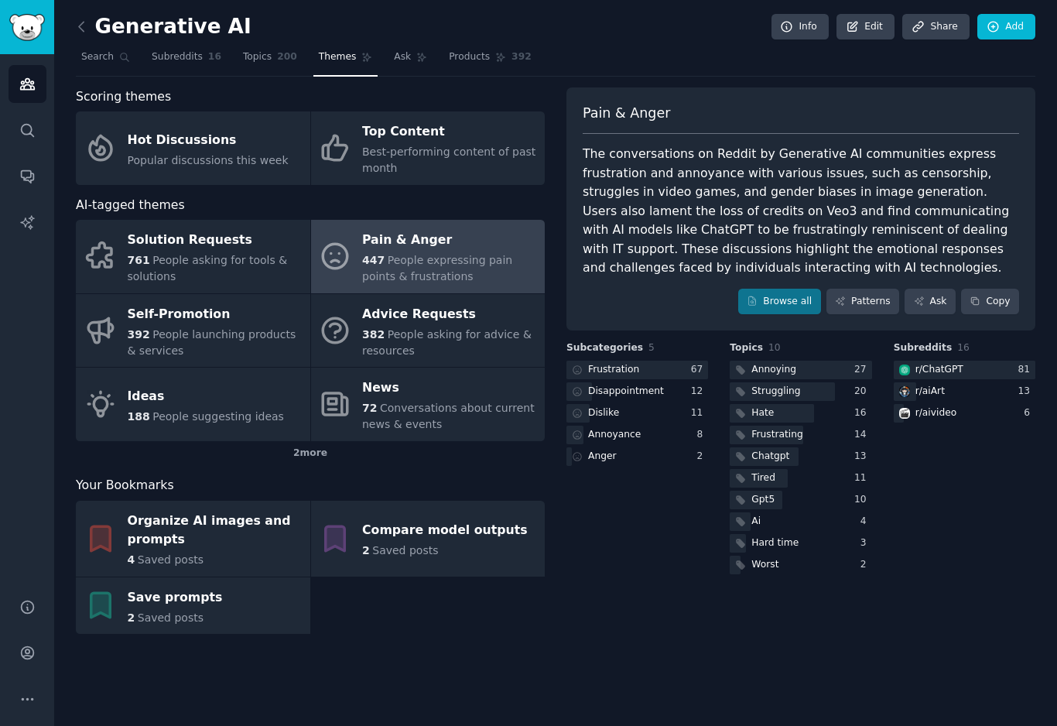
click at [245, 329] on span "People launching products & services" at bounding box center [212, 342] width 169 height 29
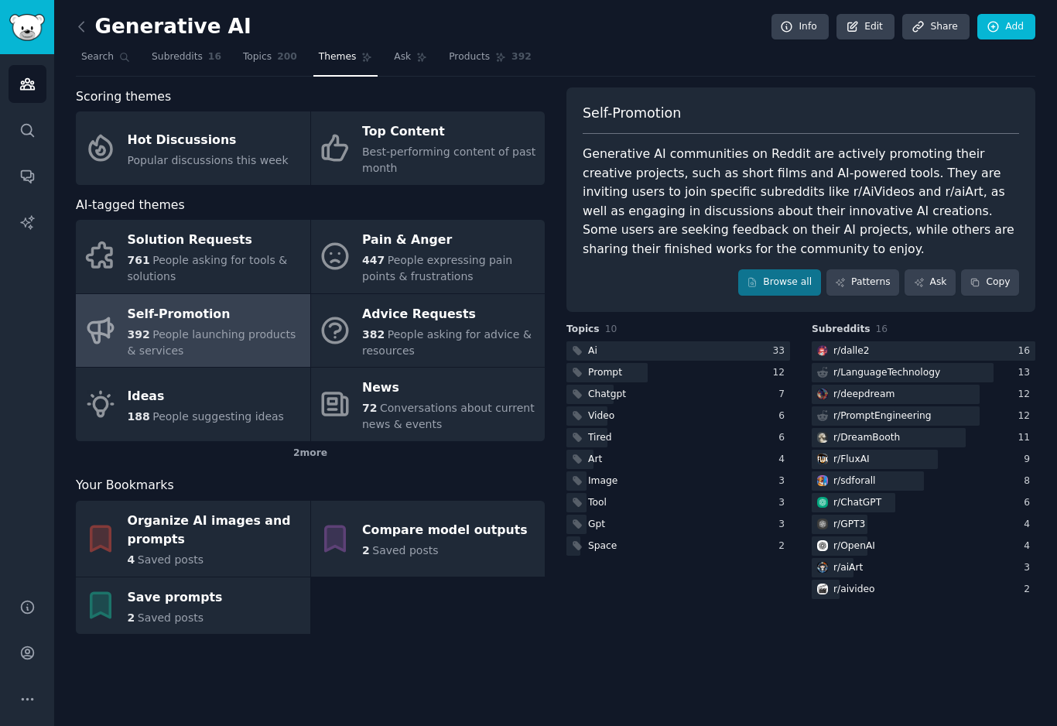
click at [909, 413] on div "r/ PromptEngineering" at bounding box center [883, 416] width 98 height 14
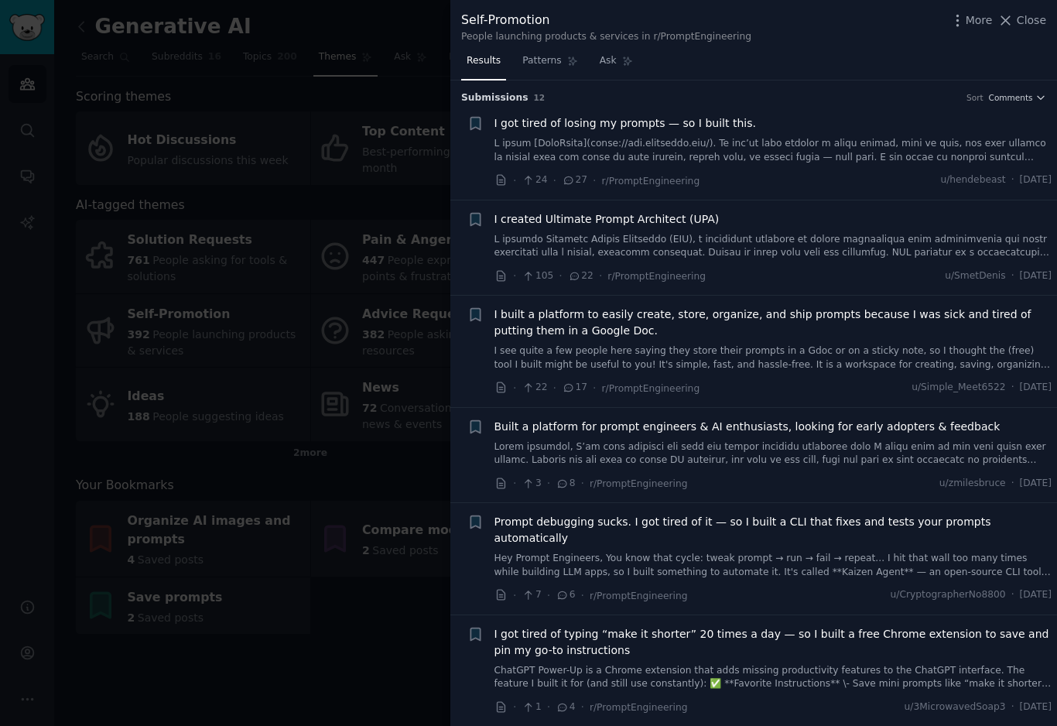
click at [858, 159] on link at bounding box center [774, 150] width 558 height 27
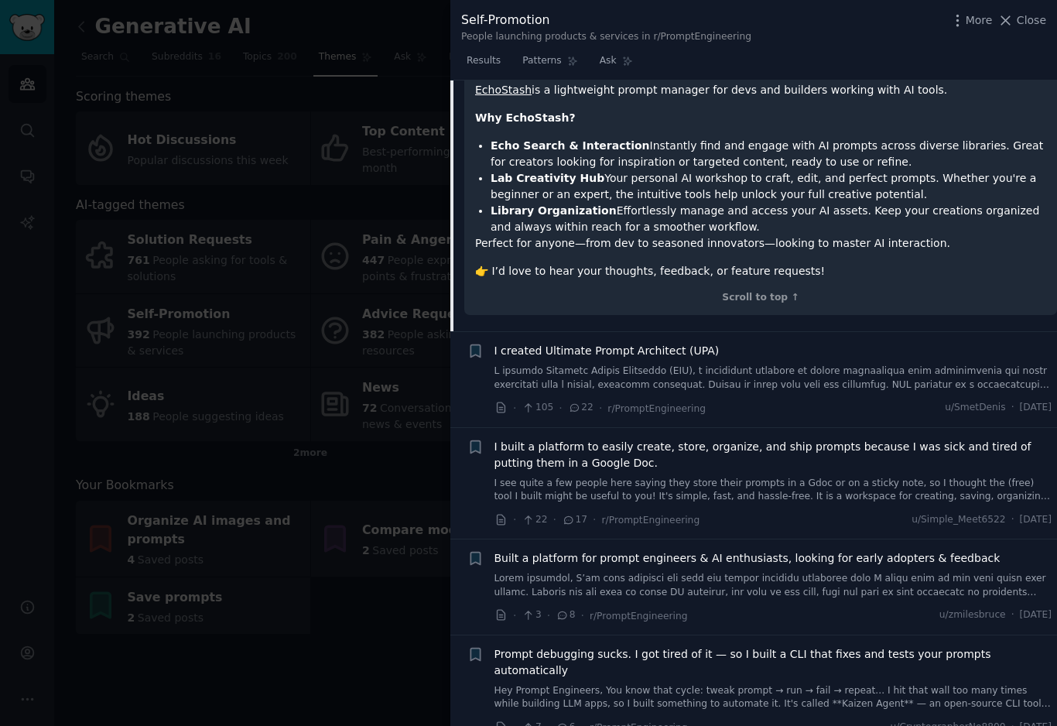
scroll to position [317, 0]
click at [774, 368] on link at bounding box center [774, 377] width 558 height 27
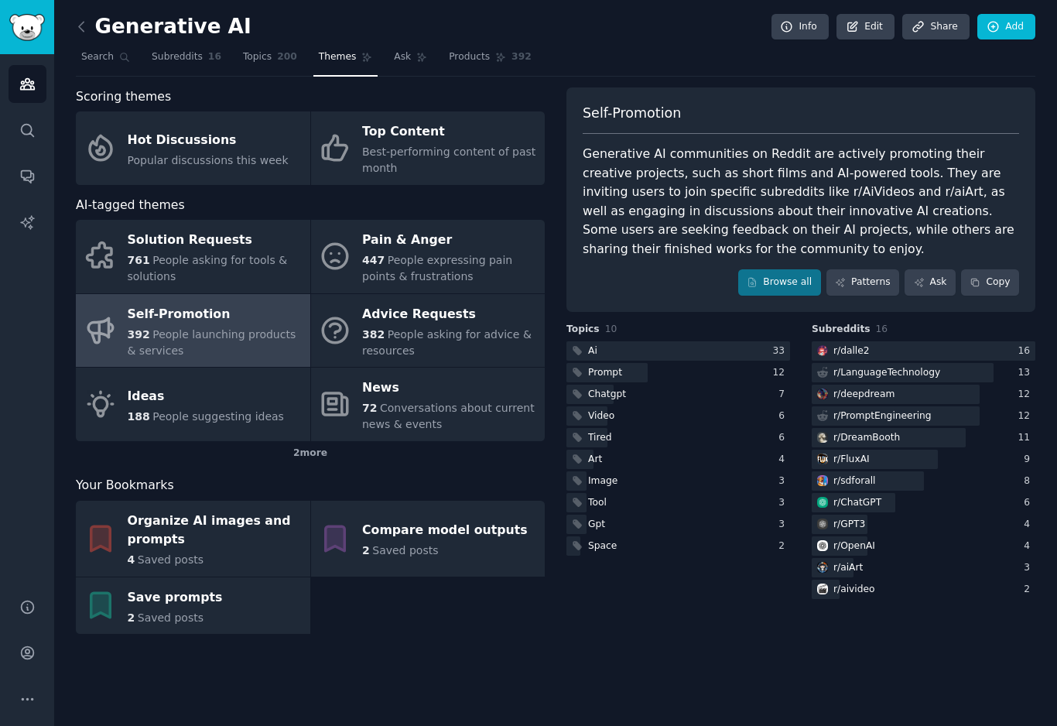
click at [876, 279] on link "Patterns" at bounding box center [863, 282] width 73 height 26
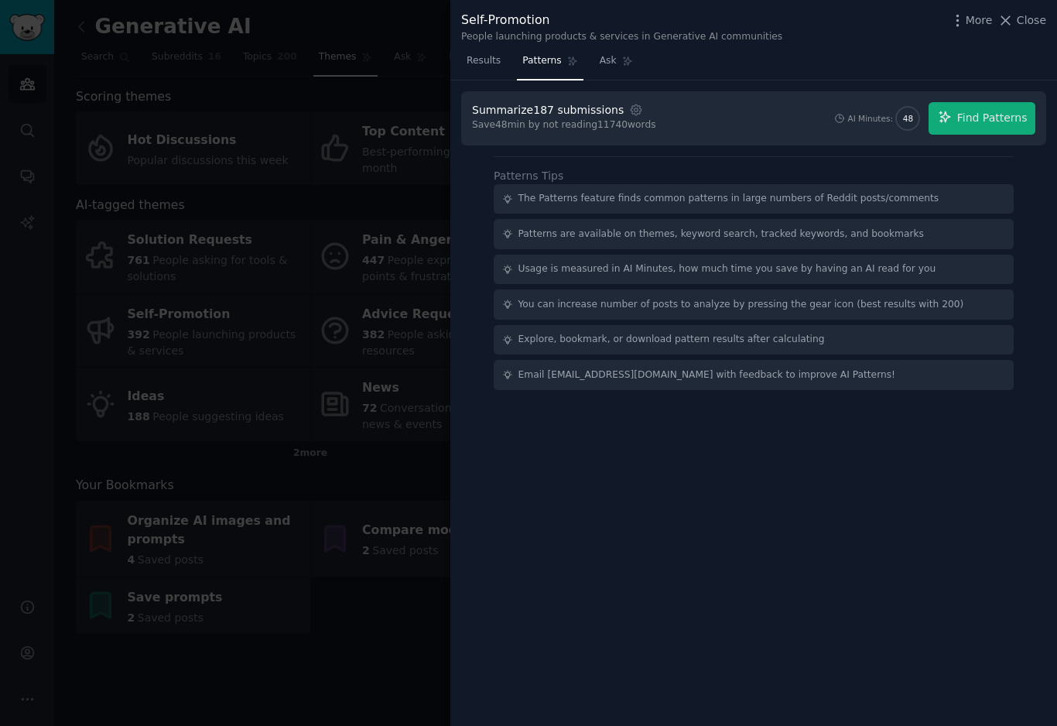
click at [1057, 97] on div "Summarize 187 submissions Settings Save 48 min by not reading 11740 words AI Mi…" at bounding box center [753, 404] width 607 height 646
click at [988, 122] on span "Find Patterns" at bounding box center [992, 118] width 70 height 16
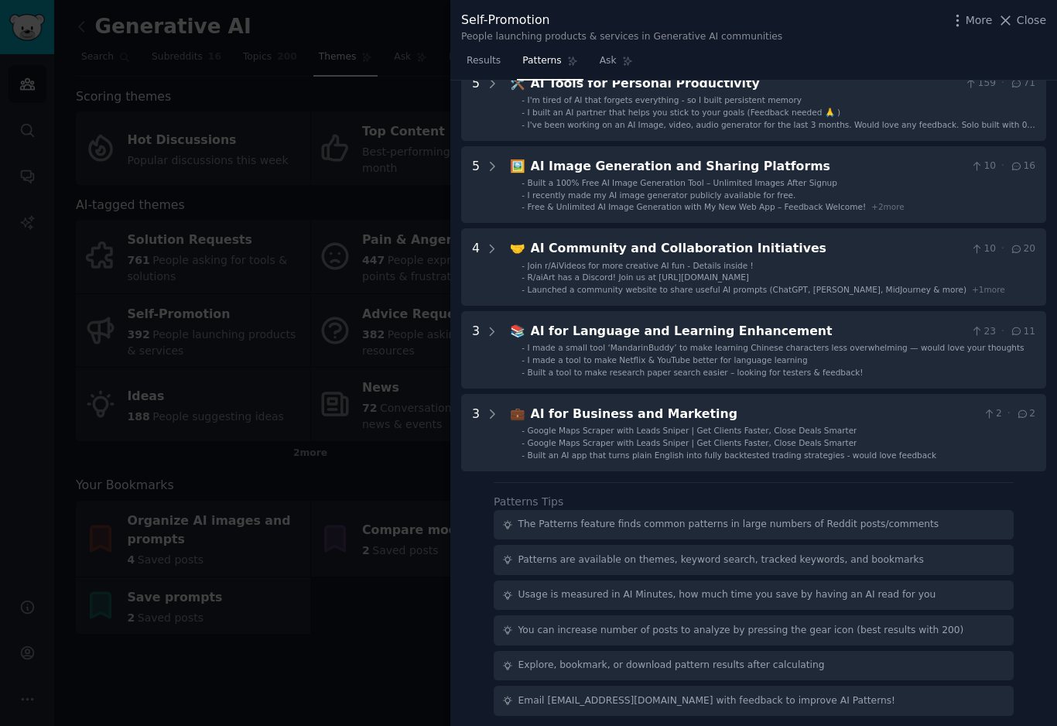
scroll to position [334, 0]
click at [289, 642] on div at bounding box center [528, 363] width 1057 height 726
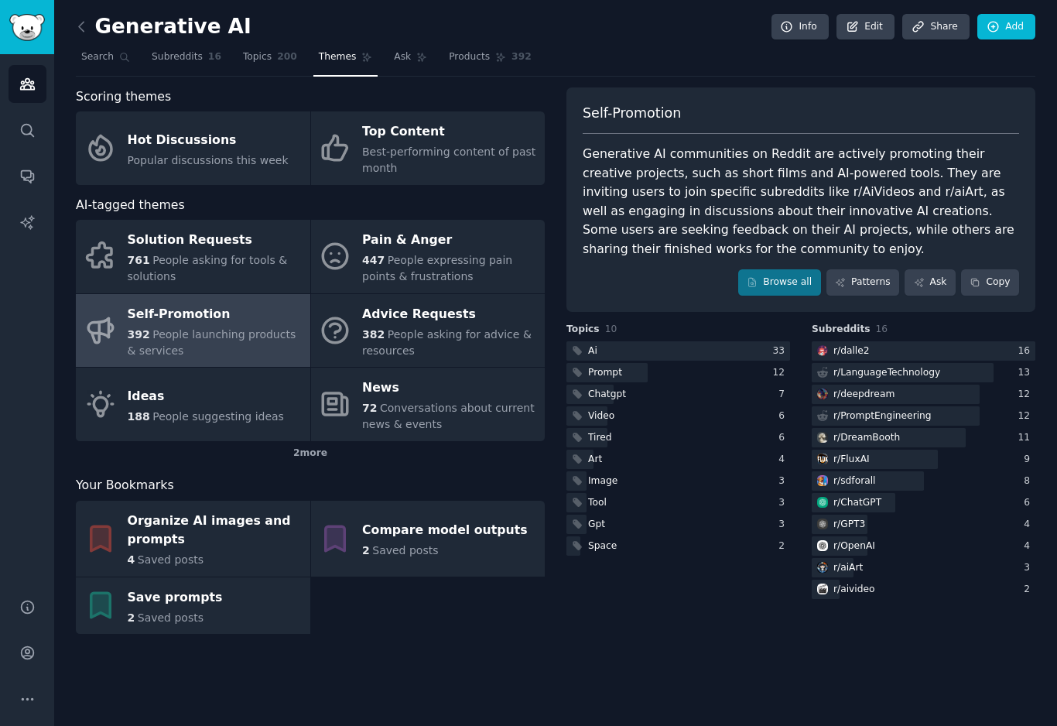
click at [199, 399] on div "Ideas" at bounding box center [206, 396] width 156 height 25
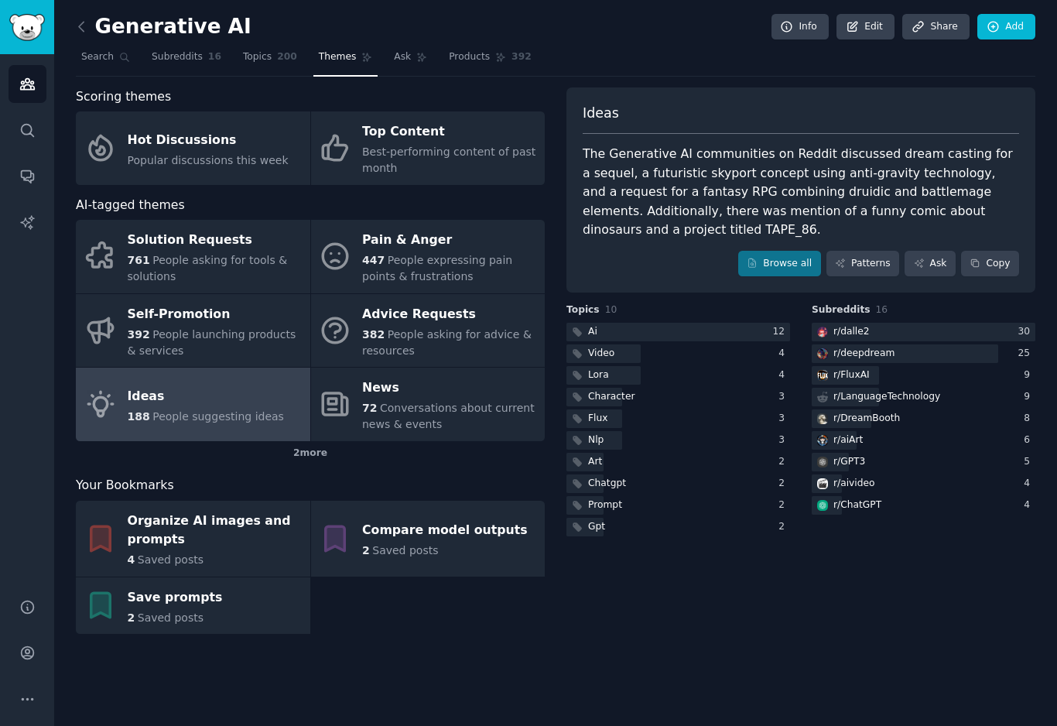
click at [961, 334] on div at bounding box center [924, 332] width 224 height 19
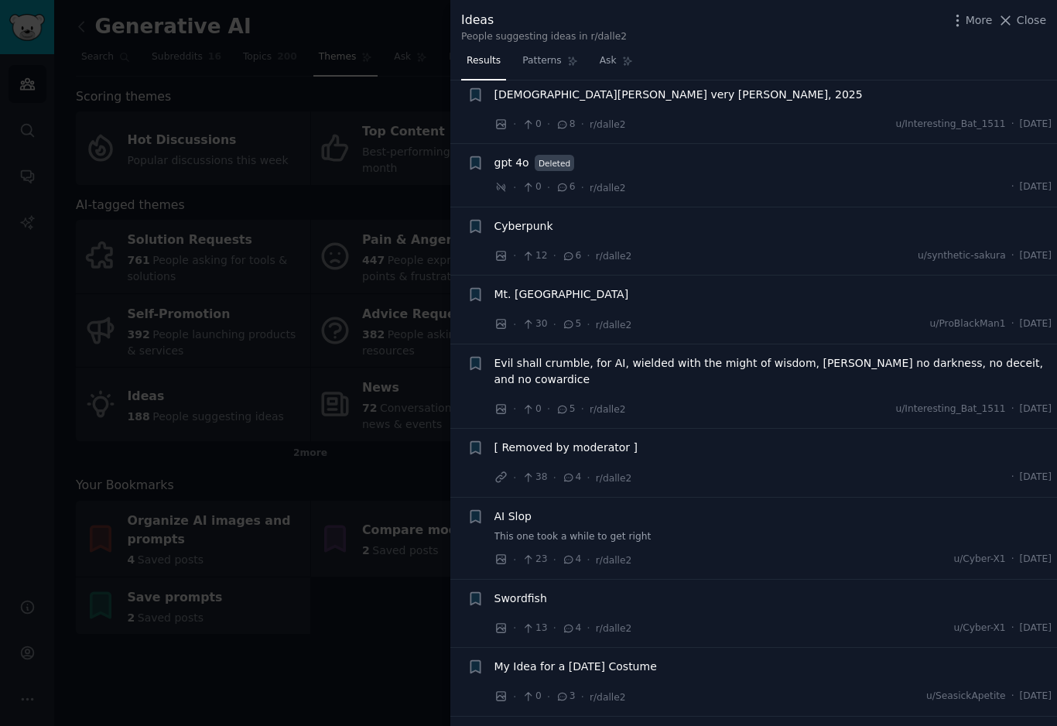
scroll to position [135, 0]
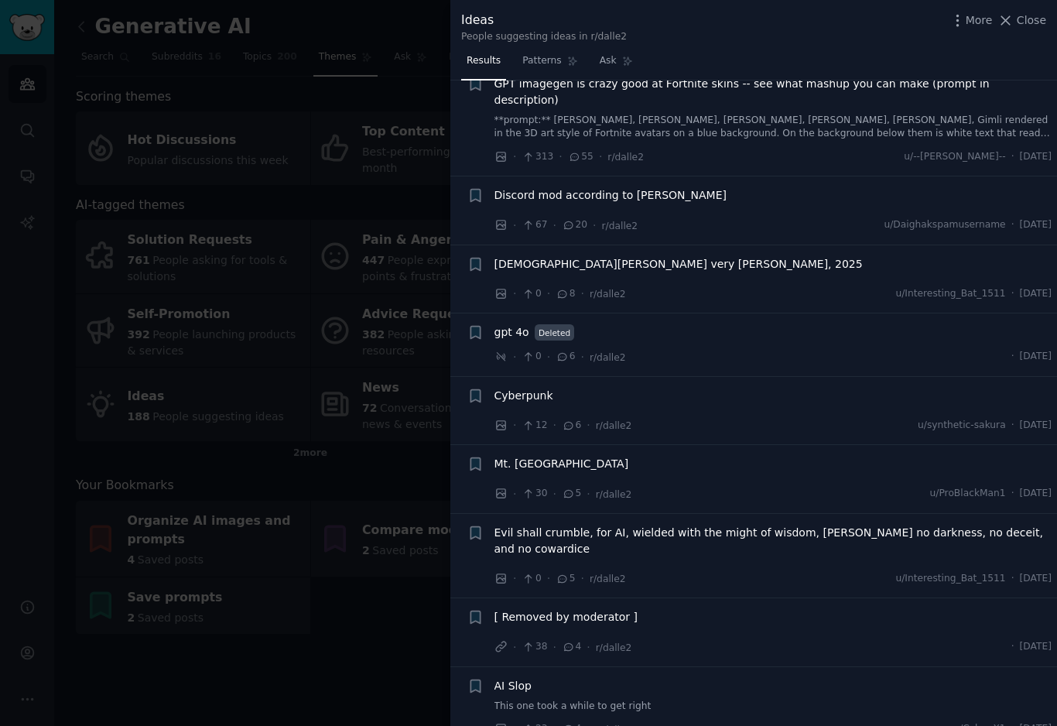
click at [325, 653] on div at bounding box center [528, 363] width 1057 height 726
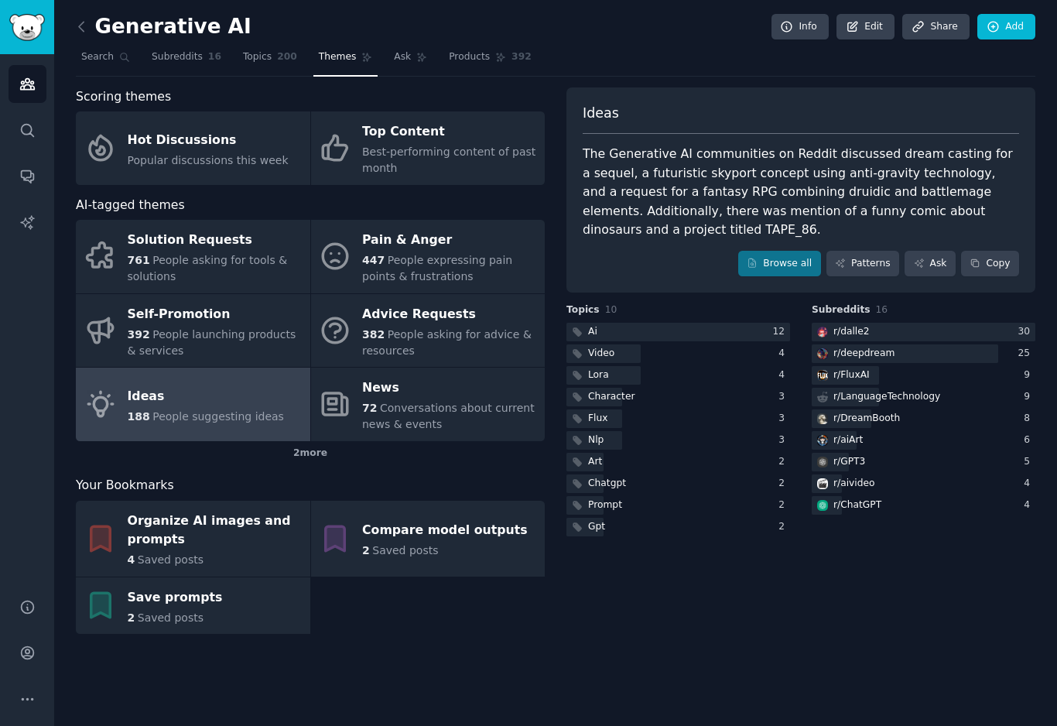
click at [486, 264] on span "People expressing pain points & frustrations" at bounding box center [437, 268] width 150 height 29
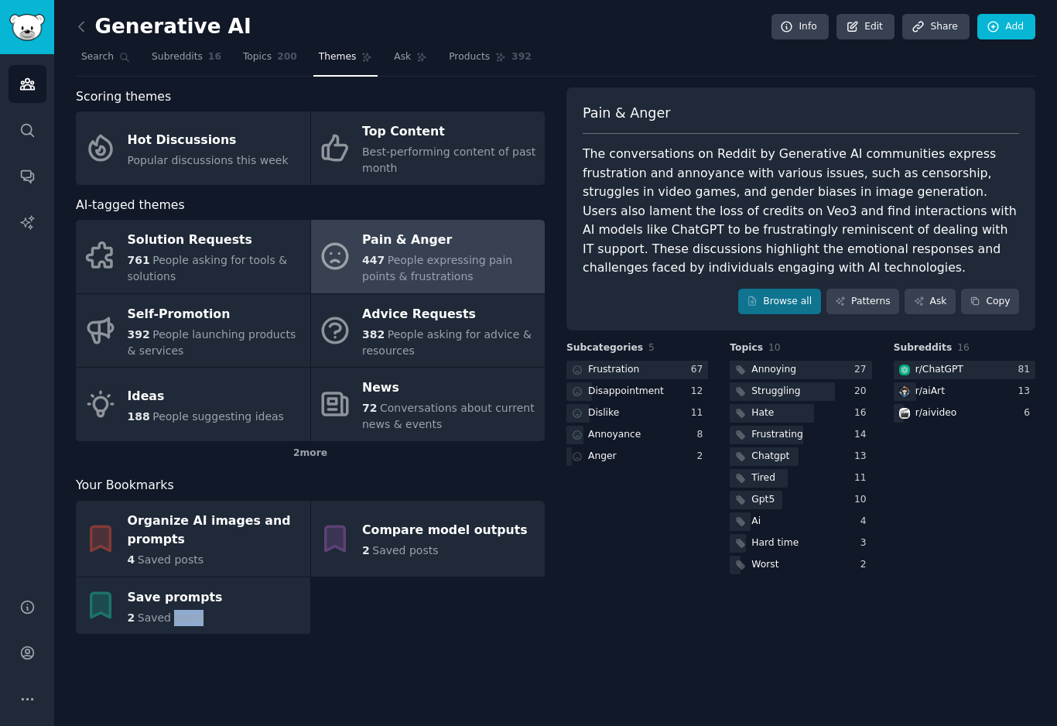
click at [870, 303] on link "Patterns" at bounding box center [863, 302] width 73 height 26
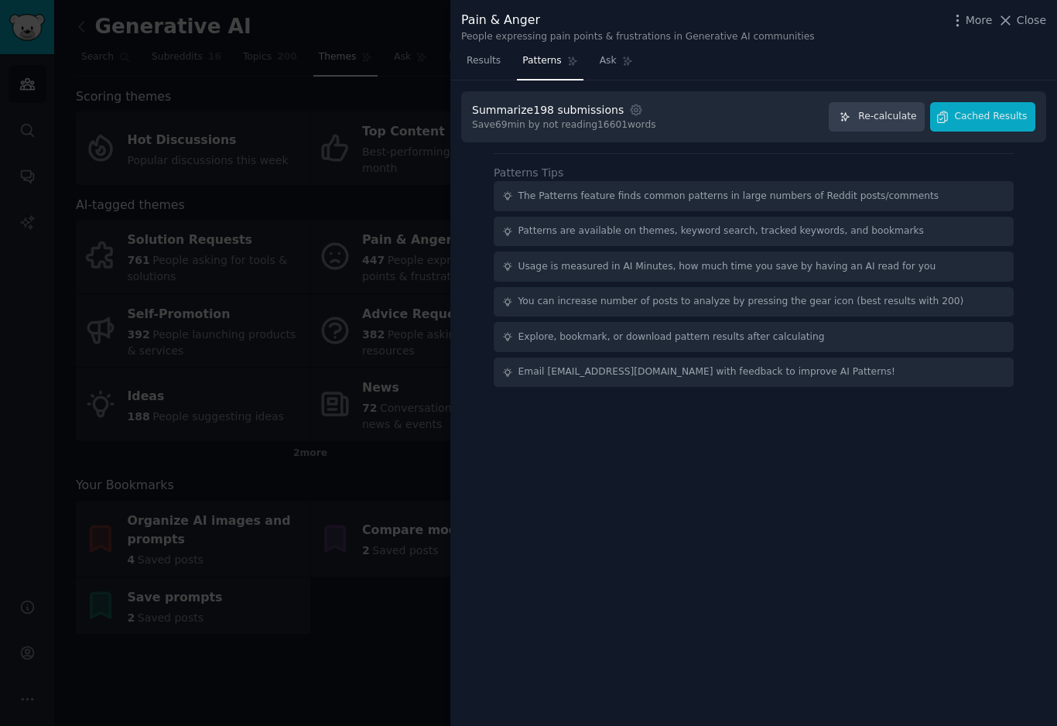
click at [986, 121] on span "Cached Results" at bounding box center [991, 117] width 73 height 14
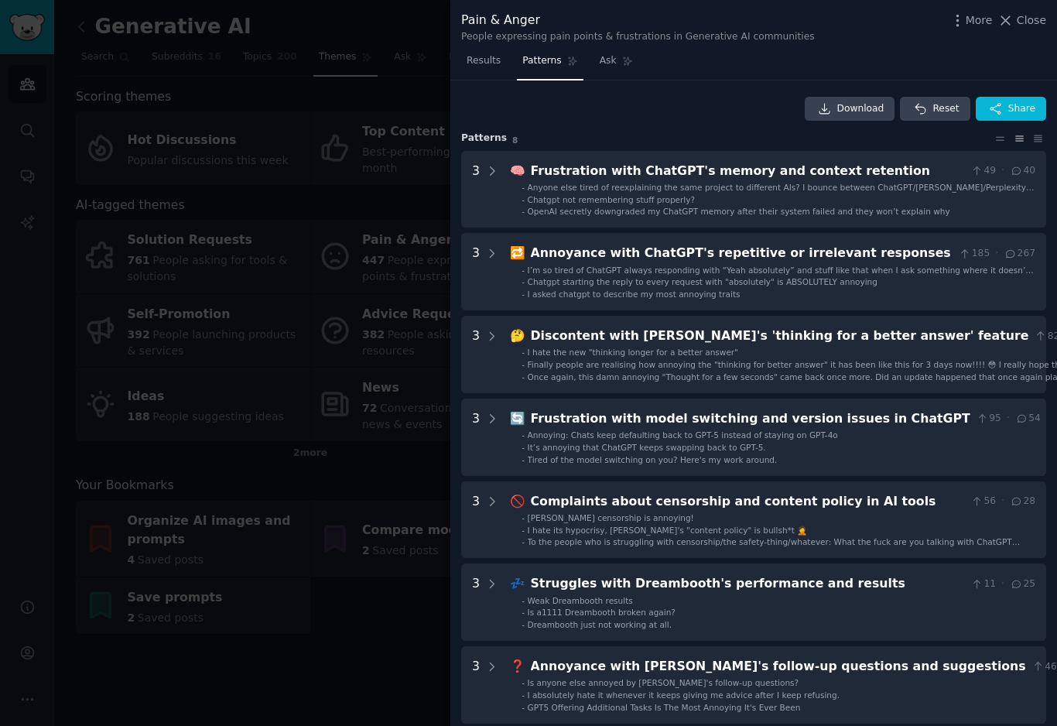
click at [289, 599] on div at bounding box center [528, 363] width 1057 height 726
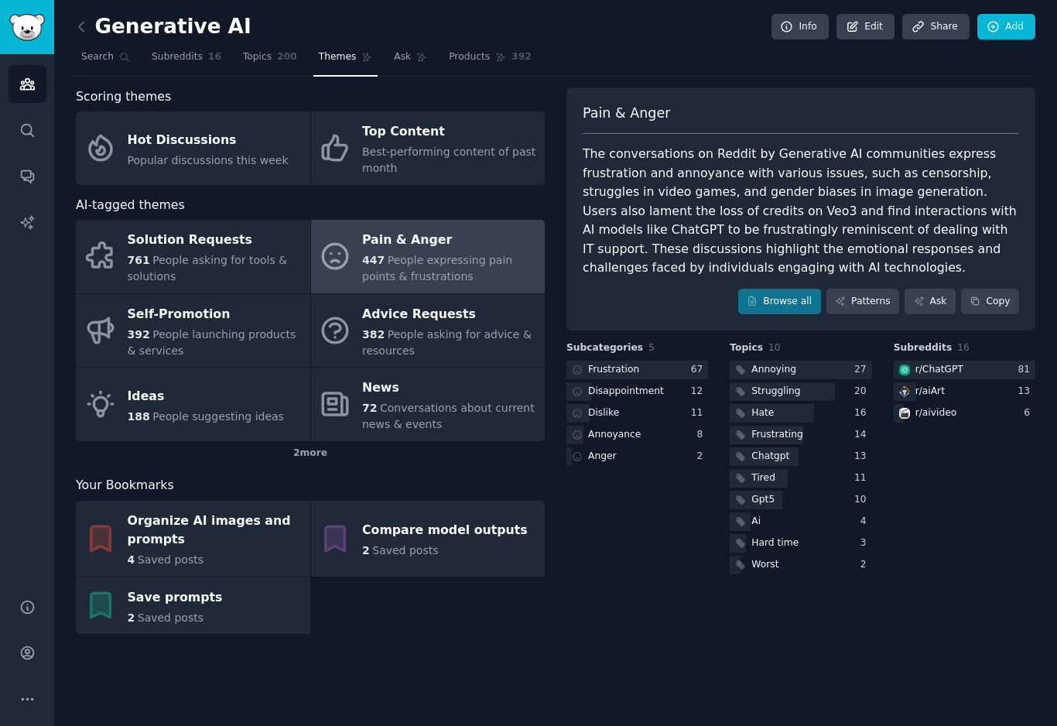
click at [449, 348] on div "382 People asking for advice & resources" at bounding box center [449, 343] width 175 height 33
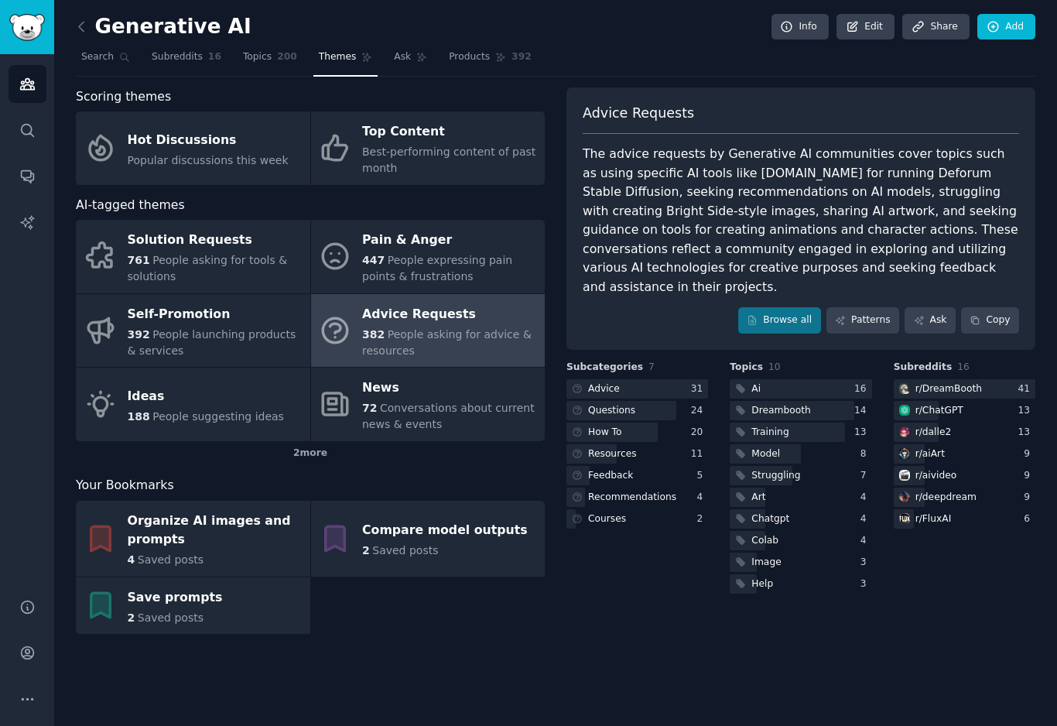
click at [783, 553] on div "Image" at bounding box center [801, 562] width 142 height 19
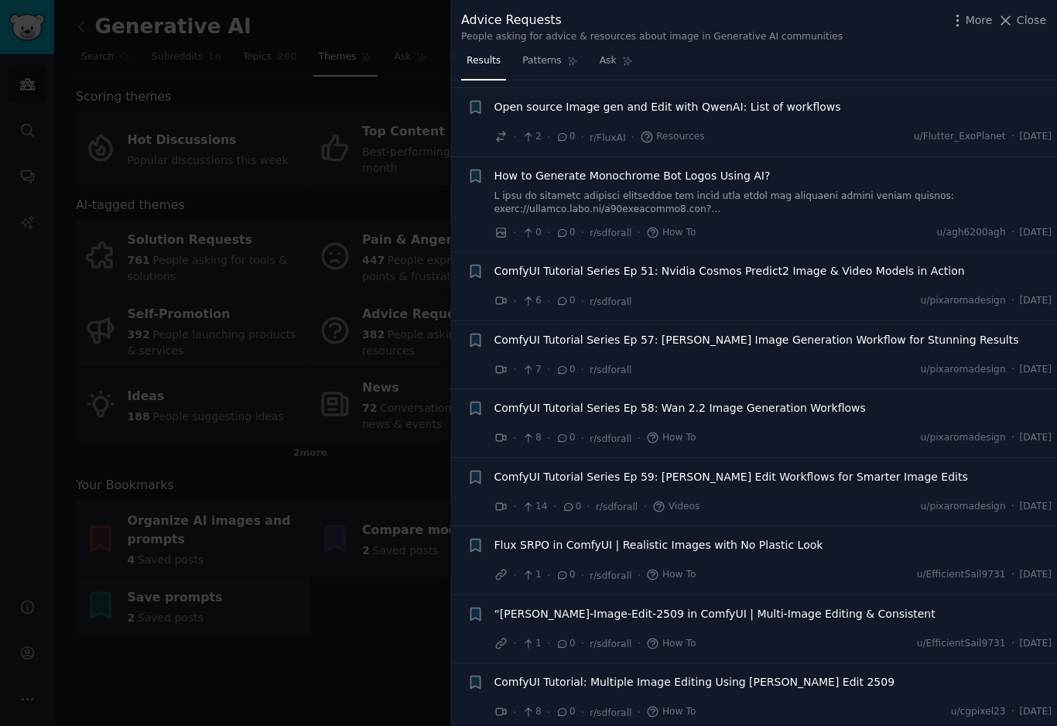
scroll to position [890, 0]
click at [361, 679] on div at bounding box center [528, 363] width 1057 height 726
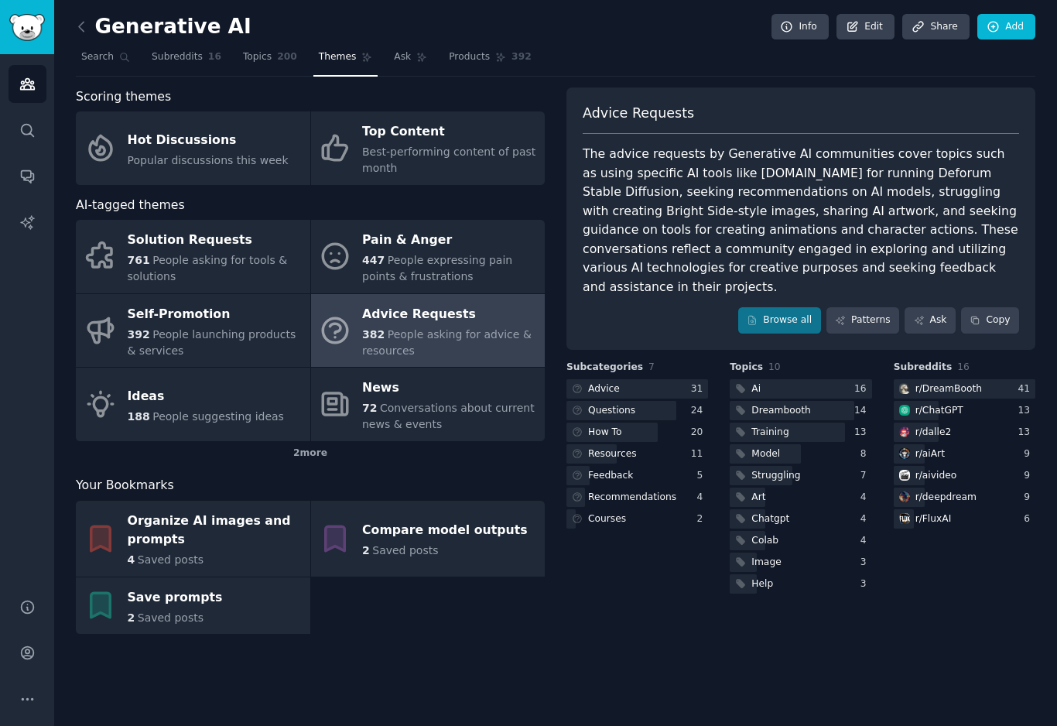
click at [485, 58] on link "Products 392" at bounding box center [490, 61] width 93 height 32
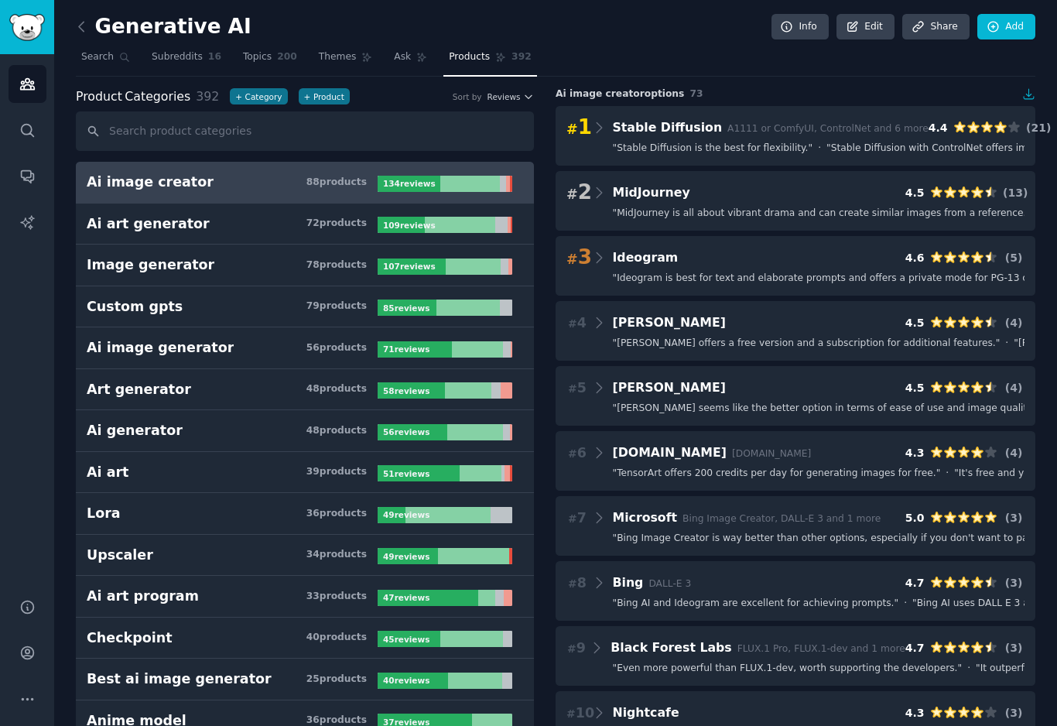
click at [502, 132] on input "text" at bounding box center [305, 130] width 458 height 39
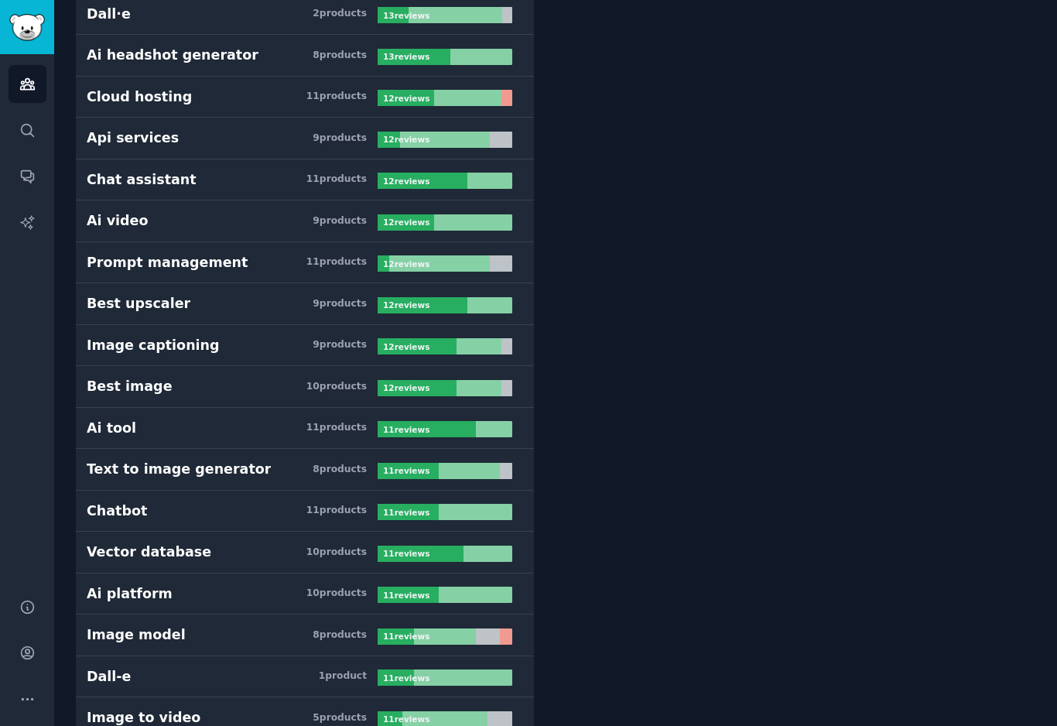
scroll to position [1950, 0]
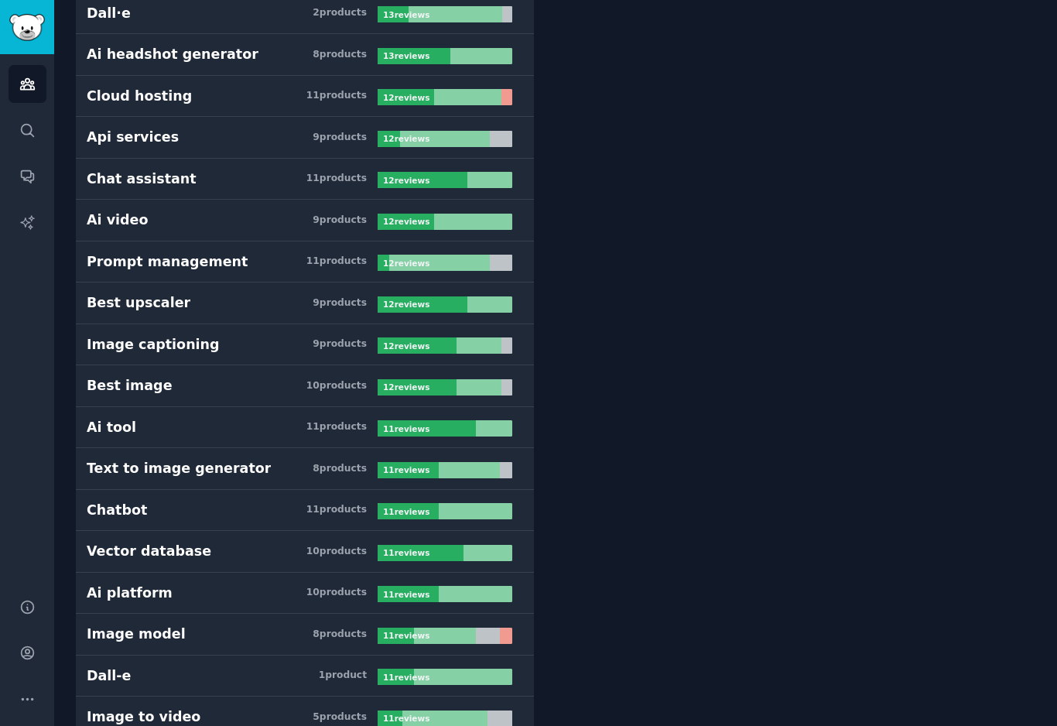
click at [238, 265] on h3 "Prompt management 11 product s" at bounding box center [232, 261] width 291 height 19
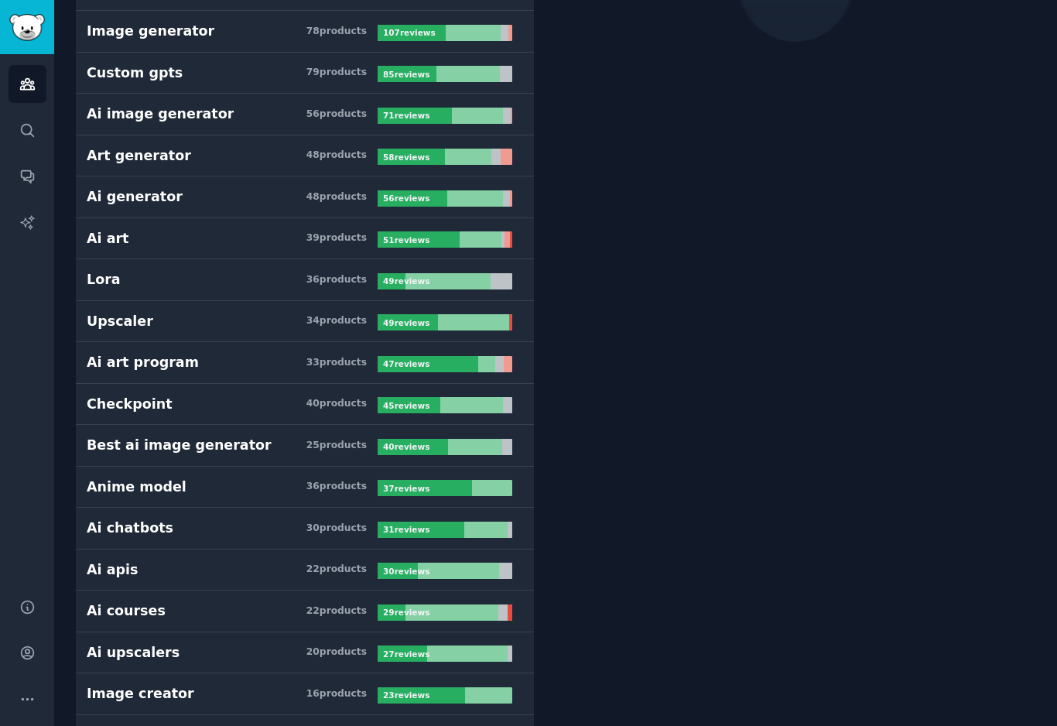
scroll to position [87, 0]
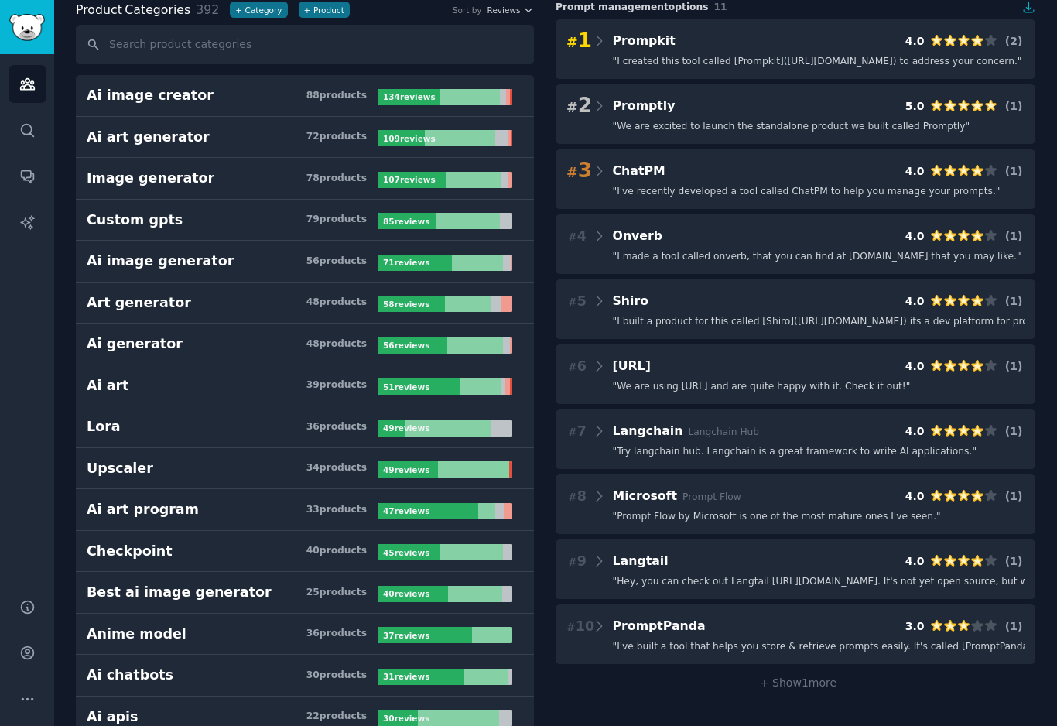
click at [788, 49] on div "# 1 Prompkit 4.0 ( 2 )" at bounding box center [796, 41] width 458 height 22
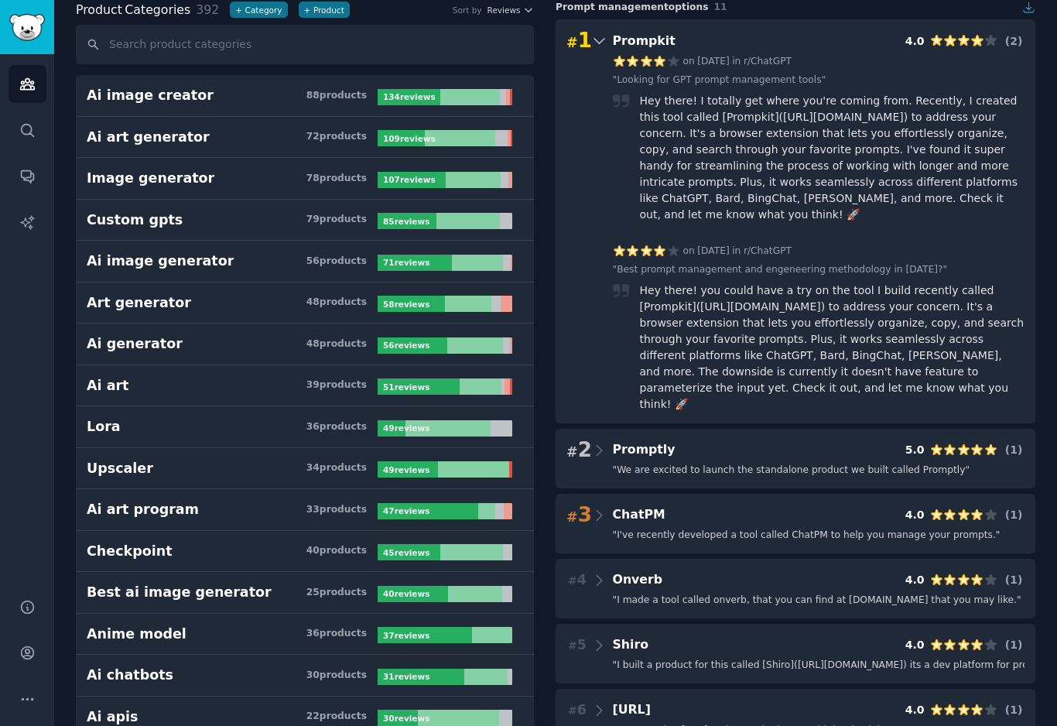
click at [855, 464] on span "" We are excited to launch the standalone product we built called Promptly "" at bounding box center [792, 471] width 358 height 14
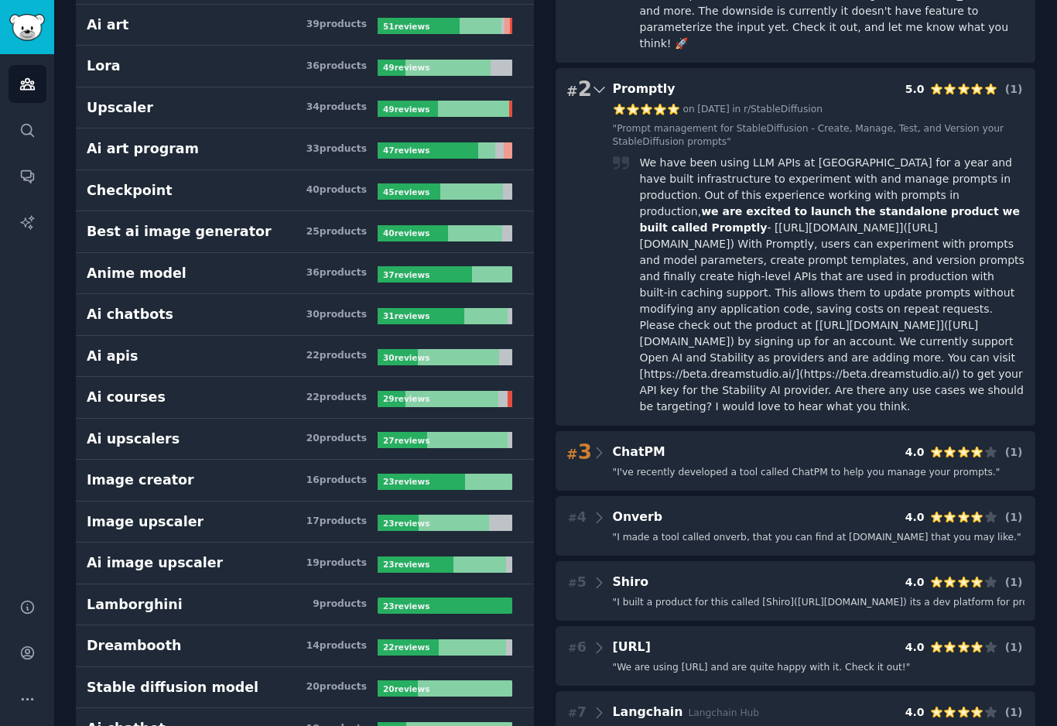
scroll to position [448, 0]
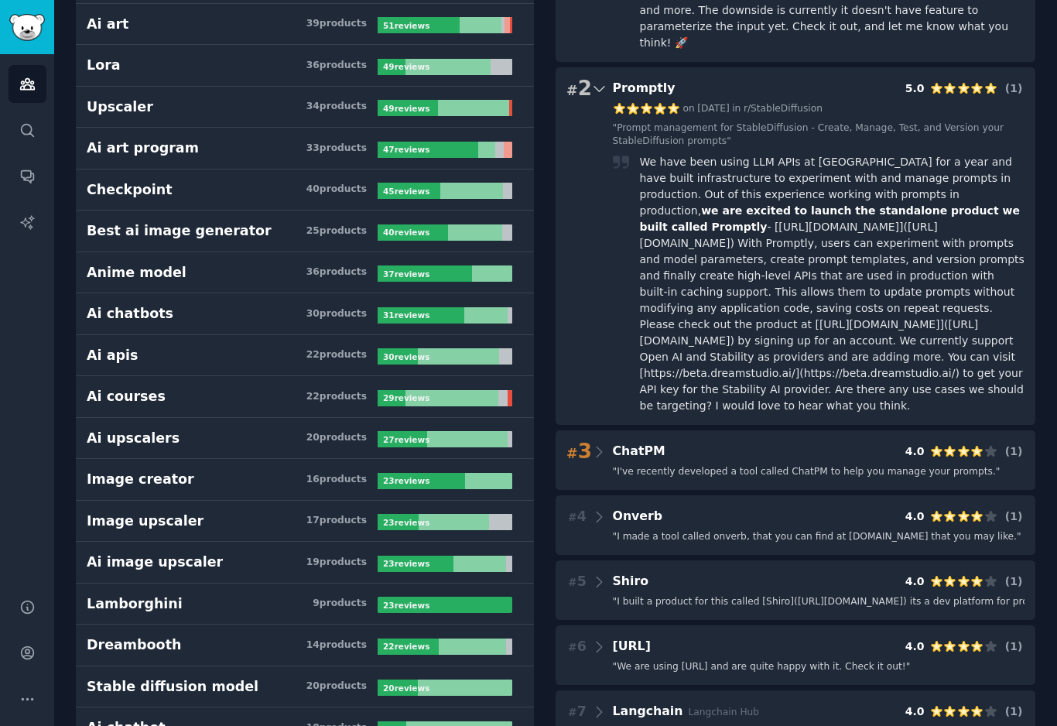
click at [868, 465] on span "" I've recently developed a tool called ChatPM to help you manage your prompts.…" at bounding box center [807, 472] width 388 height 14
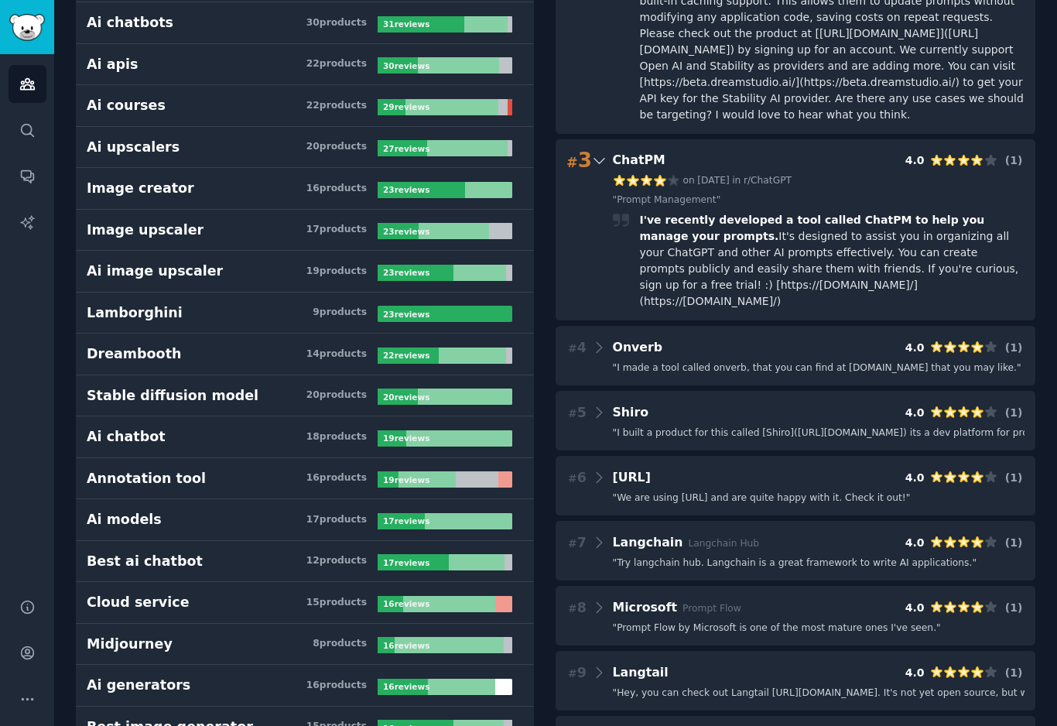
scroll to position [740, 0]
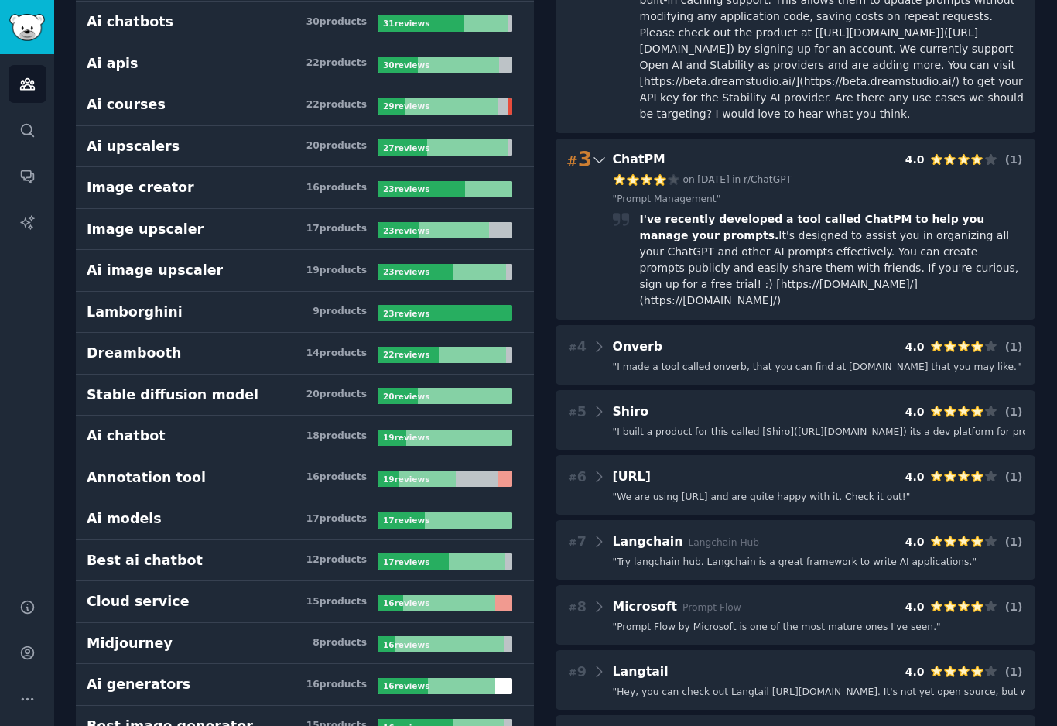
click at [862, 361] on span "" I made a tool called onverb, that you can find at [DOMAIN_NAME] that you may …" at bounding box center [817, 368] width 409 height 14
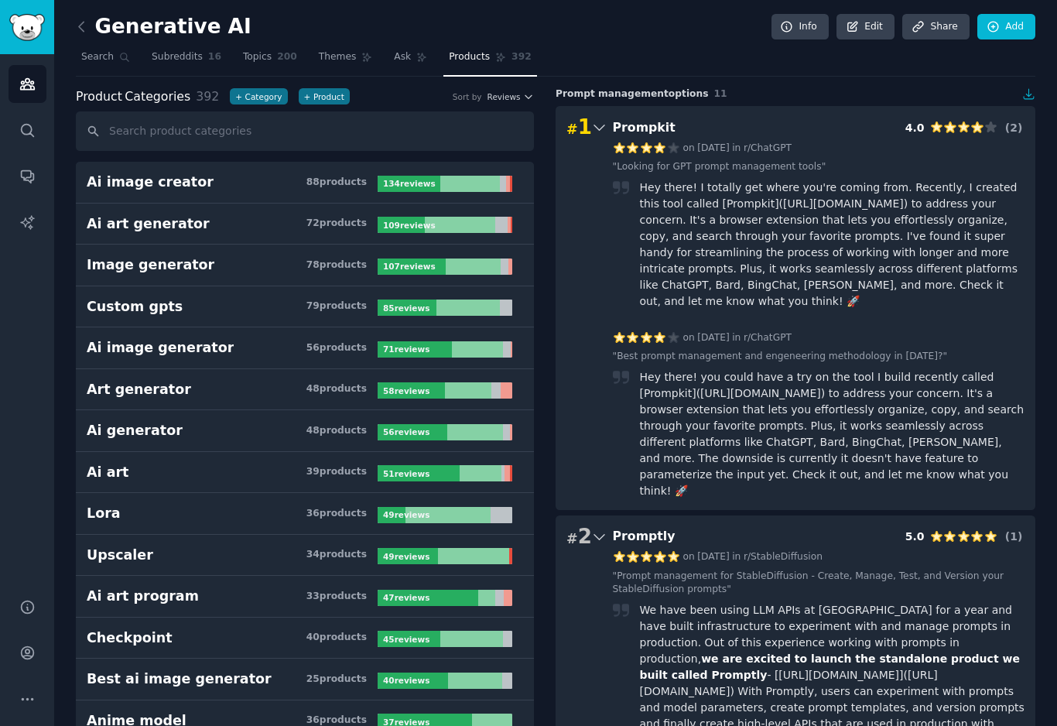
scroll to position [0, 0]
click at [222, 188] on h3 "Ai image creator 88 product s" at bounding box center [232, 182] width 291 height 19
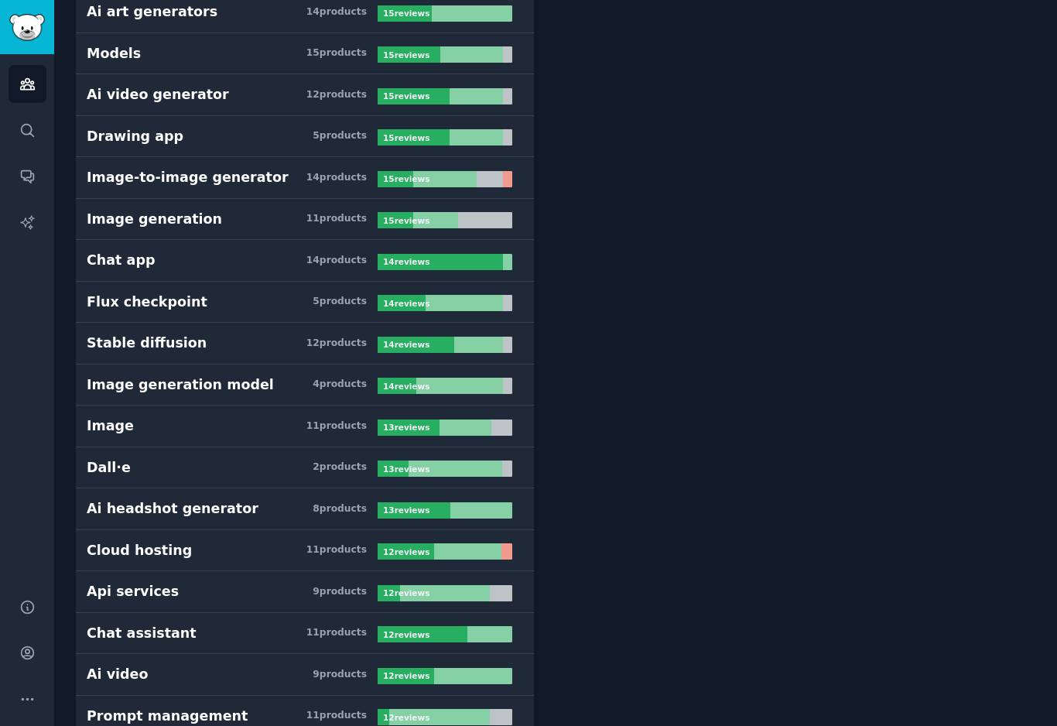
scroll to position [1495, 0]
click at [292, 473] on h3 "Dall·e 2 product s" at bounding box center [232, 467] width 291 height 19
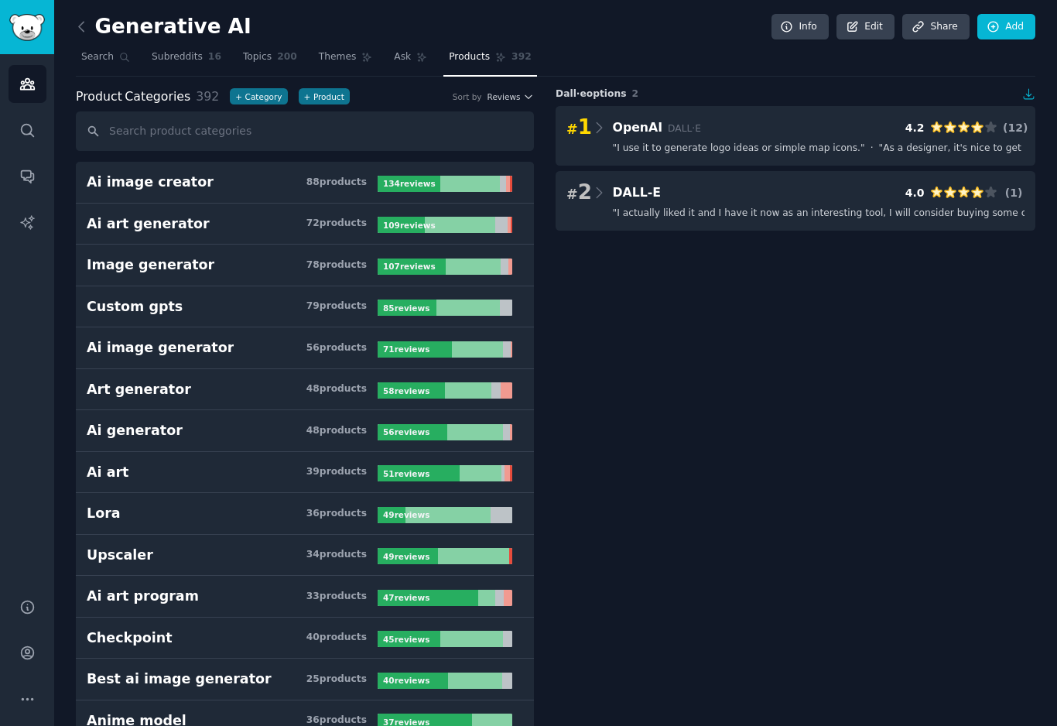
click at [330, 342] on div "56 product s" at bounding box center [337, 348] width 60 height 14
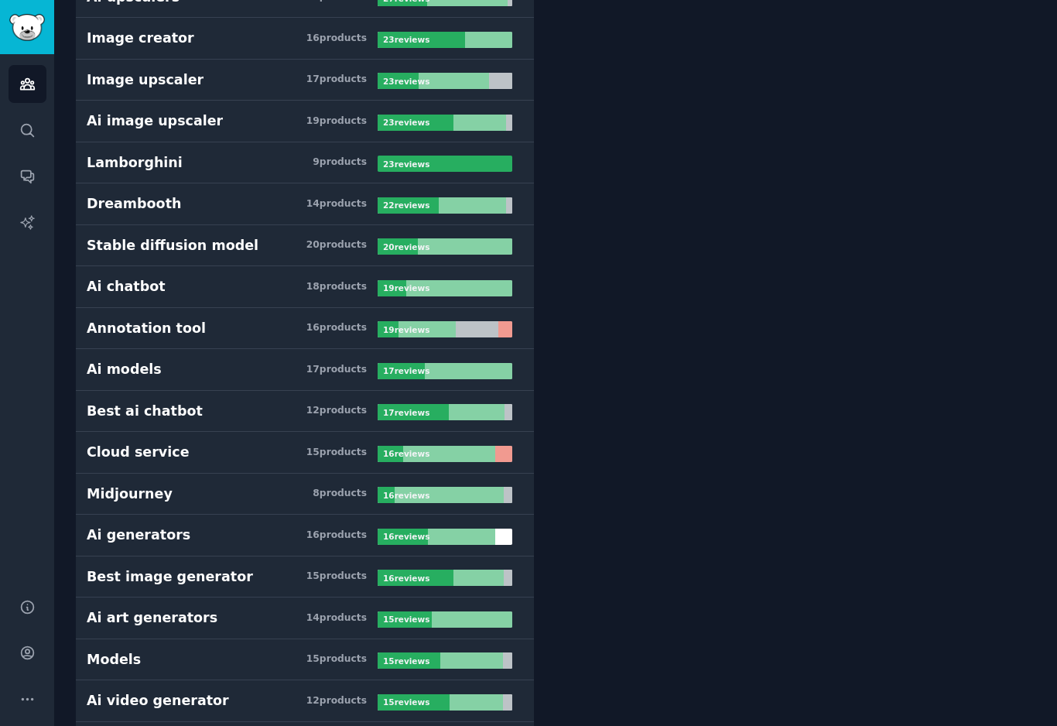
scroll to position [891, 0]
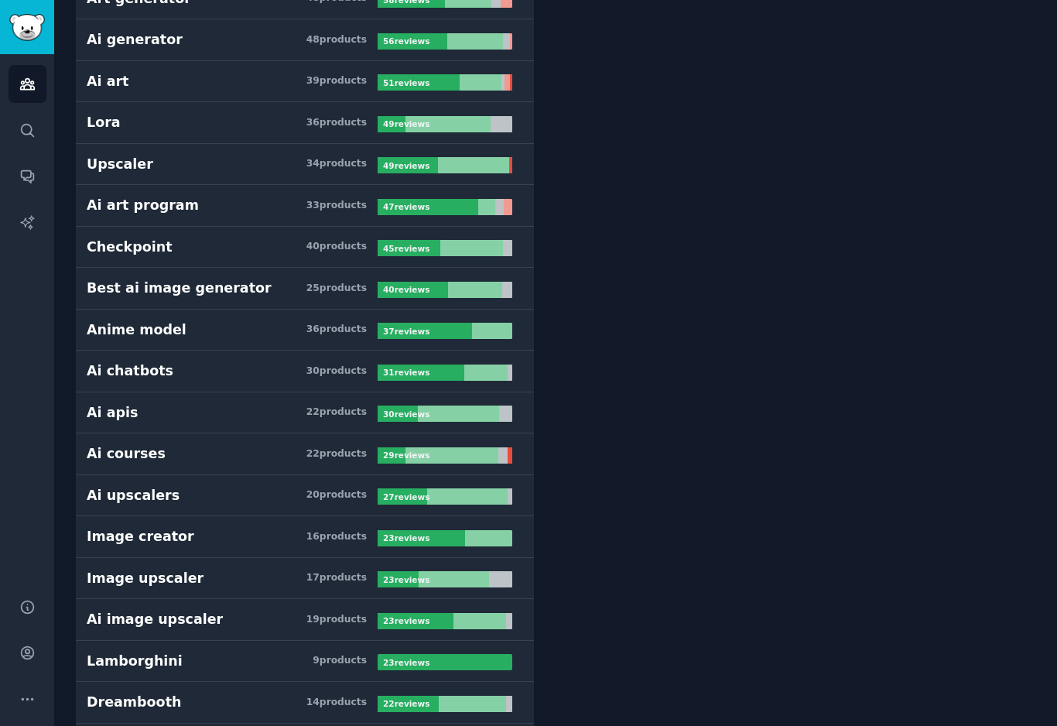
scroll to position [87, 0]
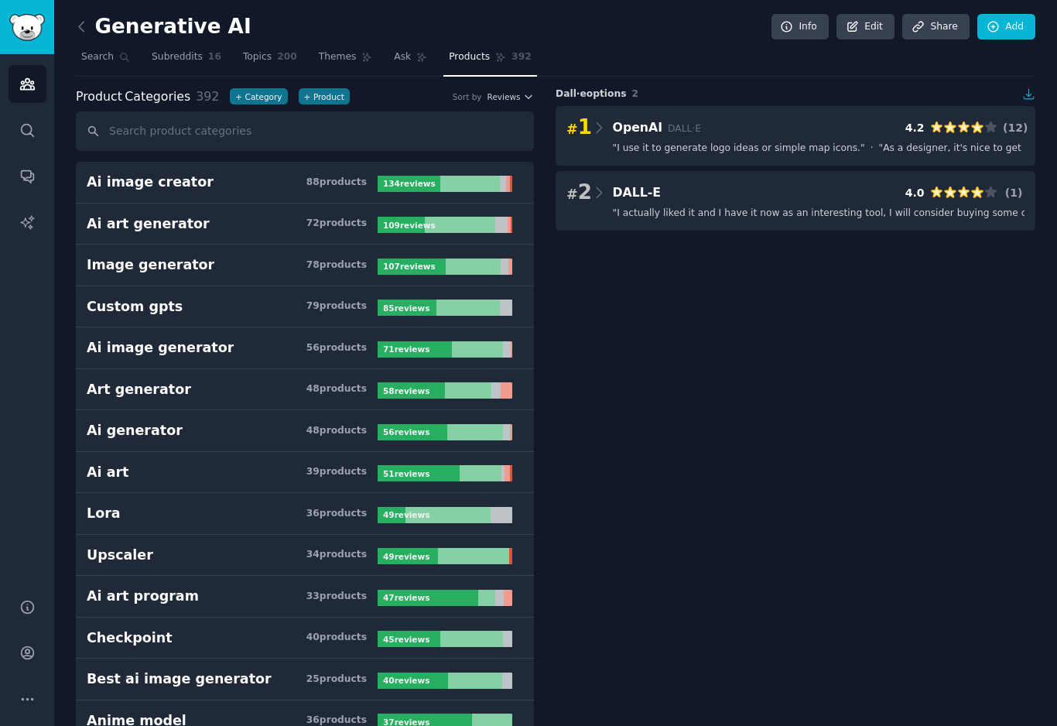
click at [84, 17] on link at bounding box center [85, 27] width 19 height 25
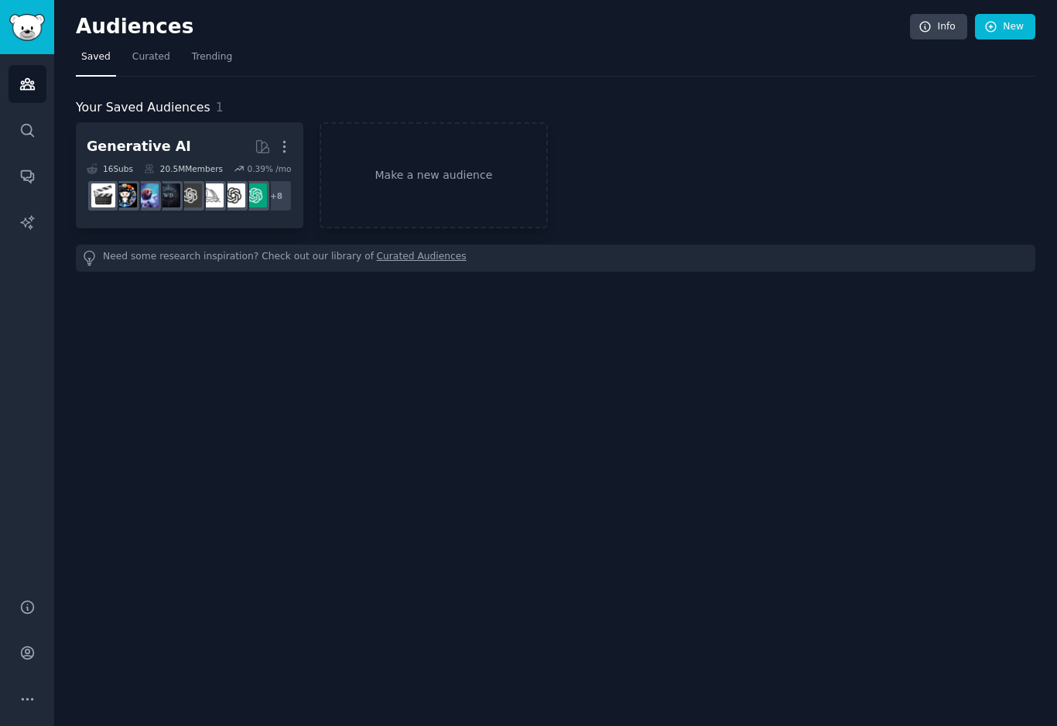
click at [473, 171] on link "Make a new audience" at bounding box center [434, 175] width 228 height 106
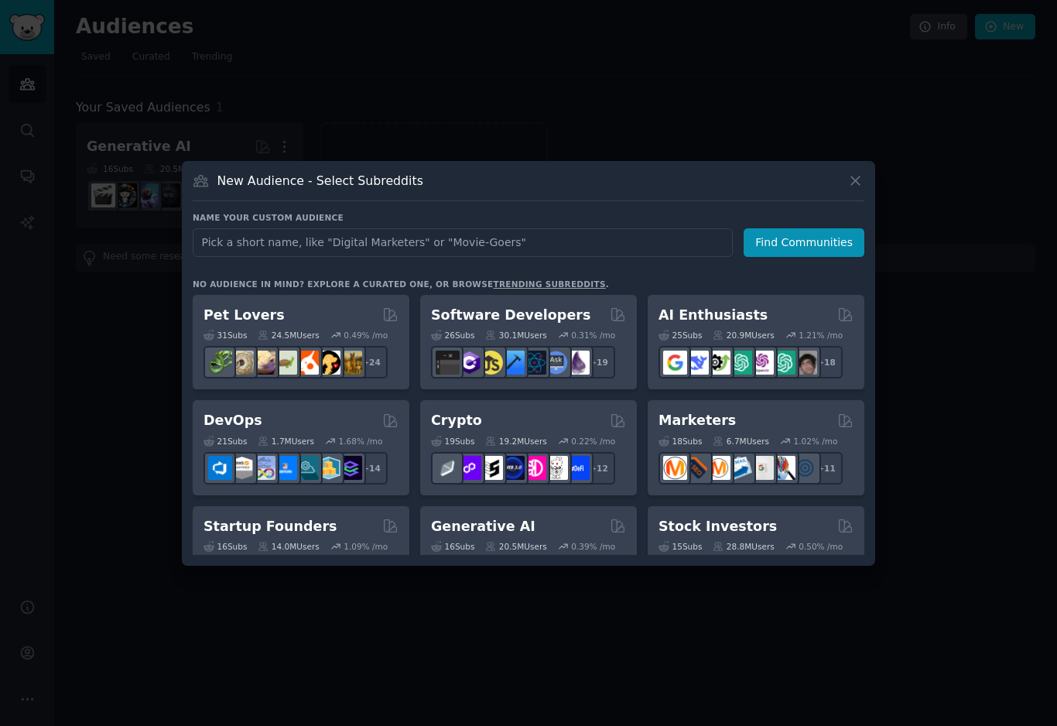
click at [630, 720] on div at bounding box center [528, 363] width 1057 height 726
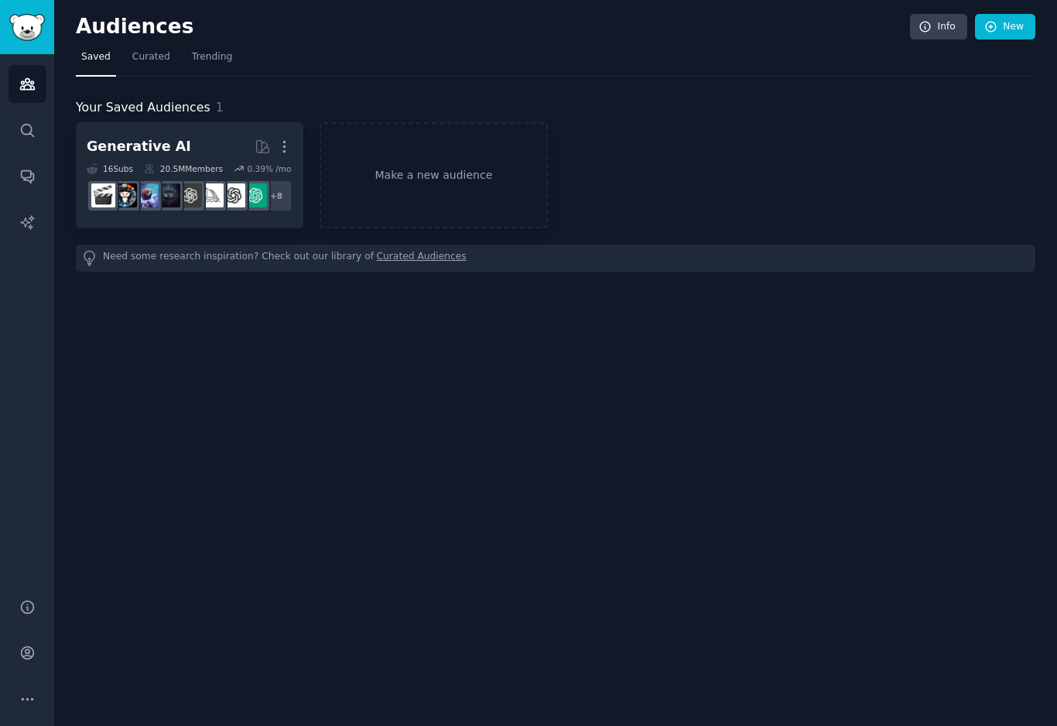
click at [447, 183] on link "Make a new audience" at bounding box center [434, 175] width 228 height 106
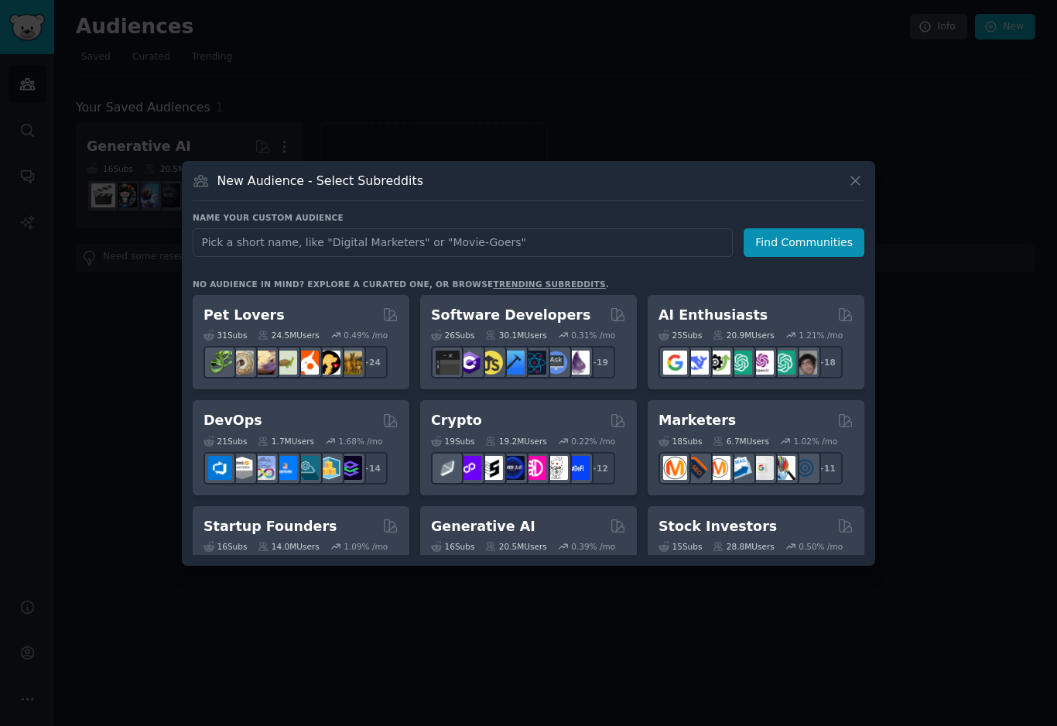
click at [500, 185] on div "New Audience - Select Subreddits" at bounding box center [529, 186] width 672 height 29
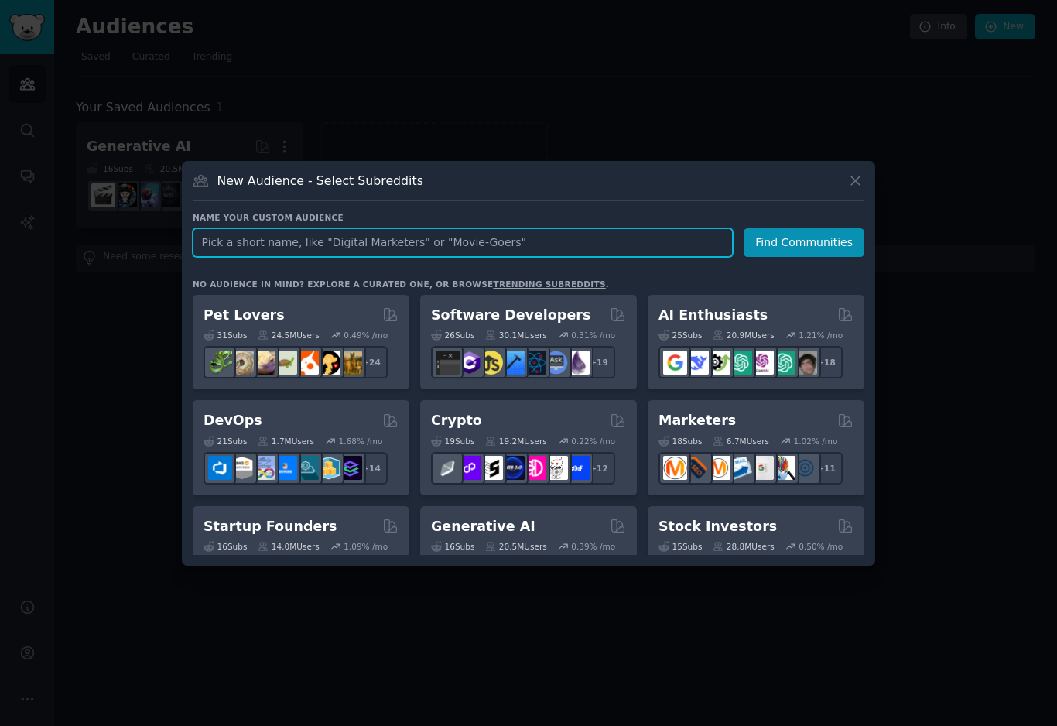
click at [469, 257] on input "text" at bounding box center [463, 242] width 540 height 29
click at [570, 248] on input "text" at bounding box center [463, 242] width 540 height 29
type input "Makers of Program Notes for Concerts"
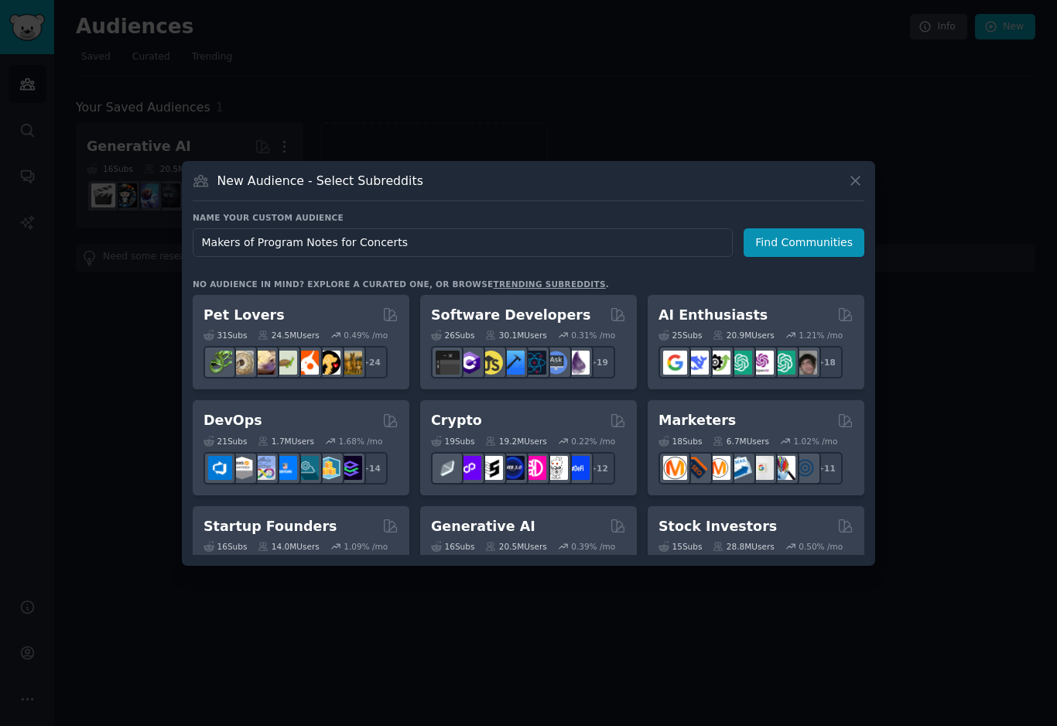
click at [824, 257] on button "Find Communities" at bounding box center [804, 242] width 121 height 29
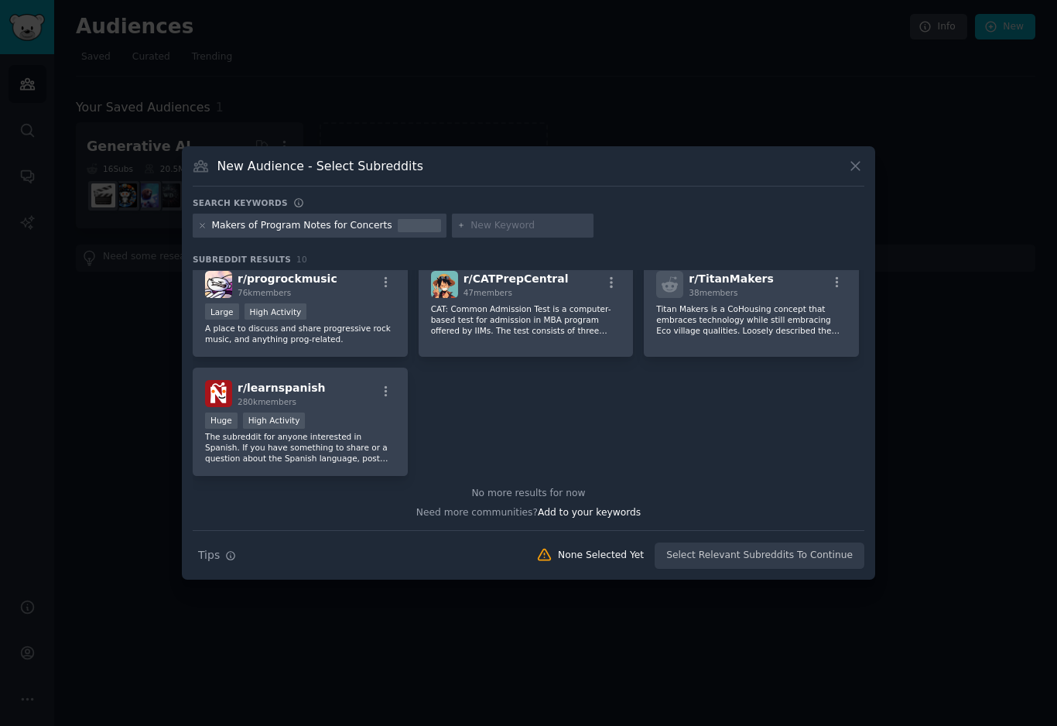
scroll to position [250, 0]
click at [852, 171] on icon at bounding box center [856, 166] width 16 height 16
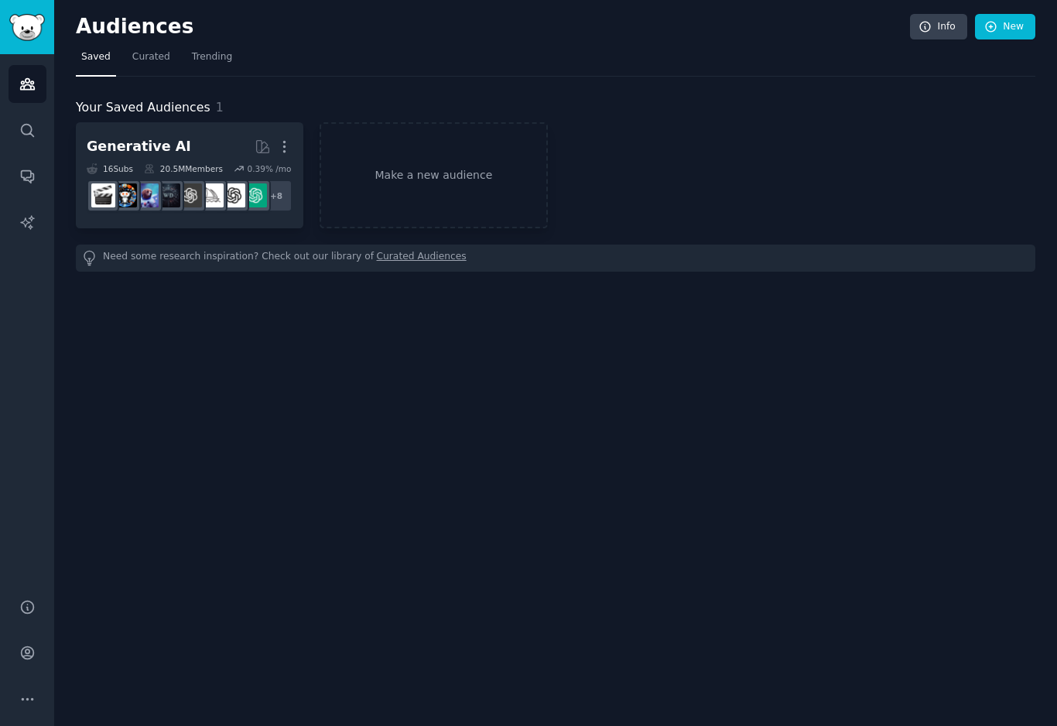
click at [472, 181] on link "Make a new audience" at bounding box center [434, 175] width 228 height 106
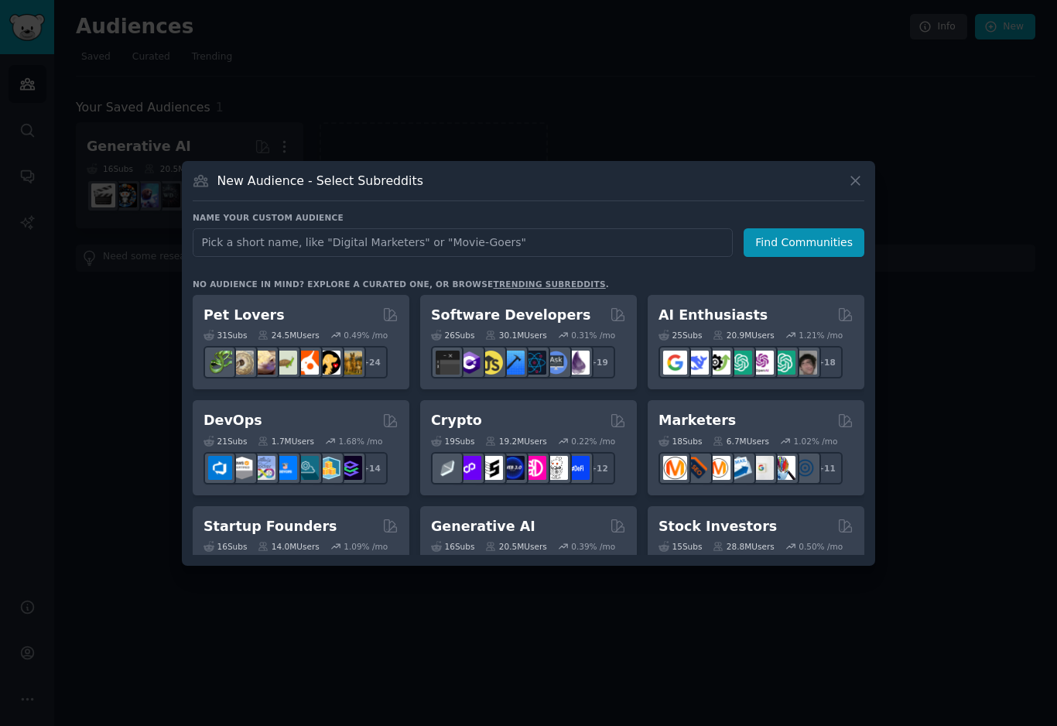
click at [478, 191] on div "New Audience - Select Subreddits" at bounding box center [529, 186] width 672 height 29
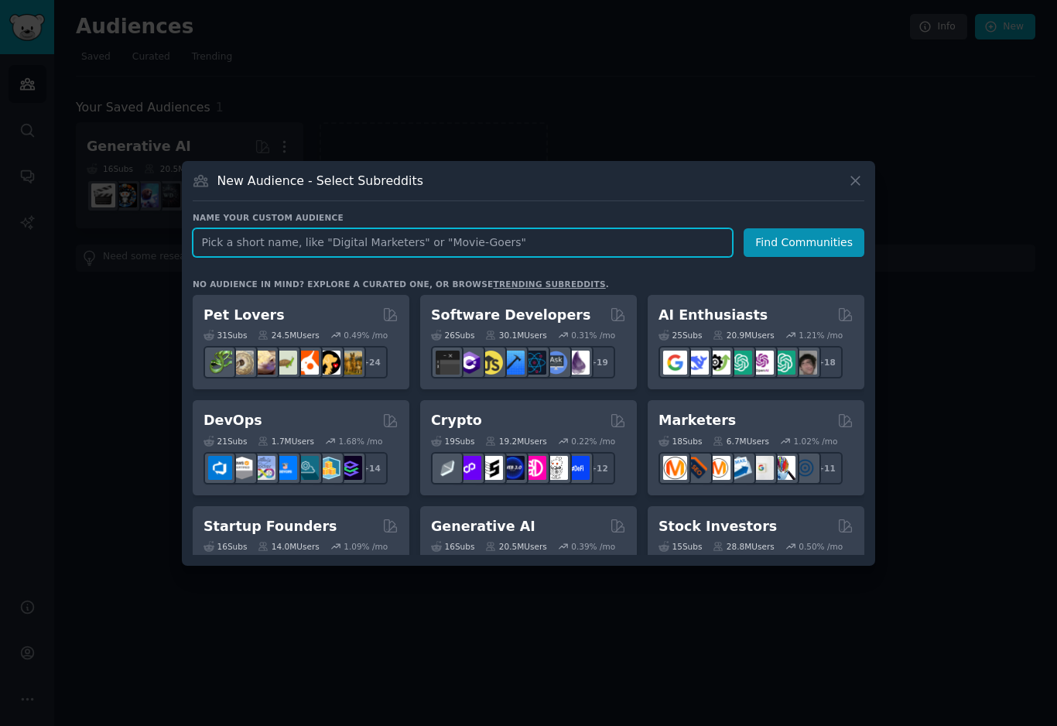
click at [428, 255] on input "text" at bounding box center [463, 242] width 540 height 29
type input "l"
type input "Makers of Program Notes for Concerts"
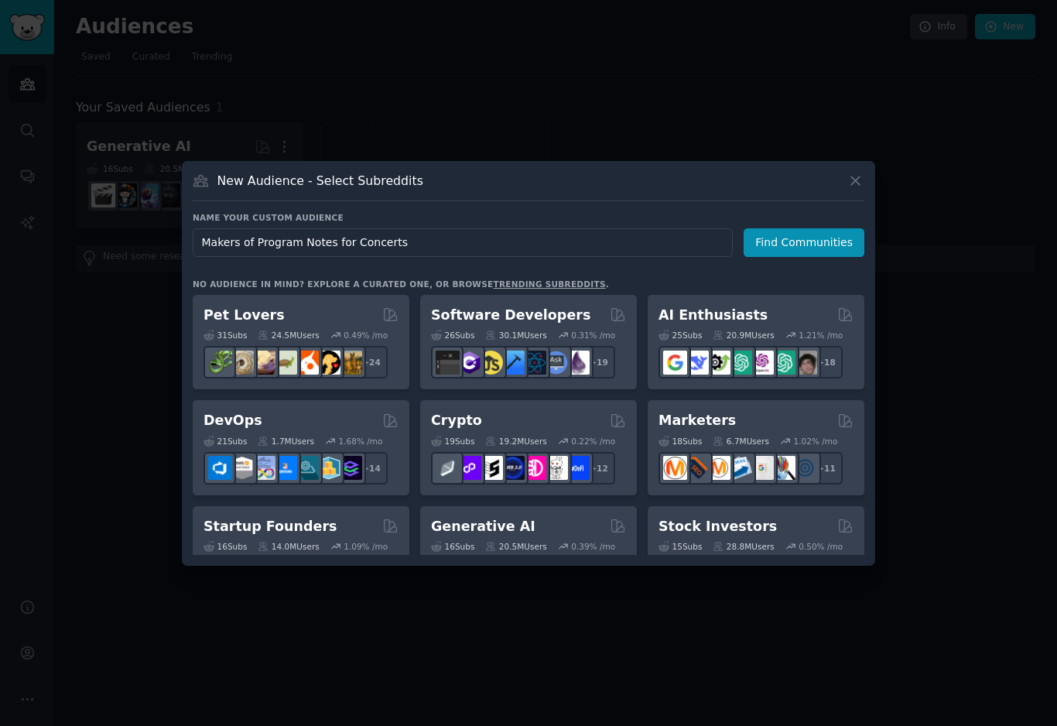
click at [814, 254] on button "Find Communities" at bounding box center [804, 242] width 121 height 29
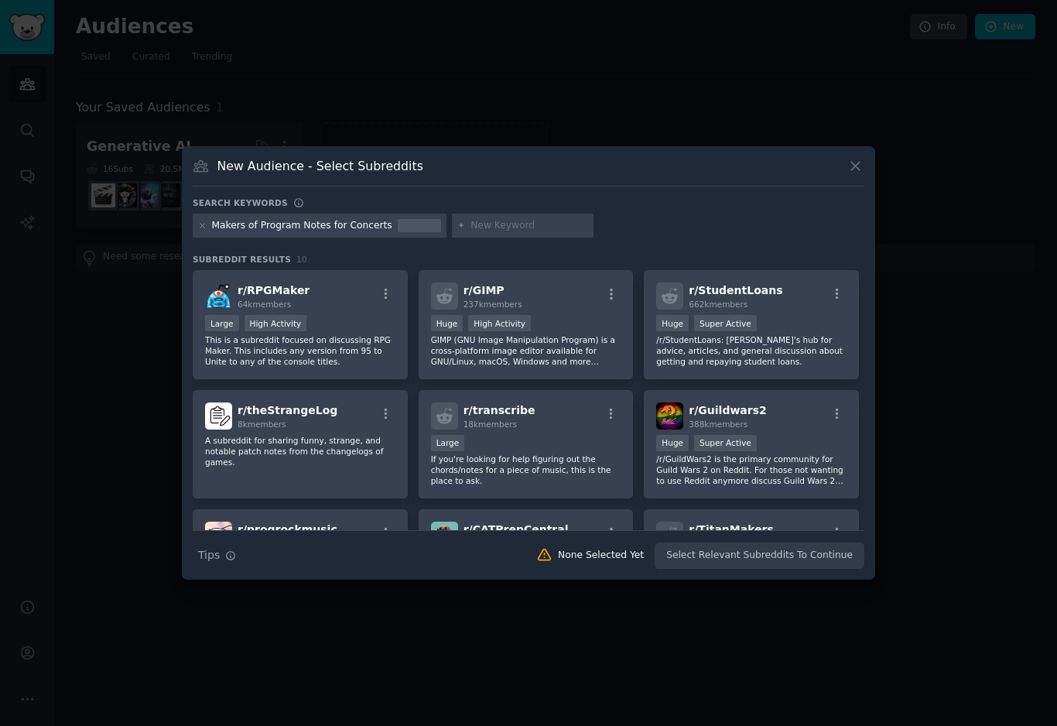
click at [559, 233] on input "text" at bounding box center [530, 226] width 118 height 14
type input "c"
type input "P"
type input "program notes"
click at [693, 716] on div at bounding box center [528, 363] width 1057 height 726
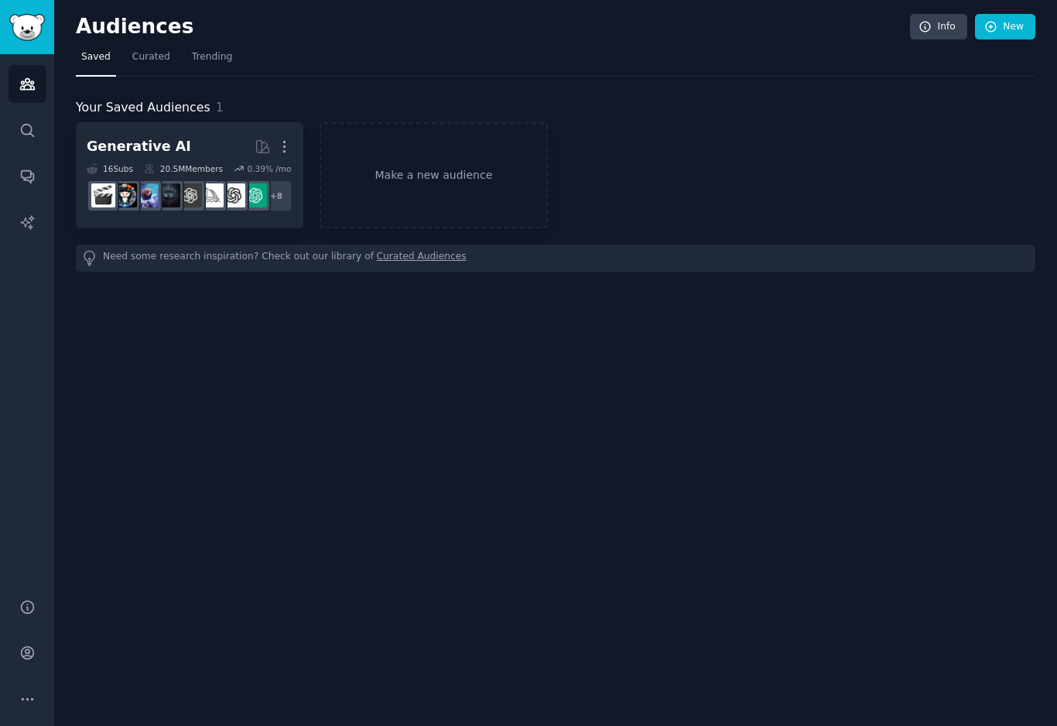
click at [462, 176] on link "Make a new audience" at bounding box center [434, 175] width 228 height 106
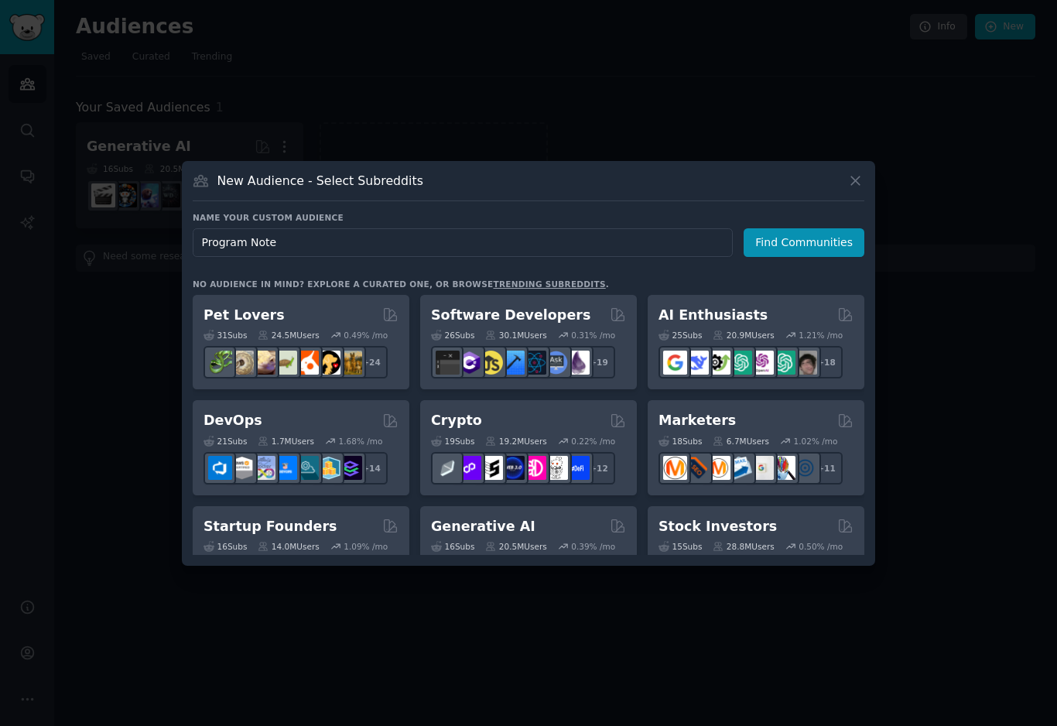
type input "Program Notes"
click at [834, 257] on button "Find Communities" at bounding box center [804, 242] width 121 height 29
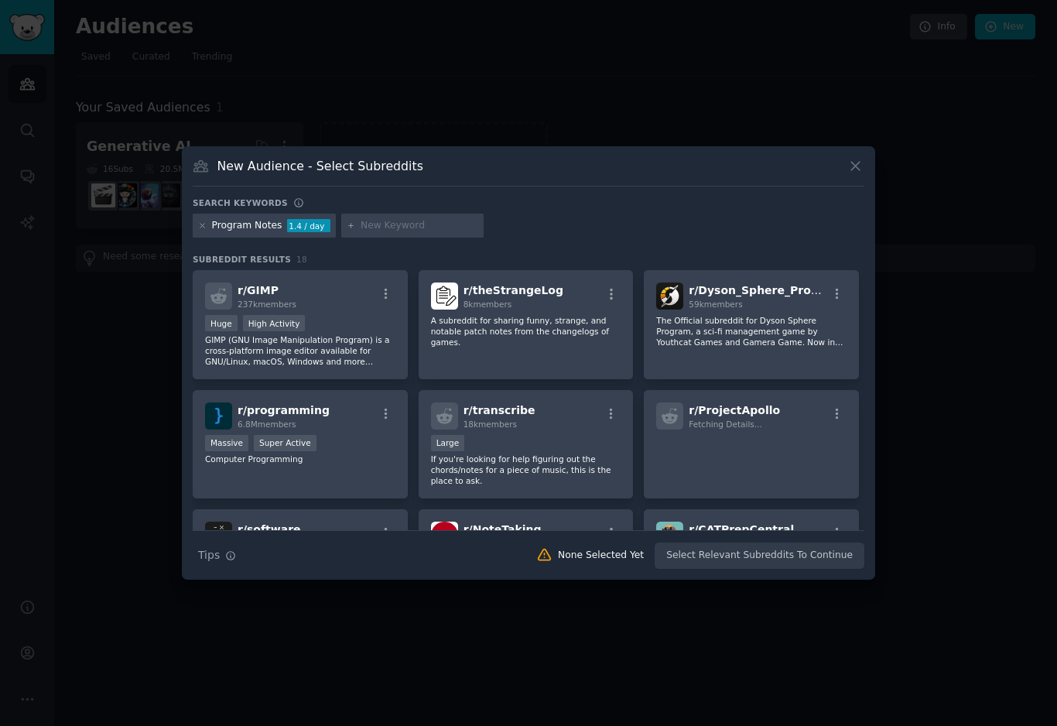
click at [444, 233] on input "text" at bounding box center [420, 226] width 118 height 14
type input "Concert"
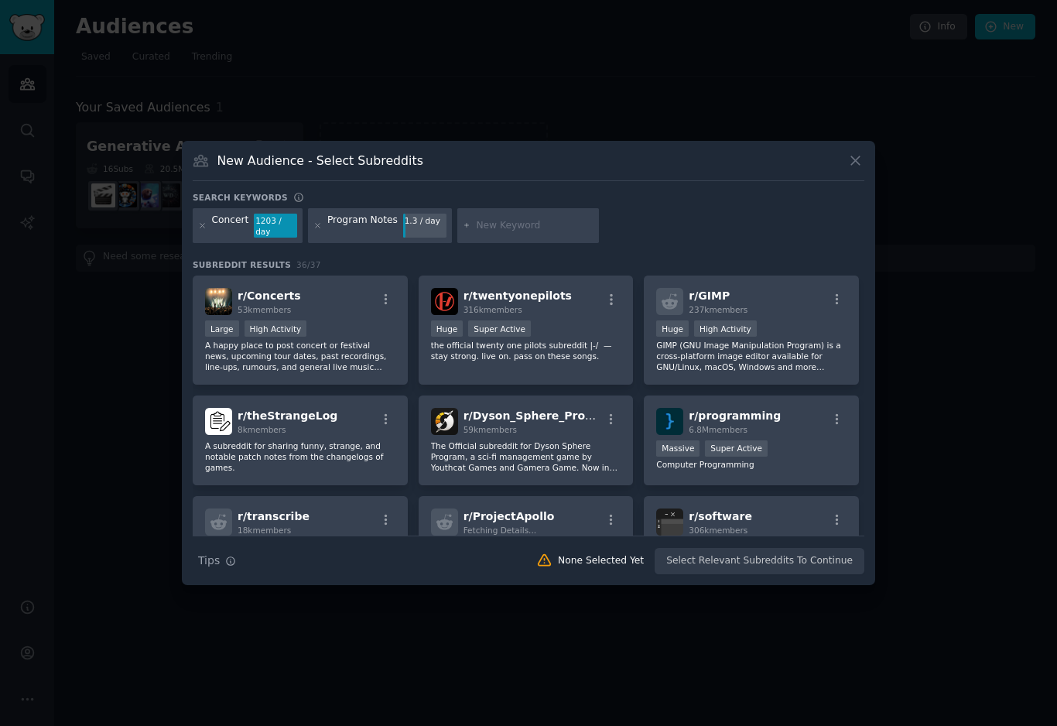
click at [860, 165] on icon at bounding box center [855, 160] width 9 height 9
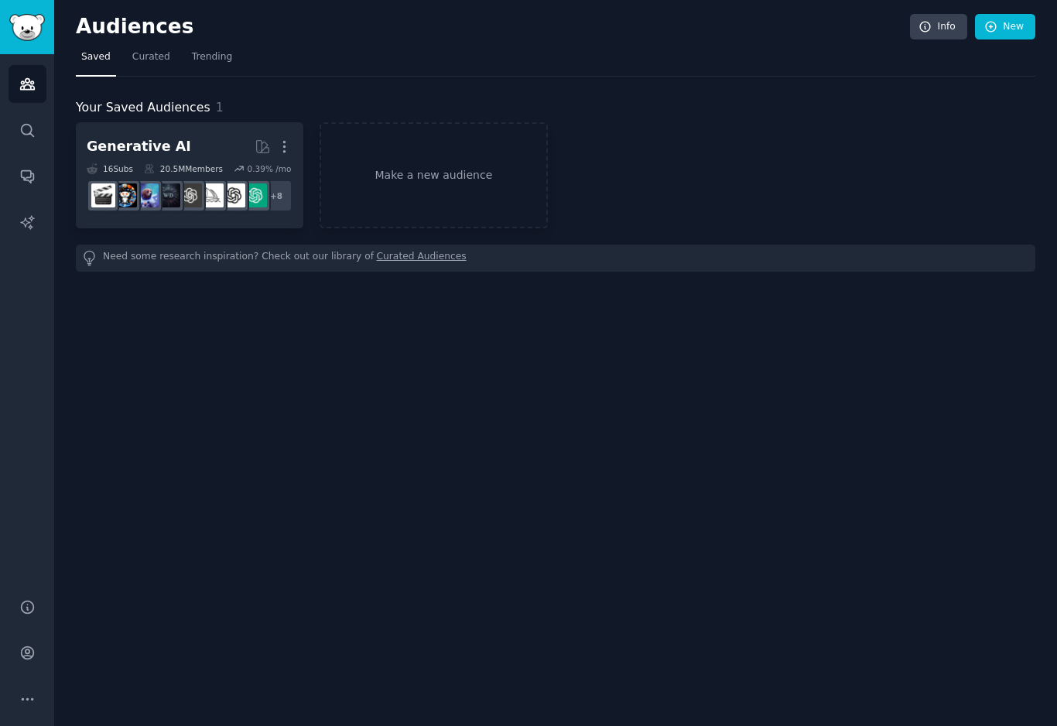
click at [474, 168] on link "Make a new audience" at bounding box center [434, 175] width 228 height 106
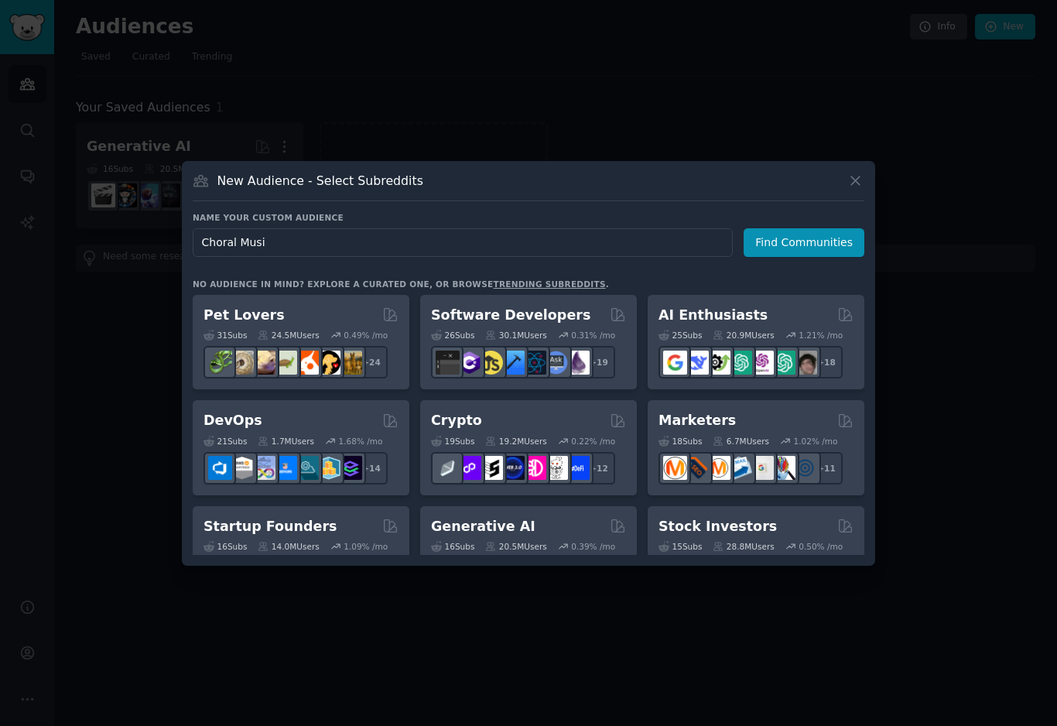
type input "Choral Music"
click at [807, 253] on button "Find Communities" at bounding box center [804, 242] width 121 height 29
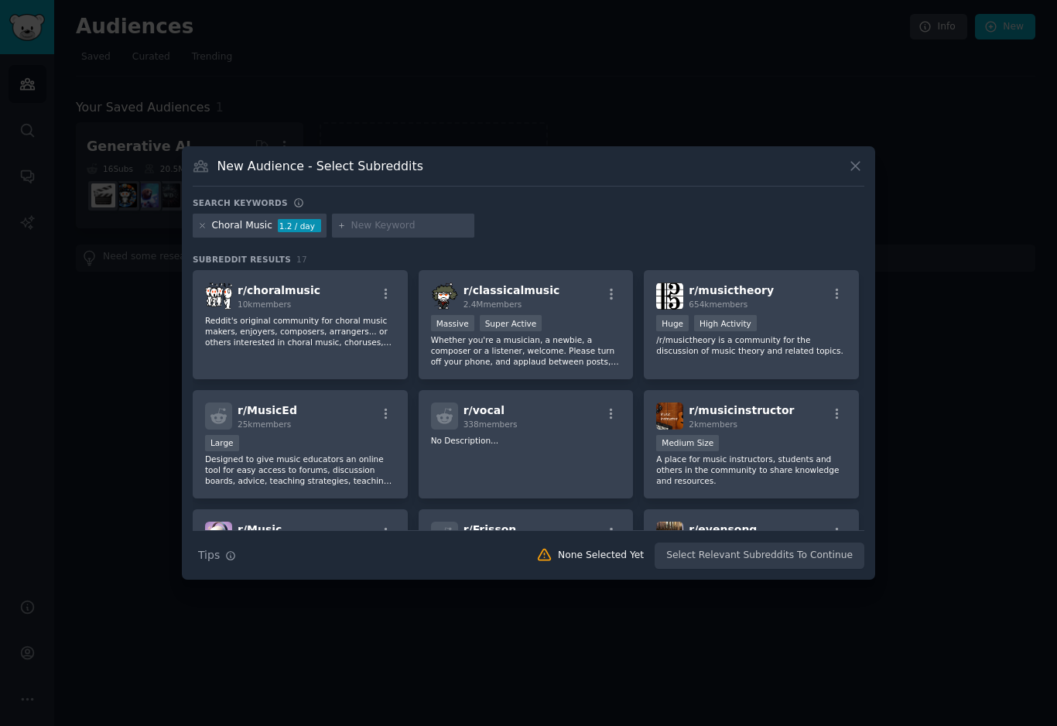
click at [342, 340] on p "Reddit's original community for choral music makers, enjoyers, composers, arran…" at bounding box center [300, 331] width 190 height 33
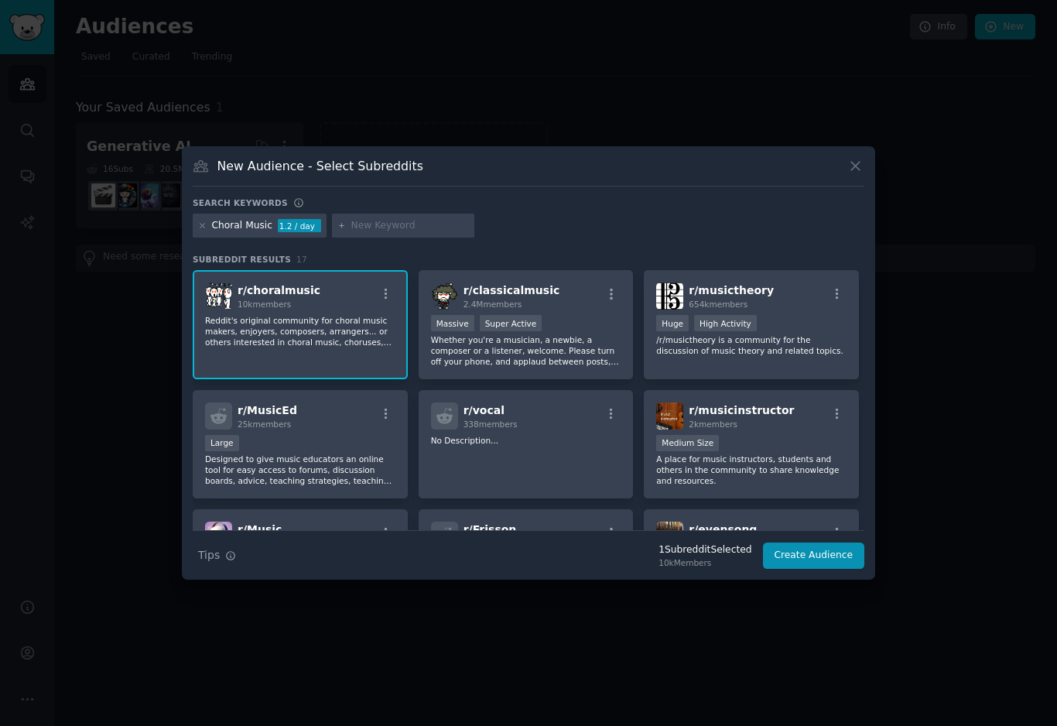
click at [817, 569] on button "Create Audience" at bounding box center [814, 556] width 102 height 26
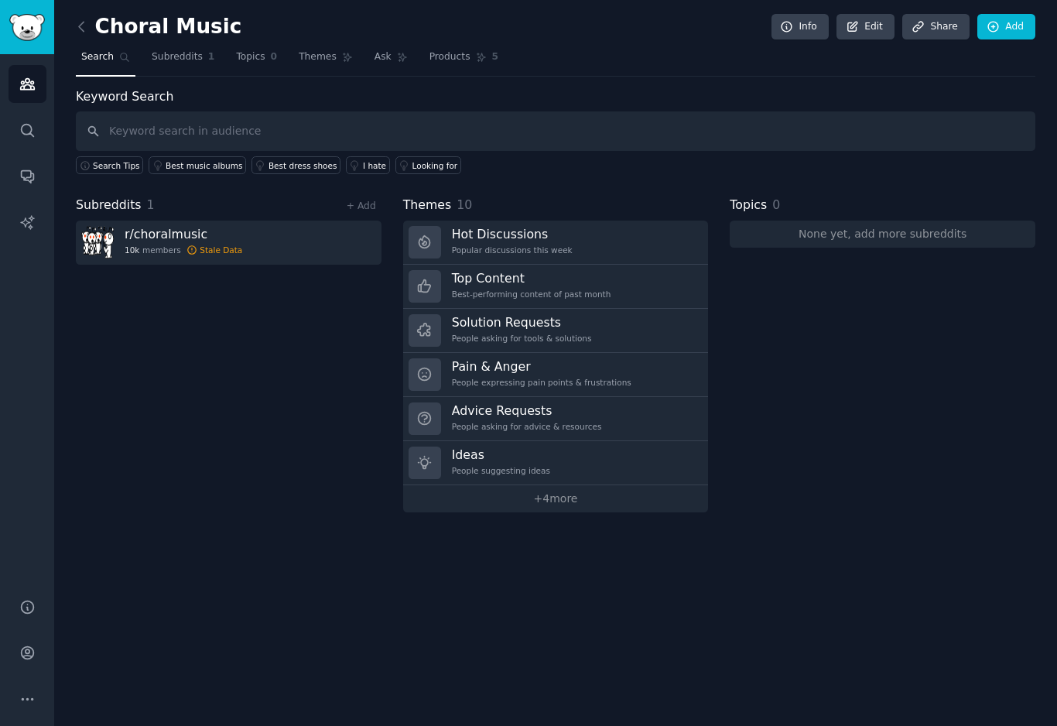
click at [553, 330] on div "Solution Requests People asking for tools & solutions" at bounding box center [522, 330] width 140 height 33
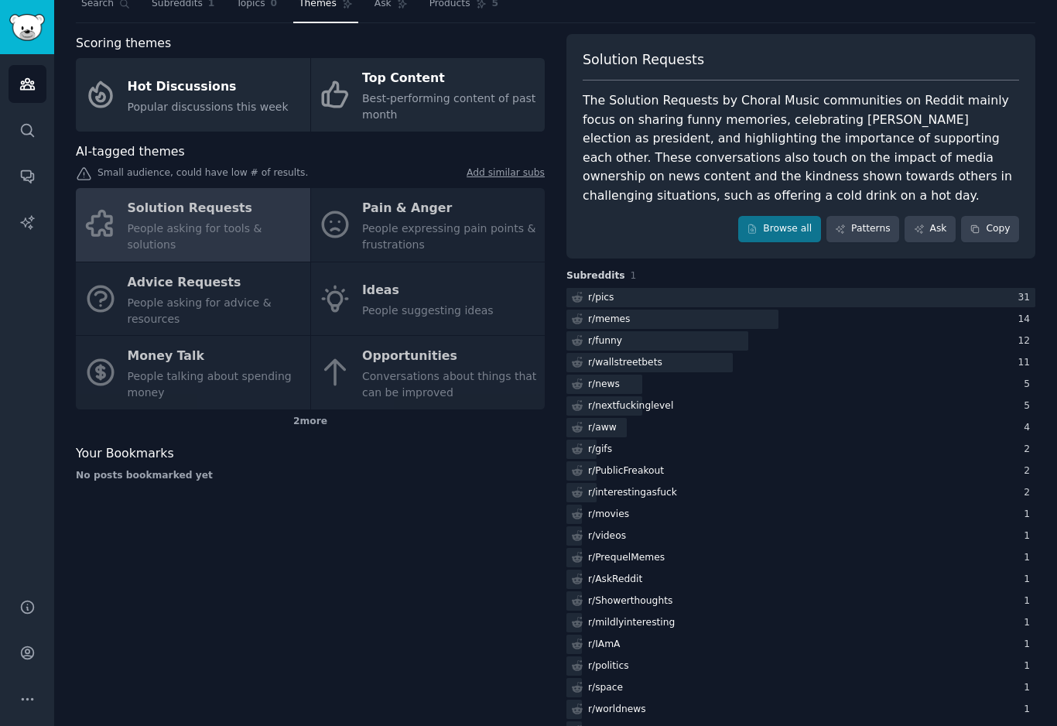
scroll to position [29, 0]
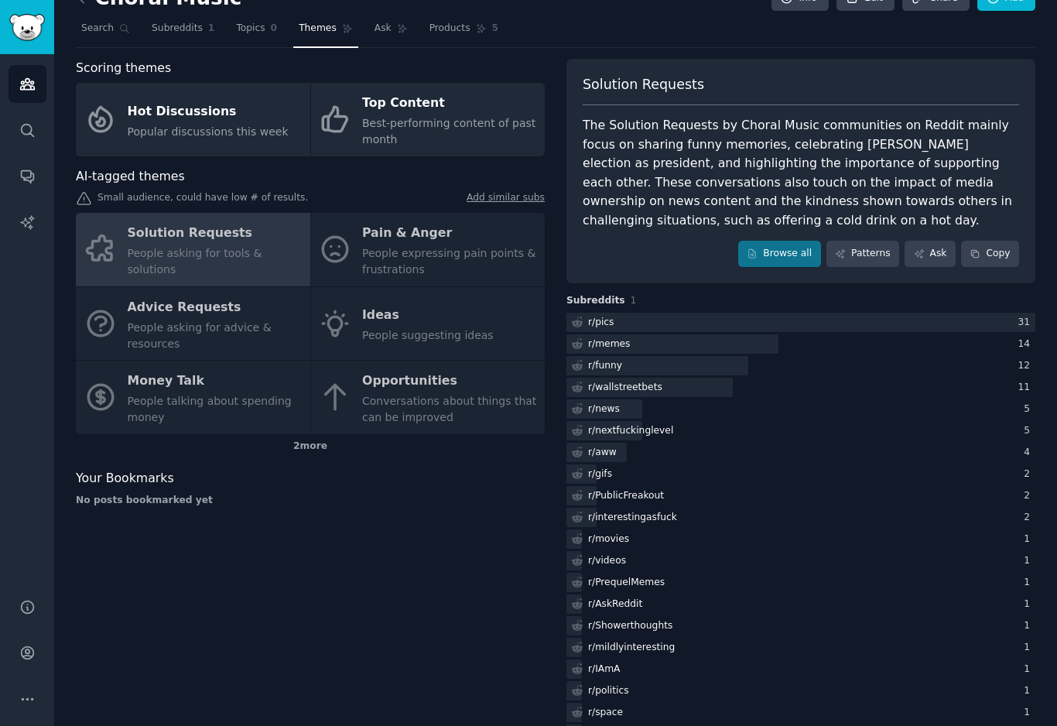
click at [879, 248] on link "Patterns" at bounding box center [863, 254] width 73 height 26
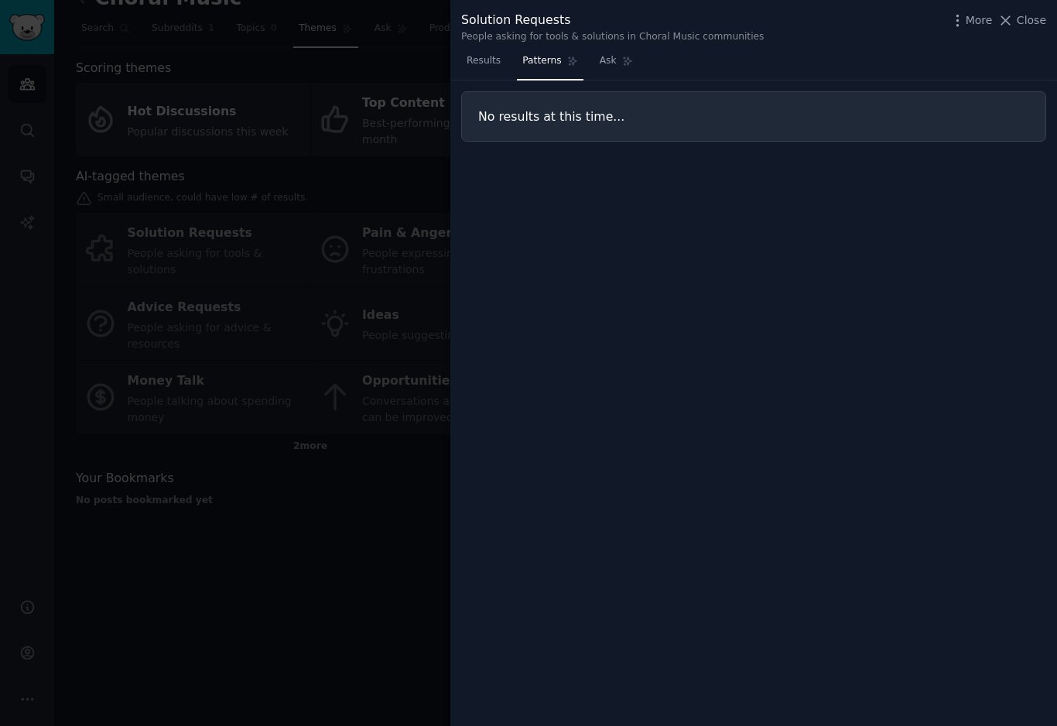
click at [492, 54] on span "Results" at bounding box center [484, 61] width 34 height 14
click at [1005, 22] on icon at bounding box center [1006, 20] width 9 height 9
